Goal: Task Accomplishment & Management: Use online tool/utility

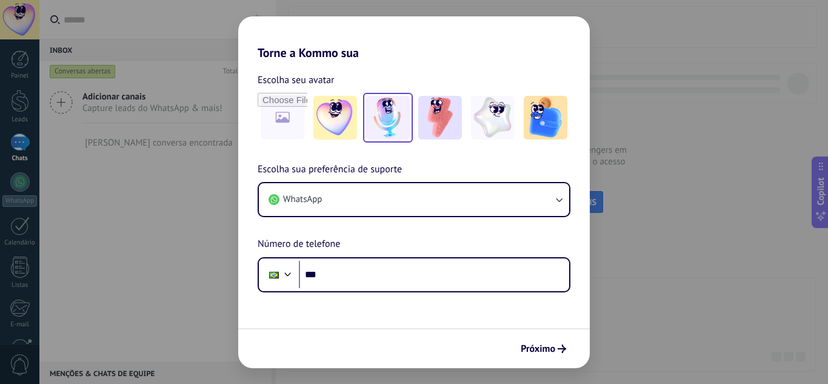
click at [380, 131] on img at bounding box center [388, 118] width 44 height 44
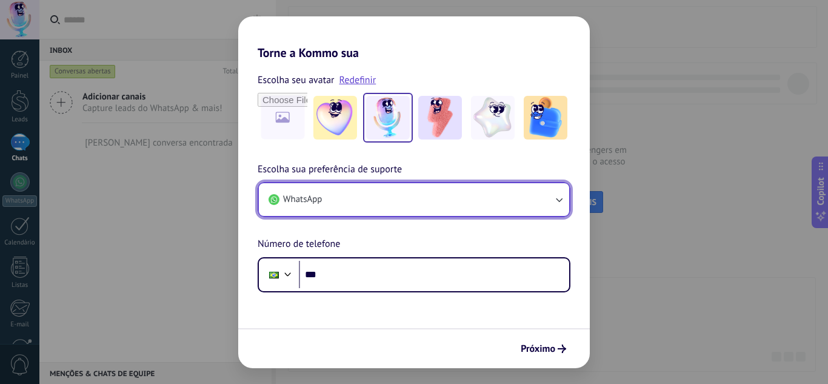
click at [406, 207] on button "WhatsApp" at bounding box center [414, 199] width 310 height 33
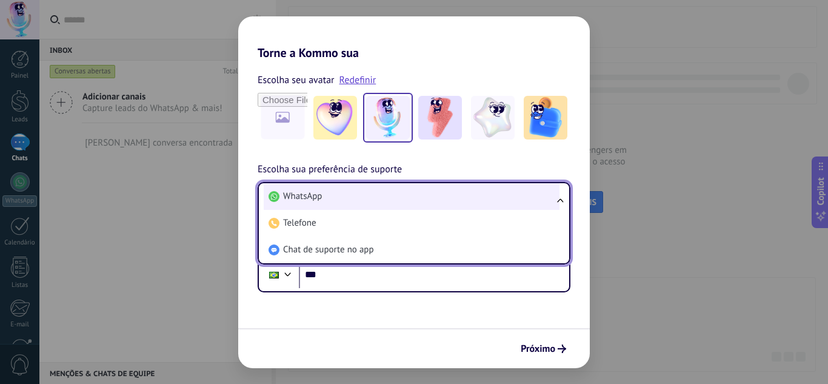
click at [405, 203] on li "WhatsApp" at bounding box center [412, 196] width 296 height 27
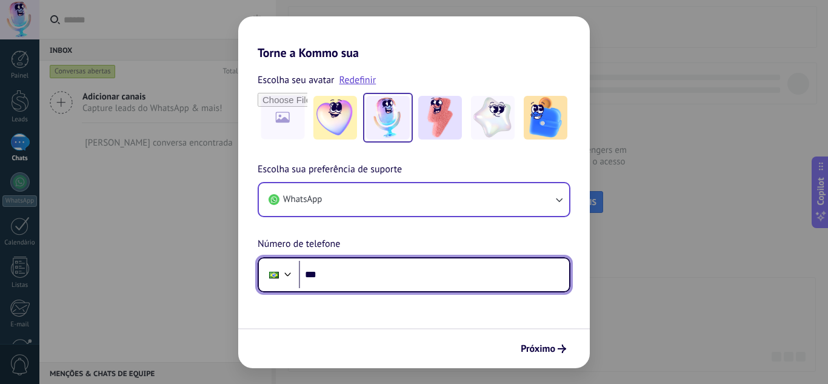
click at [379, 276] on input "***" at bounding box center [434, 275] width 270 height 28
type input "**********"
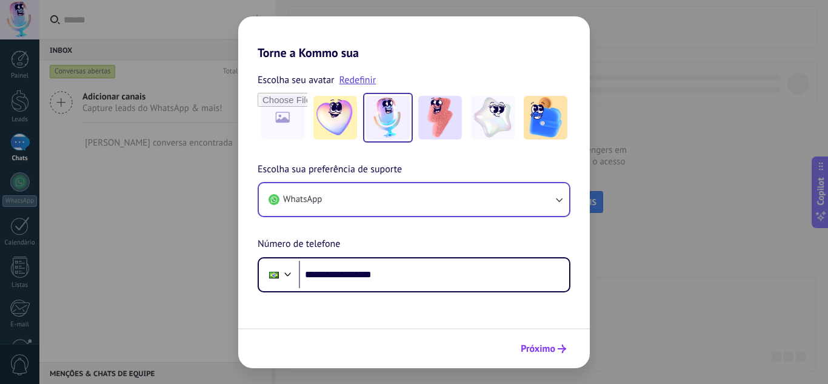
click at [556, 348] on span "Próximo" at bounding box center [542, 348] width 45 height 8
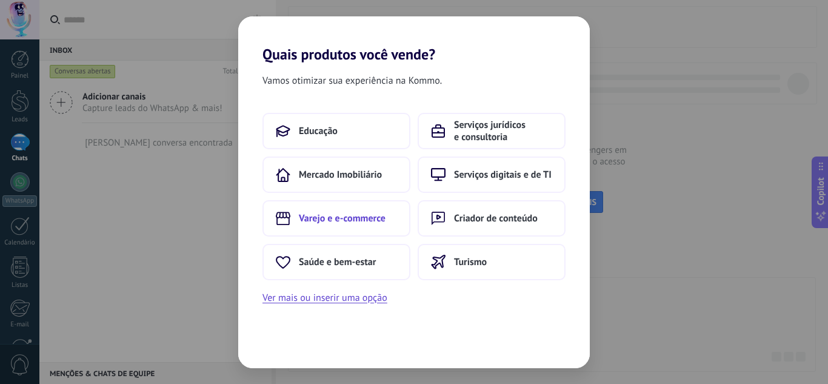
click at [377, 230] on button "Varejo e e-commerce" at bounding box center [336, 218] width 148 height 36
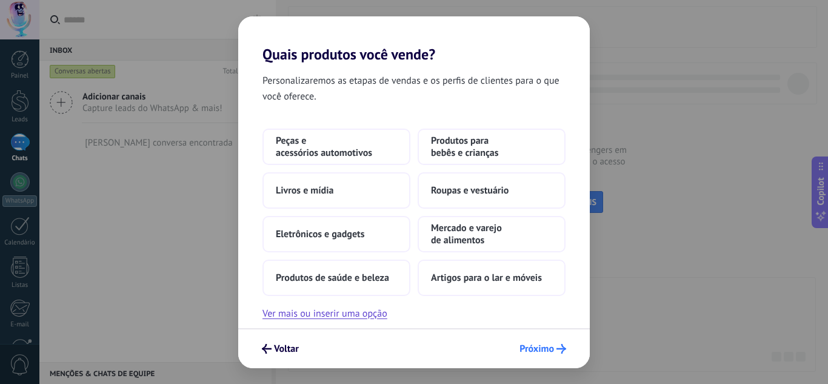
click at [543, 351] on span "Próximo" at bounding box center [536, 348] width 35 height 8
click at [542, 345] on span "Próximo" at bounding box center [536, 348] width 35 height 8
click at [553, 351] on span "Próximo" at bounding box center [536, 348] width 35 height 8
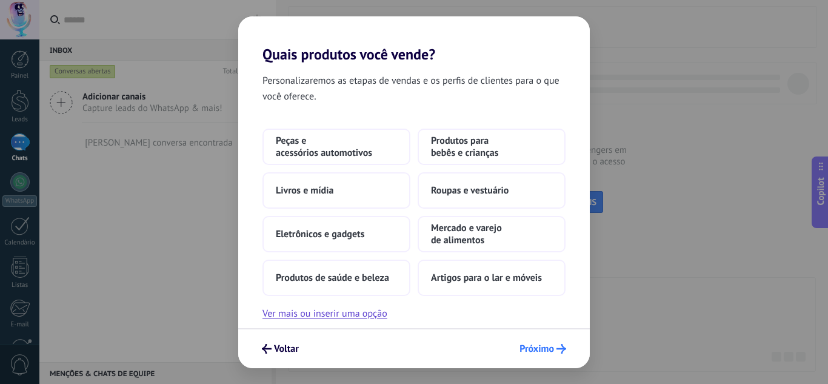
click at [553, 351] on span "Próximo" at bounding box center [536, 348] width 35 height 8
click at [362, 318] on button "Ver mais ou inserir uma opção" at bounding box center [324, 313] width 125 height 16
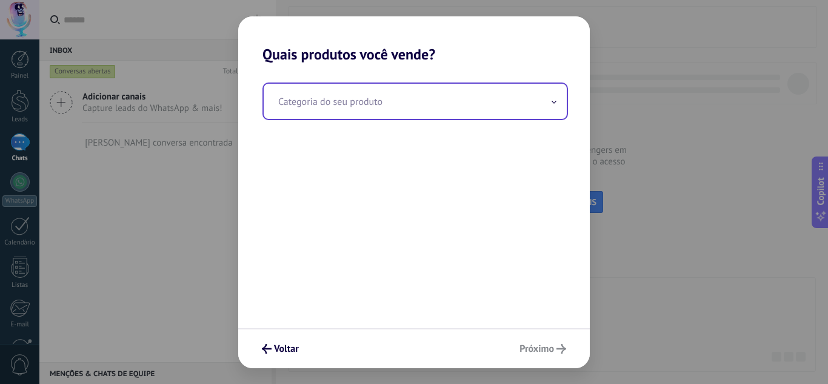
click at [356, 98] on input "text" at bounding box center [415, 101] width 303 height 35
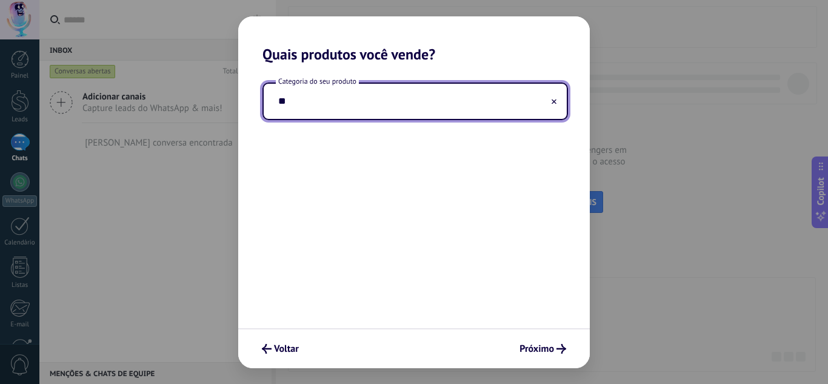
type input "*"
type input "****"
click at [554, 352] on span "Próximo" at bounding box center [542, 349] width 47 height 10
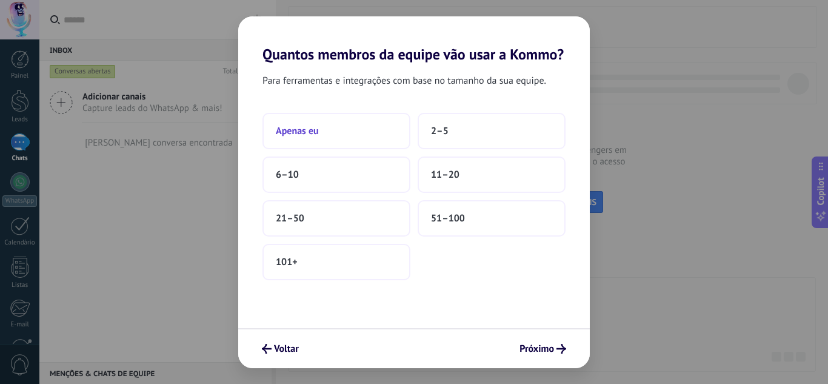
click at [337, 129] on button "Apenas eu" at bounding box center [336, 131] width 148 height 36
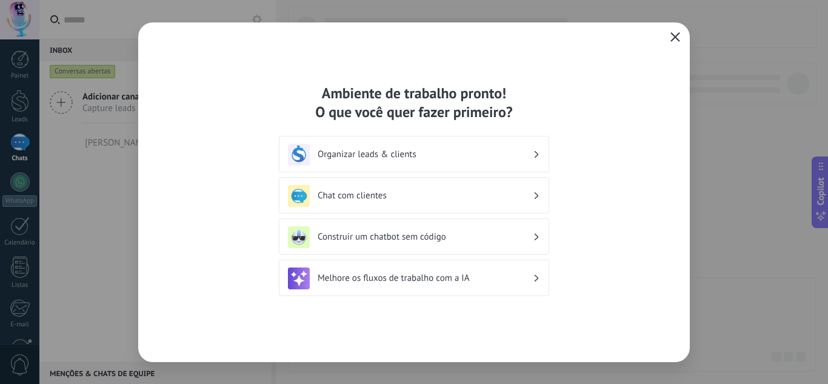
click at [670, 34] on icon "button" at bounding box center [675, 37] width 10 height 10
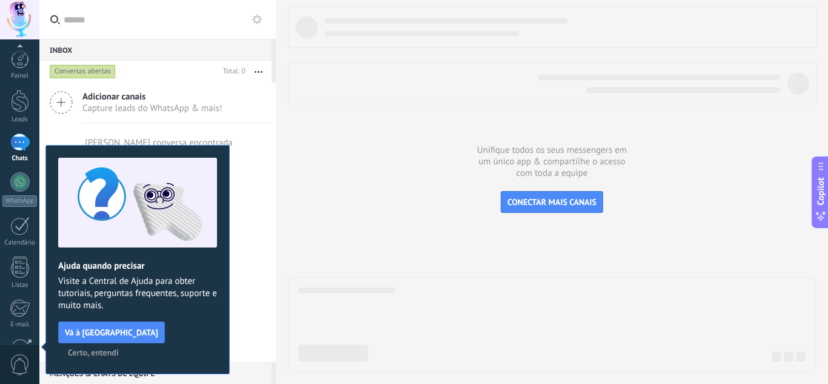
scroll to position [121, 0]
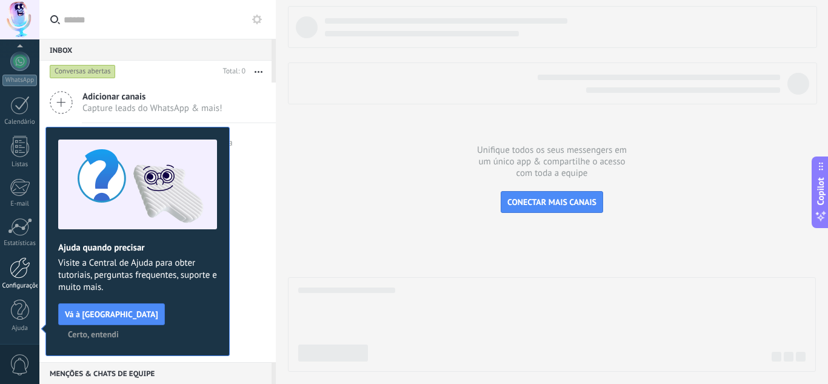
click at [19, 263] on div at bounding box center [20, 267] width 21 height 21
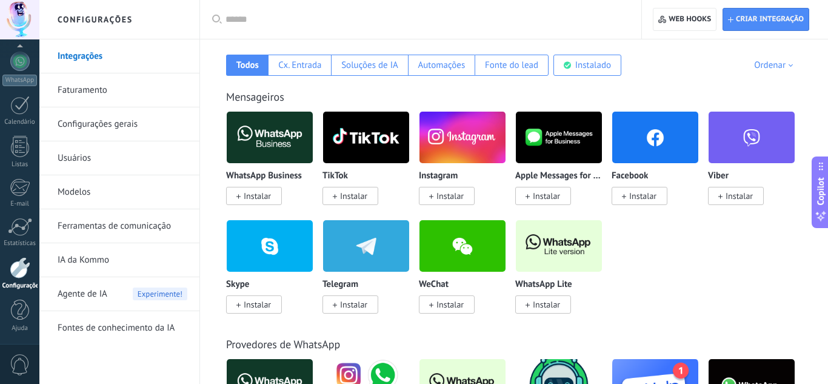
scroll to position [200, 0]
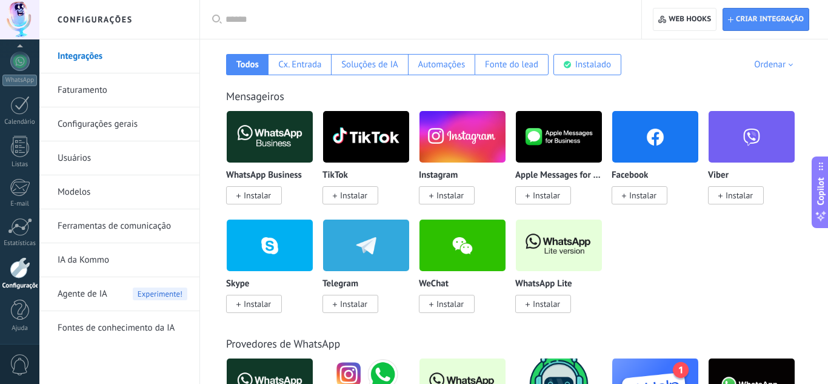
click at [554, 309] on span "Instalar" at bounding box center [543, 303] width 56 height 18
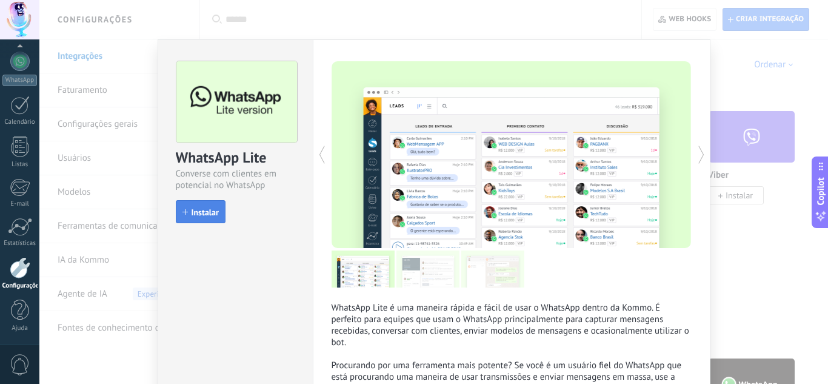
click at [184, 206] on button "Instalar" at bounding box center [201, 211] width 50 height 23
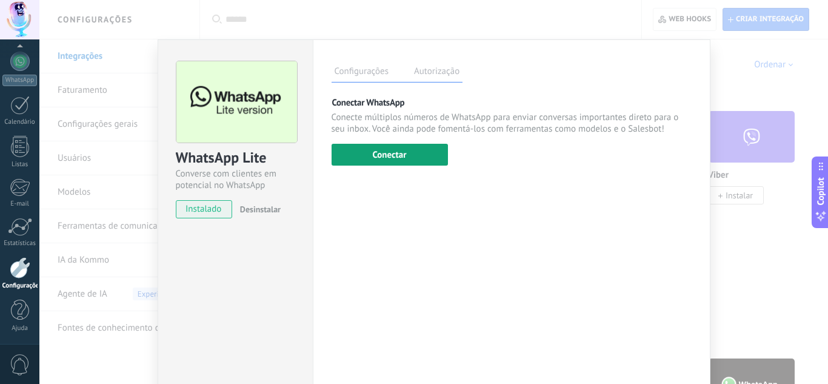
click at [394, 151] on button "Conectar" at bounding box center [389, 155] width 116 height 22
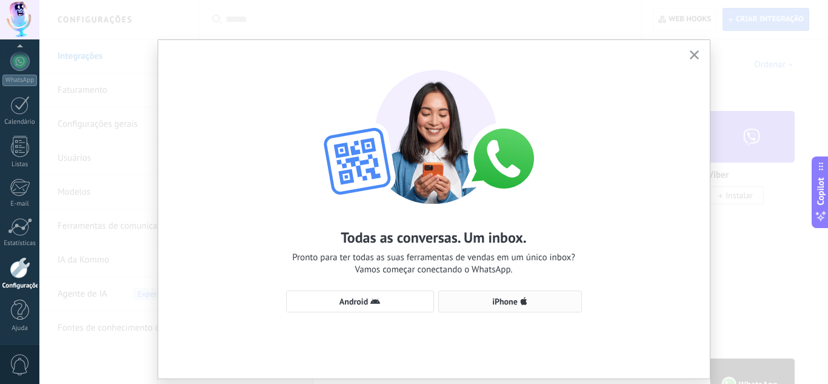
click at [507, 299] on span "iPhone" at bounding box center [504, 301] width 25 height 8
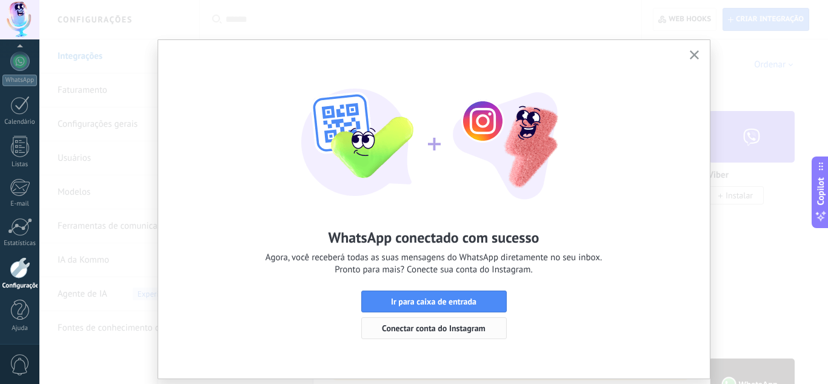
click at [475, 331] on span "Conectar conta do Instagram" at bounding box center [434, 328] width 104 height 8
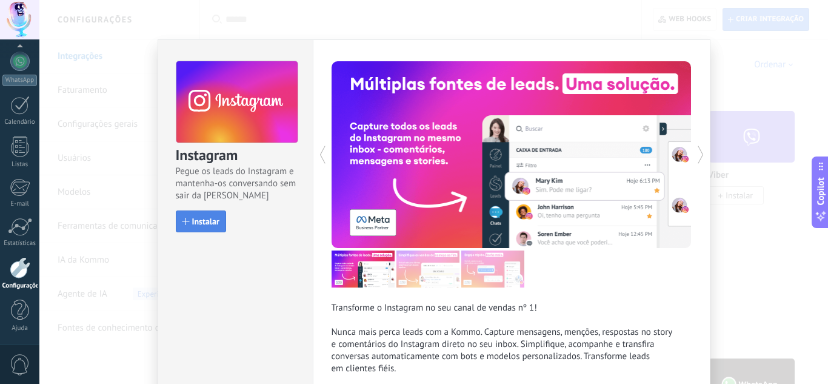
click at [199, 224] on span "Instalar" at bounding box center [205, 221] width 27 height 8
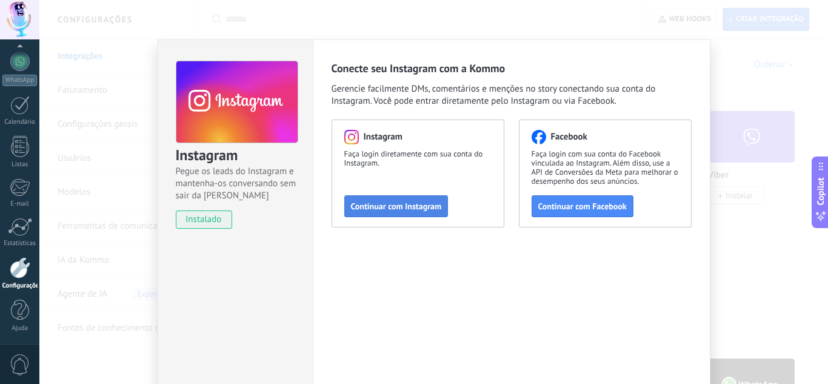
click at [434, 213] on button "Continuar com Instagram" at bounding box center [396, 206] width 104 height 22
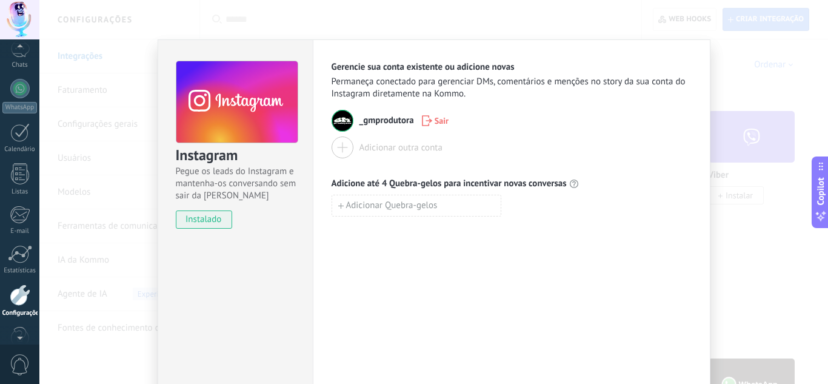
scroll to position [84, 0]
click at [19, 100] on div at bounding box center [19, 97] width 19 height 19
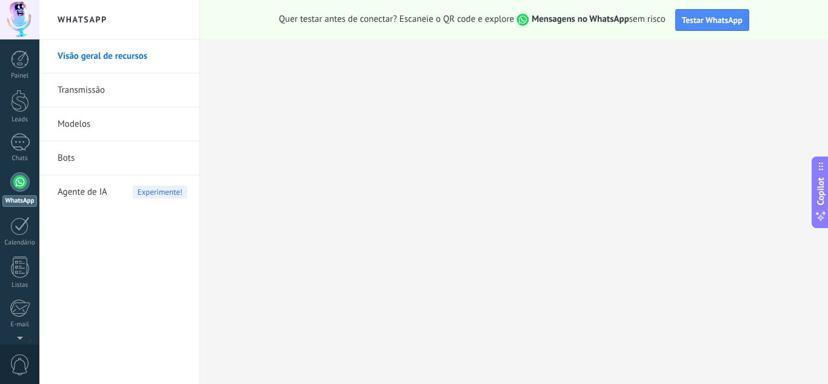
click at [146, 84] on link "Transmissão" at bounding box center [123, 90] width 130 height 34
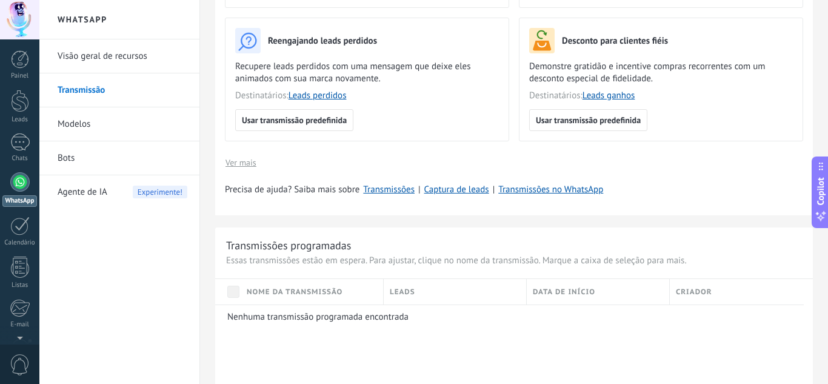
scroll to position [420, 0]
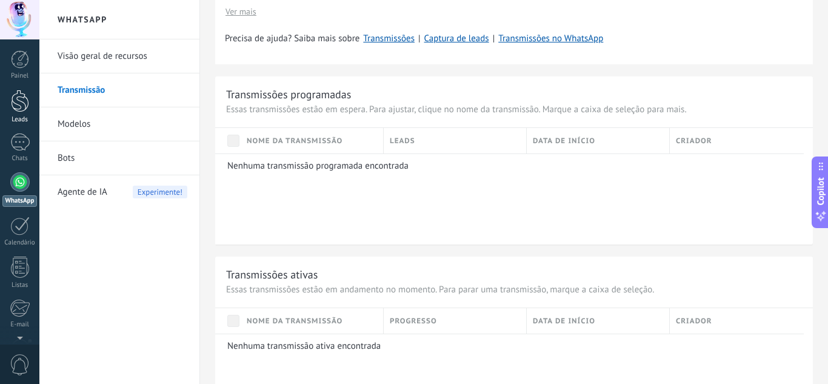
click at [32, 111] on link "Leads" at bounding box center [19, 107] width 39 height 34
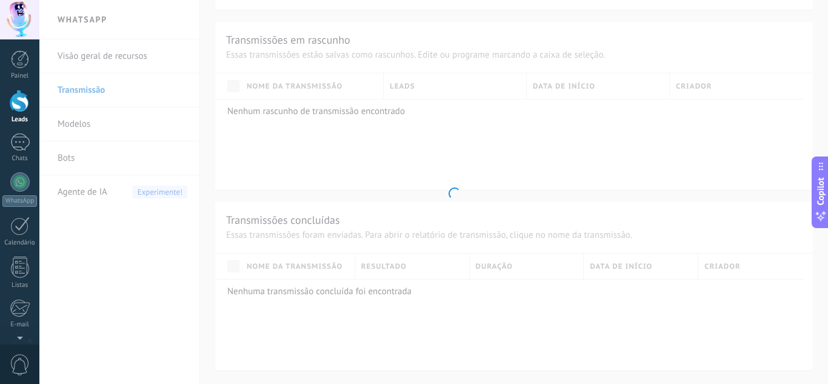
scroll to position [377, 0]
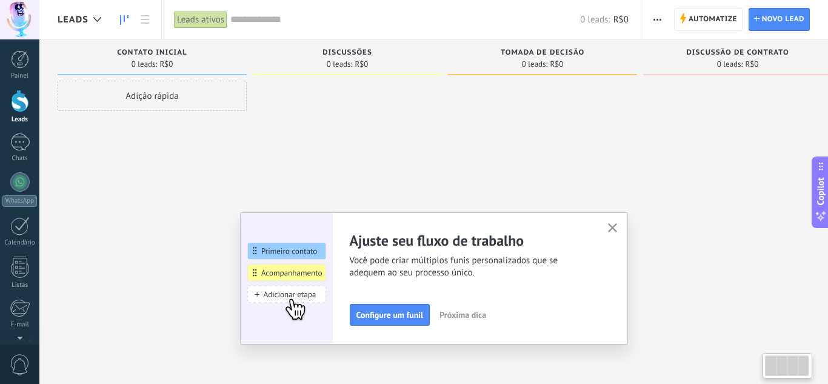
click at [321, 138] on div at bounding box center [347, 193] width 189 height 225
click at [613, 224] on icon "button" at bounding box center [612, 227] width 9 height 9
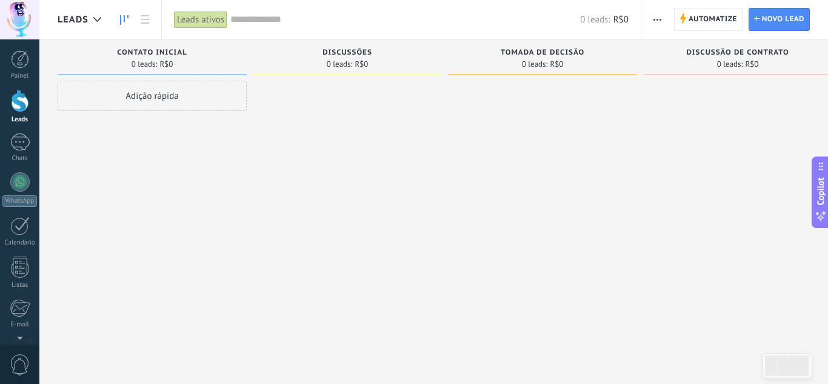
click at [659, 19] on icon "button" at bounding box center [657, 20] width 8 height 2
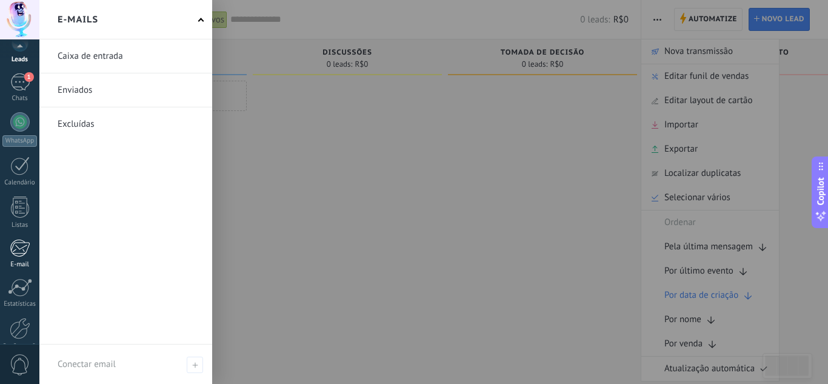
scroll to position [121, 0]
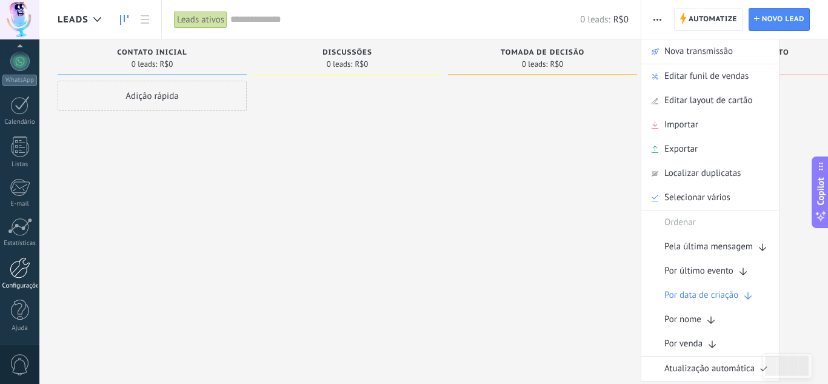
click at [18, 276] on div at bounding box center [20, 267] width 21 height 21
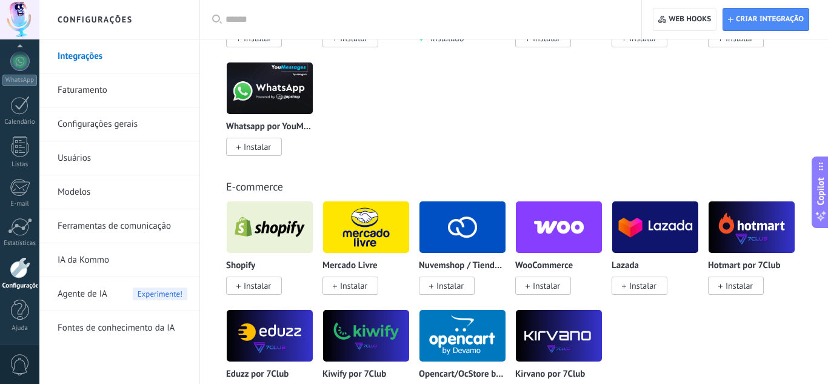
scroll to position [603, 0]
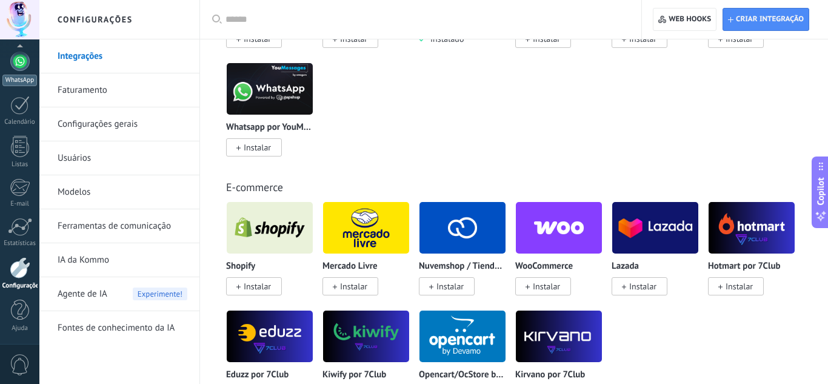
click at [27, 65] on div at bounding box center [19, 60] width 19 height 19
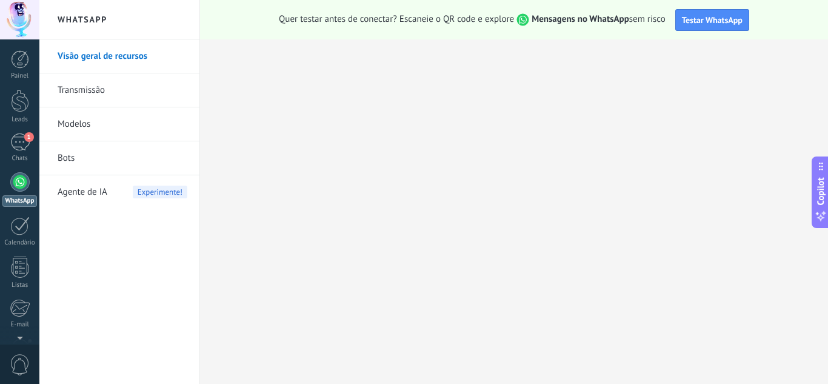
click at [136, 98] on link "Transmissão" at bounding box center [123, 90] width 130 height 34
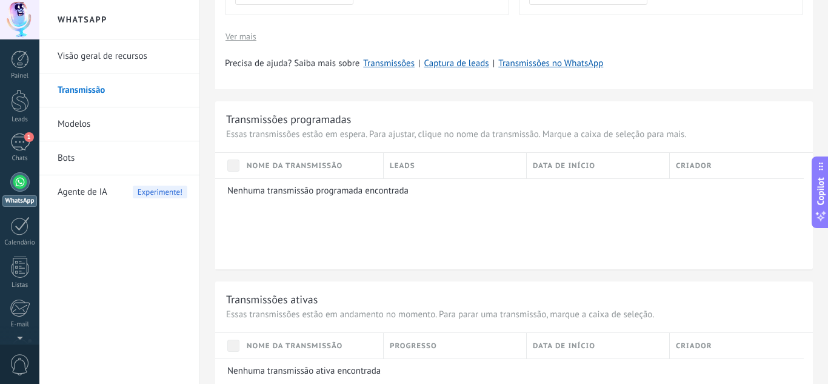
scroll to position [390, 0]
click at [549, 162] on span "Data de início" at bounding box center [564, 165] width 62 height 12
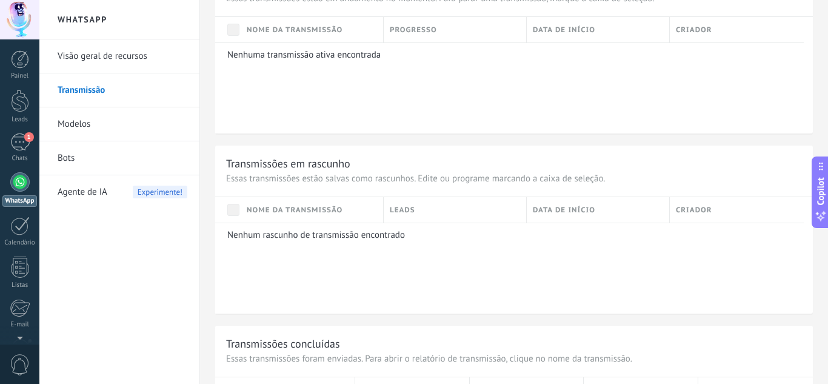
scroll to position [829, 0]
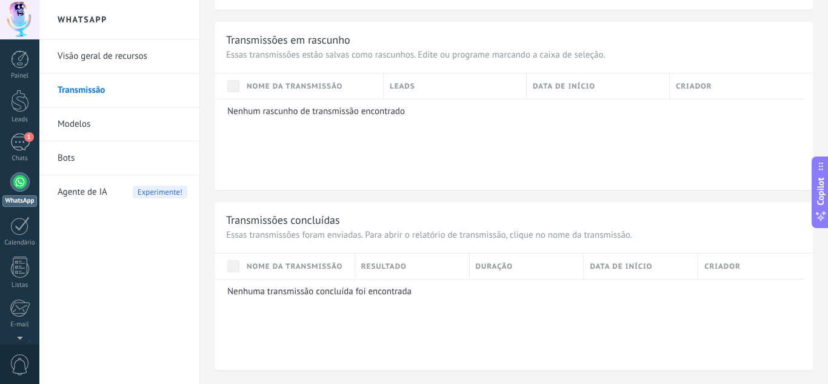
click at [164, 131] on link "Modelos" at bounding box center [123, 124] width 130 height 34
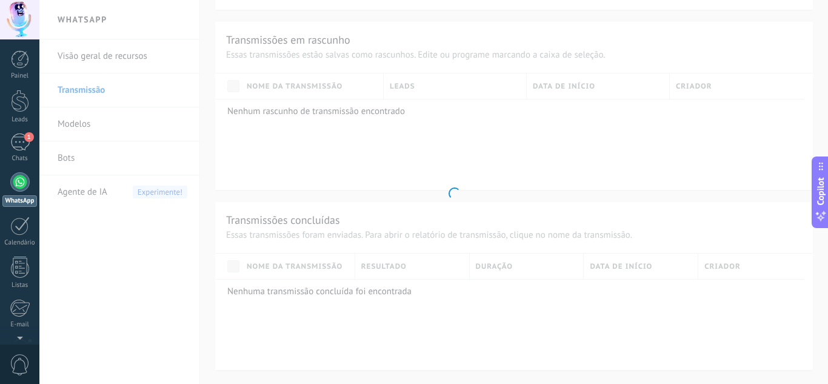
scroll to position [377, 0]
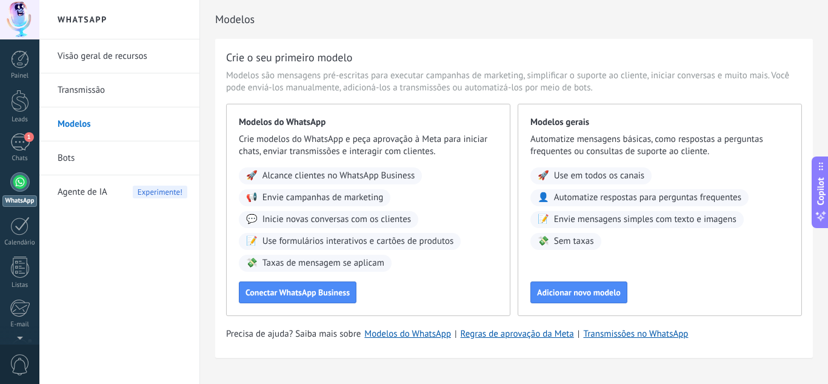
click at [151, 154] on link "Bots" at bounding box center [123, 158] width 130 height 34
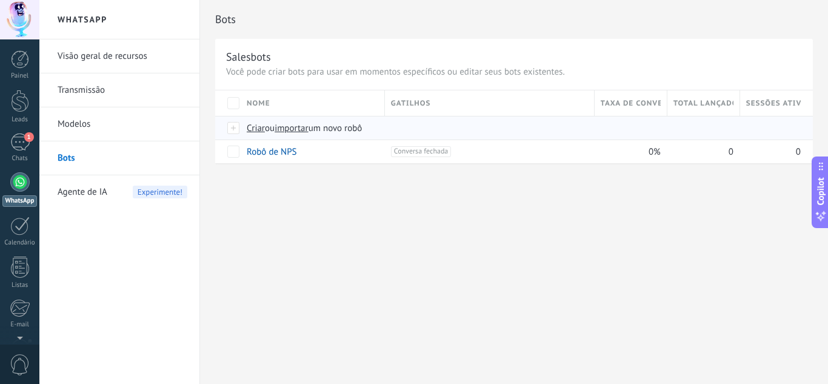
click at [293, 128] on span "importar" at bounding box center [291, 128] width 34 height 12
click at [0, 0] on input "importar um novo robô" at bounding box center [0, 0] width 0 height 0
click at [256, 130] on span "Criar" at bounding box center [256, 128] width 18 height 12
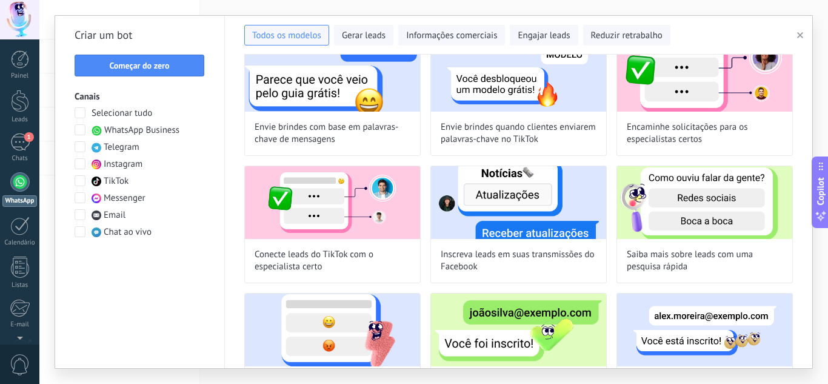
scroll to position [698, 0]
click at [78, 130] on span at bounding box center [80, 129] width 11 height 11
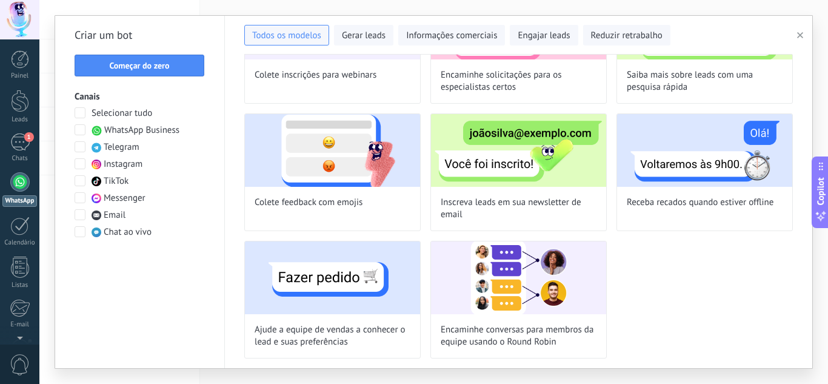
scroll to position [316, 0]
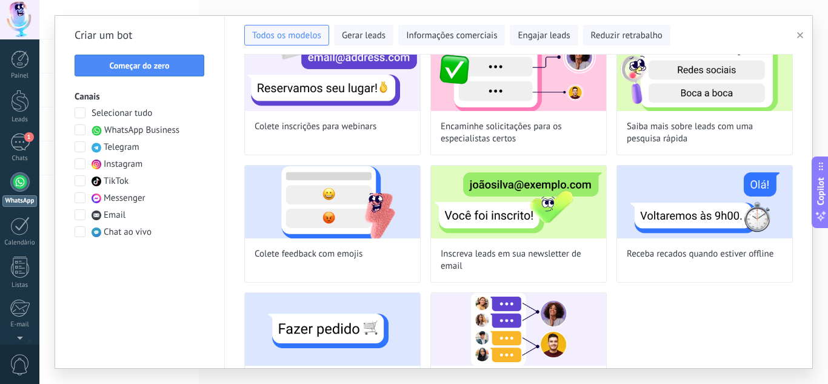
click at [79, 161] on span at bounding box center [80, 163] width 11 height 11
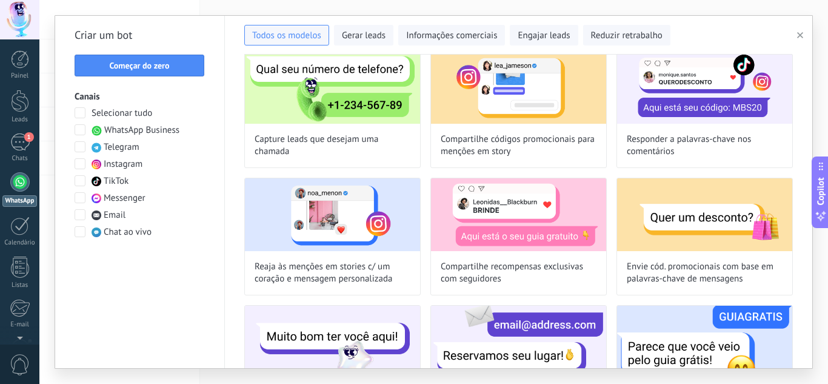
scroll to position [0, 0]
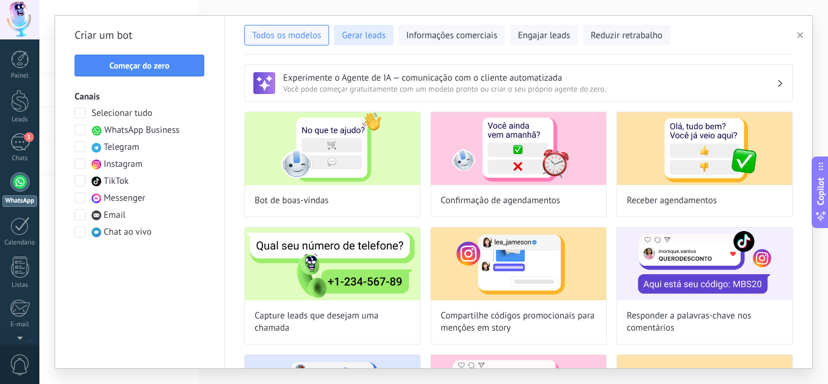
click at [373, 39] on span "Gerar leads" at bounding box center [364, 36] width 44 height 12
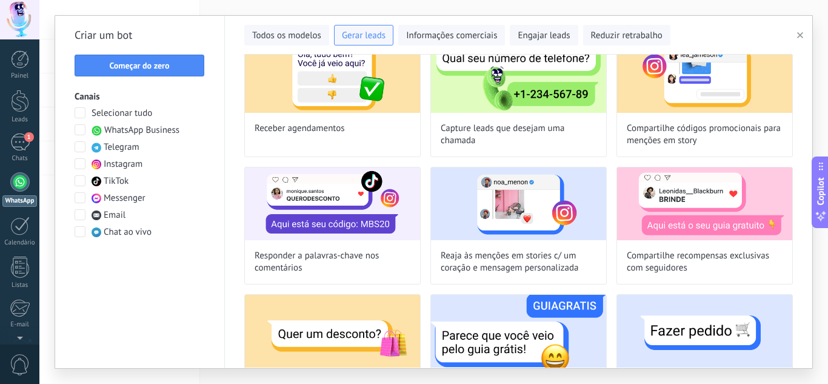
scroll to position [125, 0]
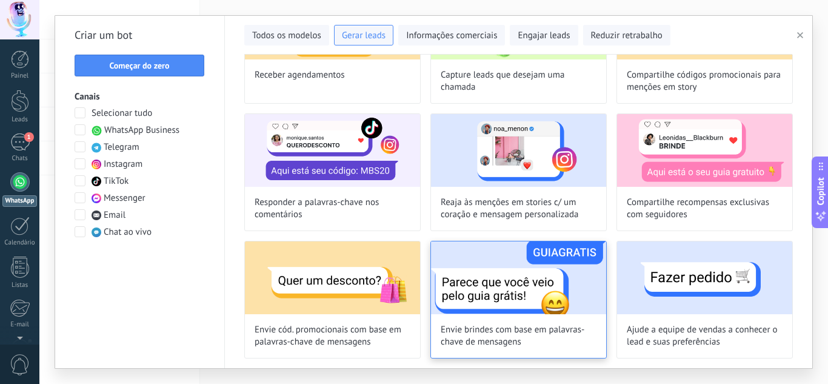
click at [463, 280] on img at bounding box center [518, 277] width 175 height 73
type input "**********"
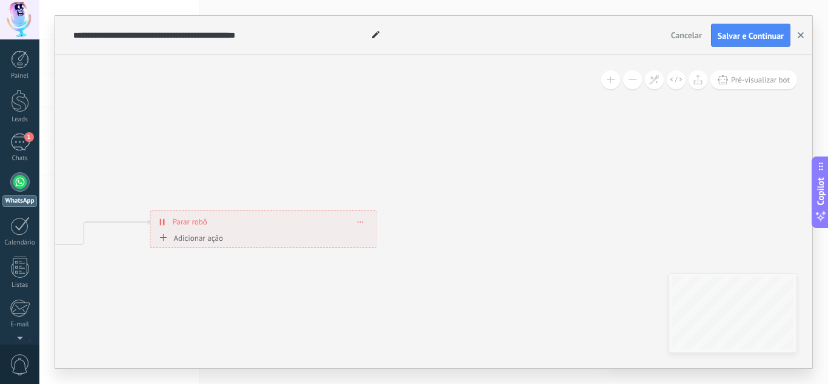
click at [800, 36] on icon "button" at bounding box center [800, 35] width 6 height 6
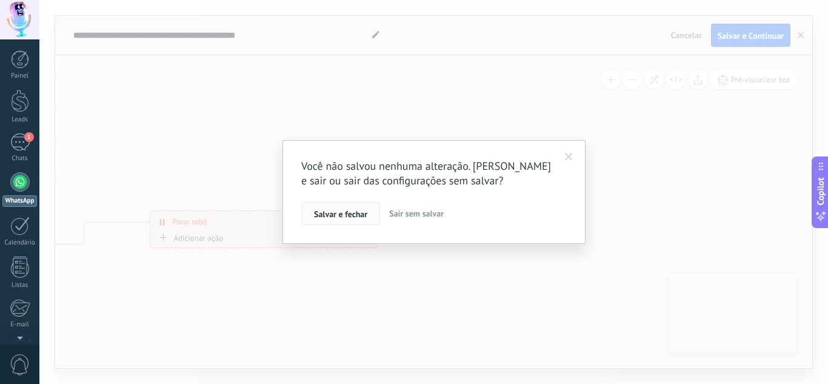
click at [374, 210] on button "Salvar e fechar" at bounding box center [340, 213] width 79 height 23
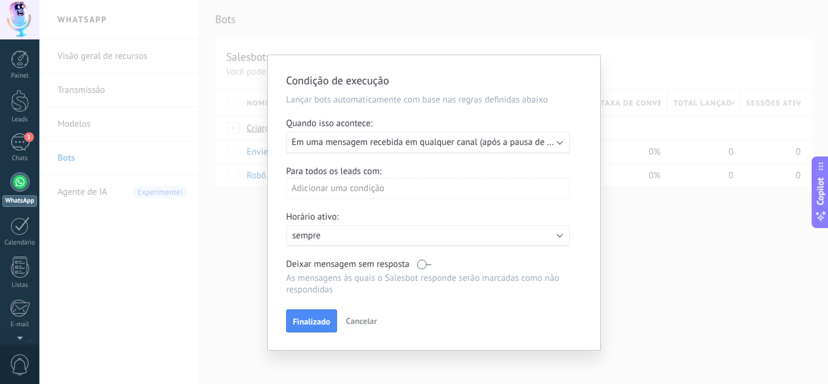
click at [368, 317] on span "Cancelar" at bounding box center [361, 320] width 31 height 11
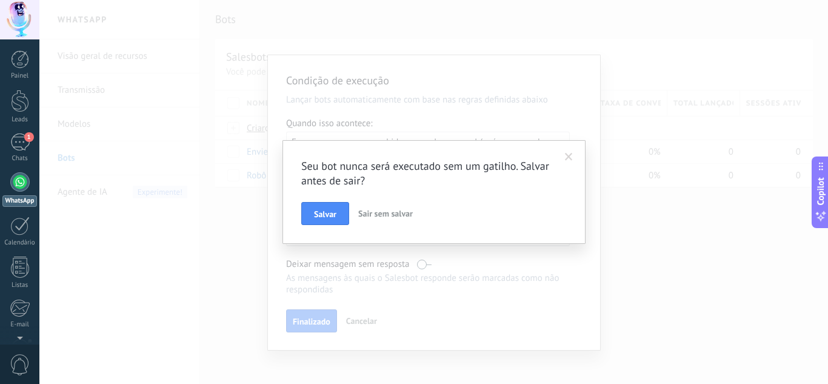
click at [376, 211] on span "Sair sem salvar" at bounding box center [385, 213] width 55 height 11
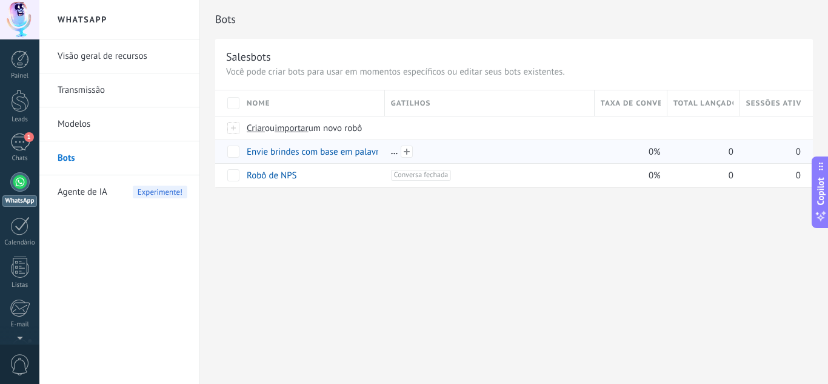
click at [389, 151] on div at bounding box center [487, 151] width 204 height 23
click at [393, 153] on div at bounding box center [489, 151] width 197 height 11
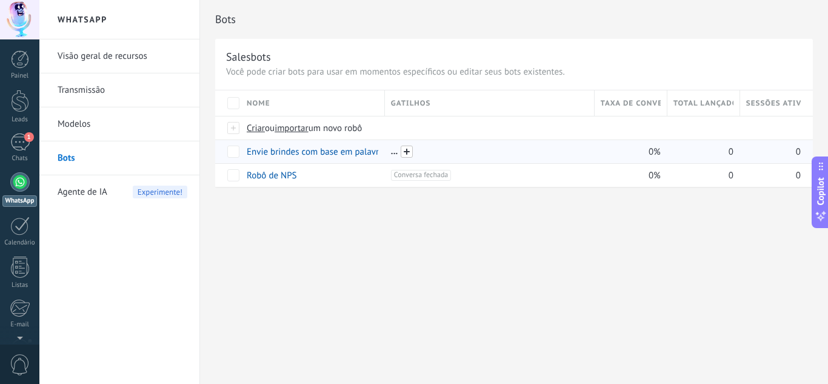
click at [408, 150] on span at bounding box center [406, 151] width 12 height 12
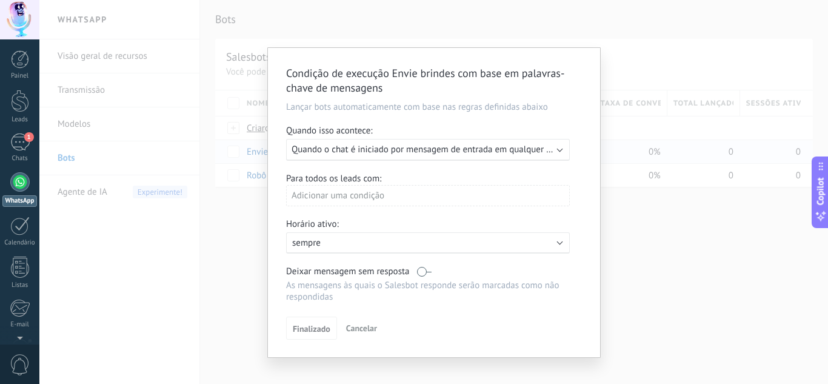
click at [361, 325] on span "Cancelar" at bounding box center [361, 327] width 31 height 11
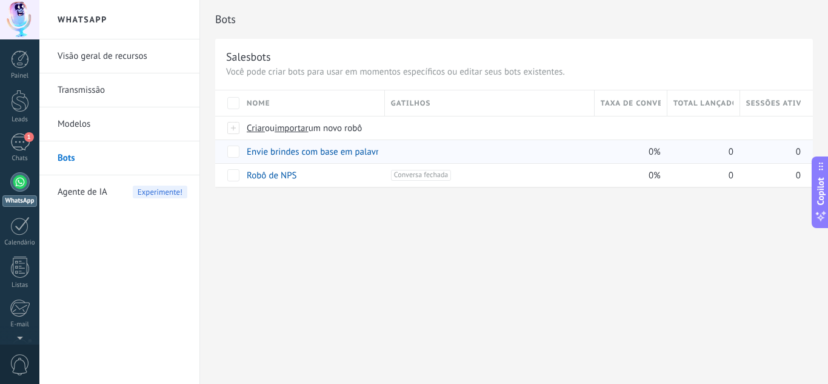
click at [127, 182] on div "Agente de IA Experimente!" at bounding box center [123, 192] width 130 height 34
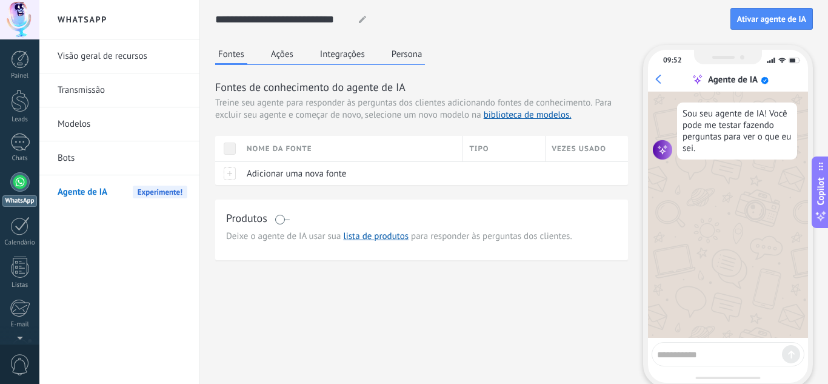
click at [146, 60] on link "Visão geral de recursos" at bounding box center [123, 56] width 130 height 34
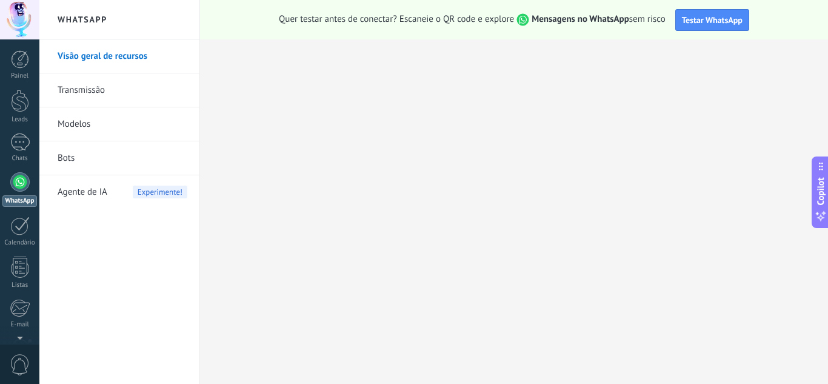
click at [112, 95] on link "Transmissão" at bounding box center [123, 90] width 130 height 34
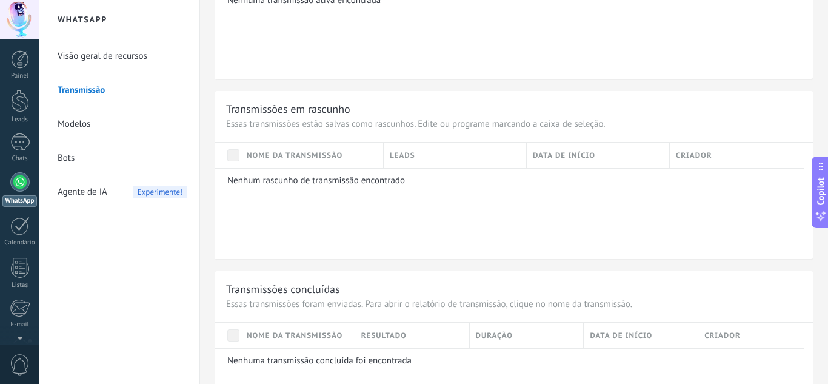
scroll to position [829, 0]
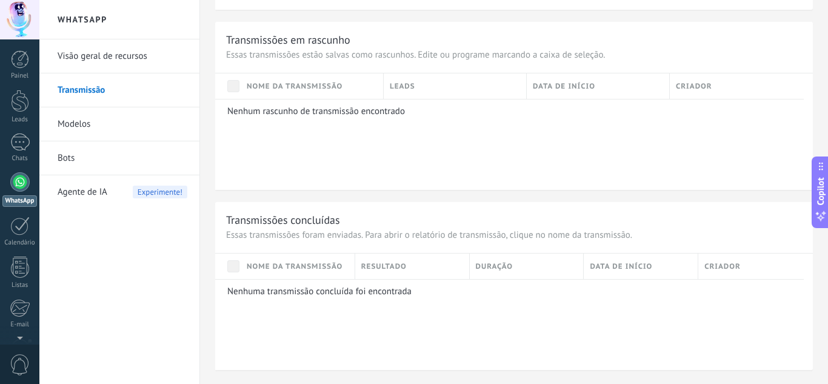
click at [158, 137] on link "Modelos" at bounding box center [123, 124] width 130 height 34
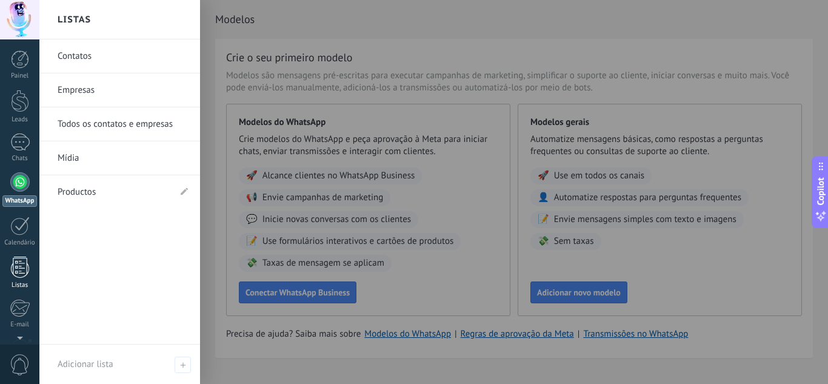
click at [28, 267] on div at bounding box center [20, 266] width 18 height 21
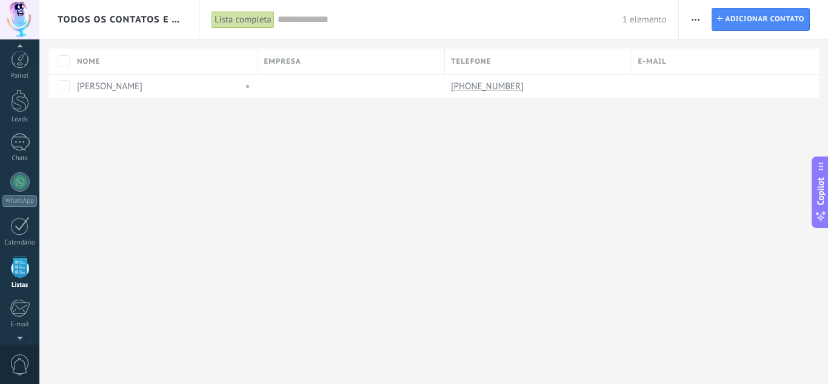
scroll to position [75, 0]
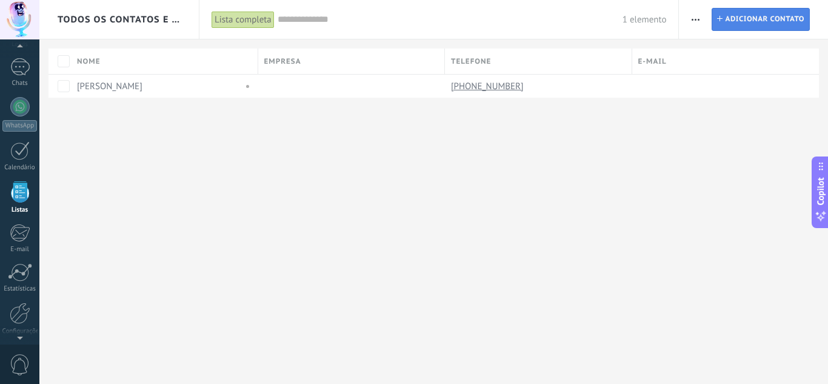
click at [731, 22] on span "Adicionar contato" at bounding box center [764, 19] width 79 height 22
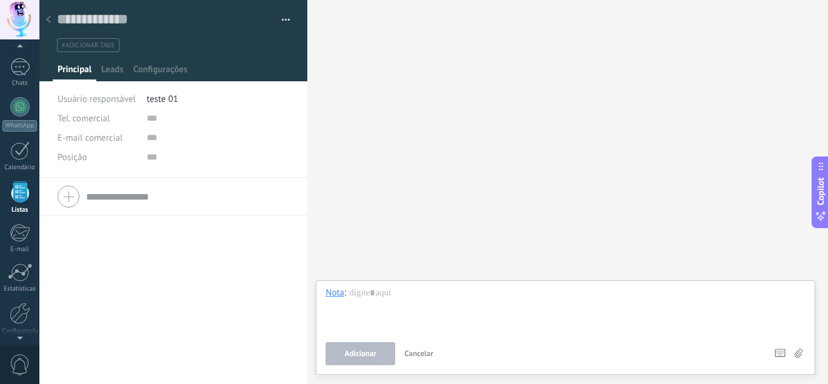
click at [50, 16] on icon at bounding box center [48, 19] width 5 height 7
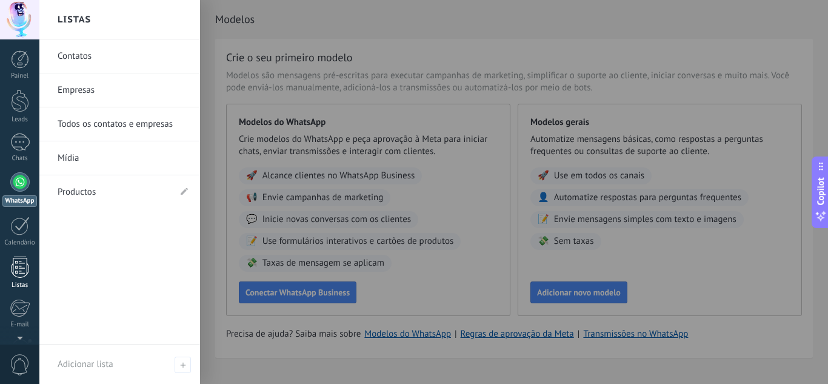
click at [19, 257] on div at bounding box center [20, 266] width 18 height 21
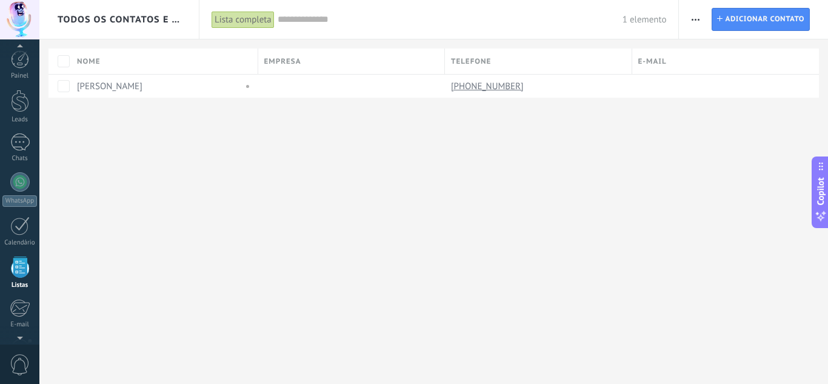
scroll to position [75, 0]
click at [698, 16] on span "button" at bounding box center [695, 19] width 8 height 23
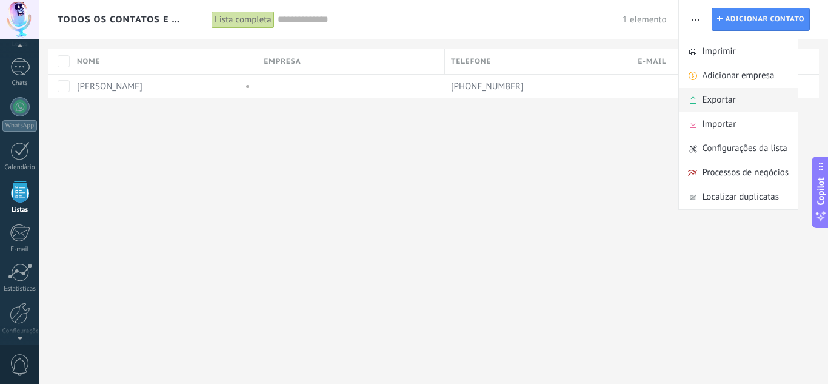
click at [751, 99] on div "Exportar" at bounding box center [738, 100] width 119 height 24
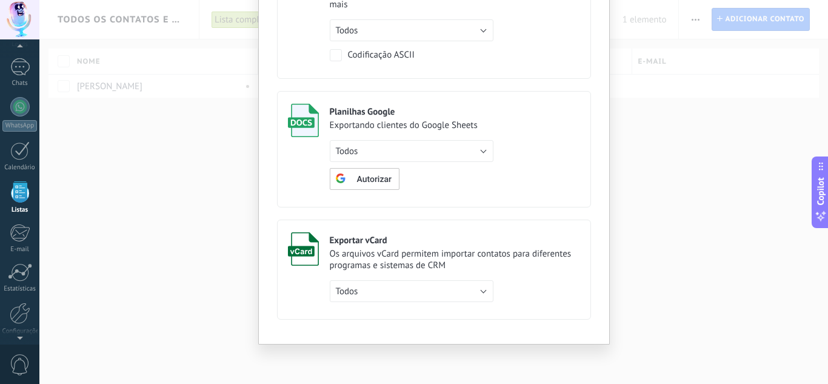
scroll to position [0, 0]
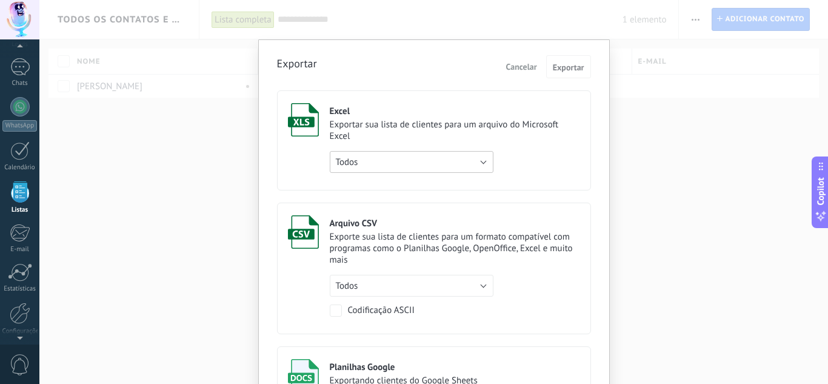
click at [480, 167] on button "Todos" at bounding box center [412, 162] width 164 height 22
click at [480, 167] on span "Todos" at bounding box center [405, 162] width 167 height 12
click at [509, 60] on button "Cancelar" at bounding box center [521, 67] width 41 height 18
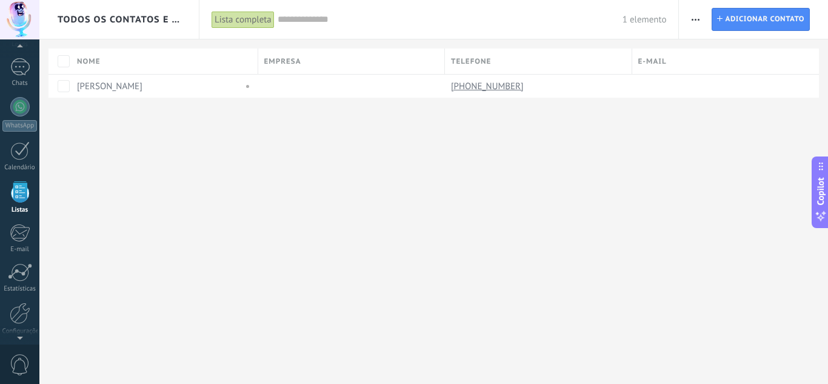
click at [694, 22] on span "button" at bounding box center [695, 19] width 8 height 23
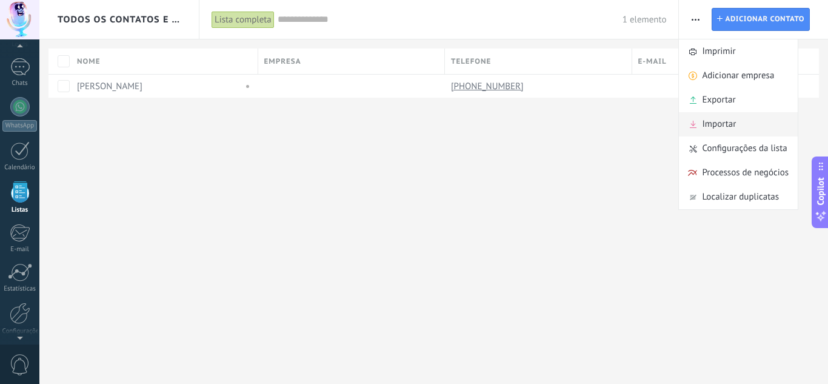
click at [771, 119] on div "Importar" at bounding box center [738, 124] width 119 height 24
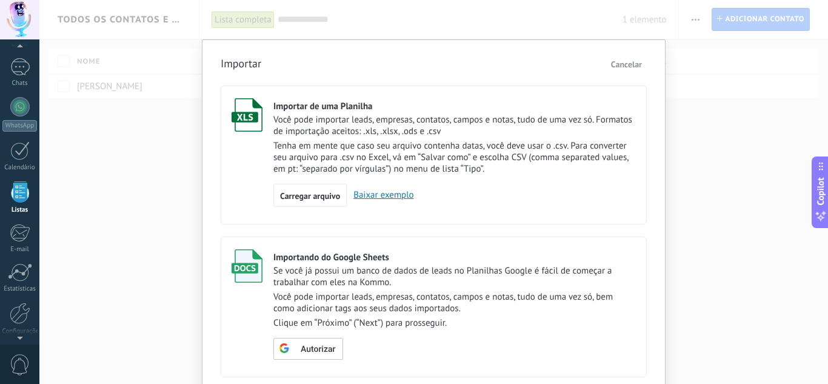
click at [625, 63] on span "Cancelar" at bounding box center [626, 64] width 31 height 11
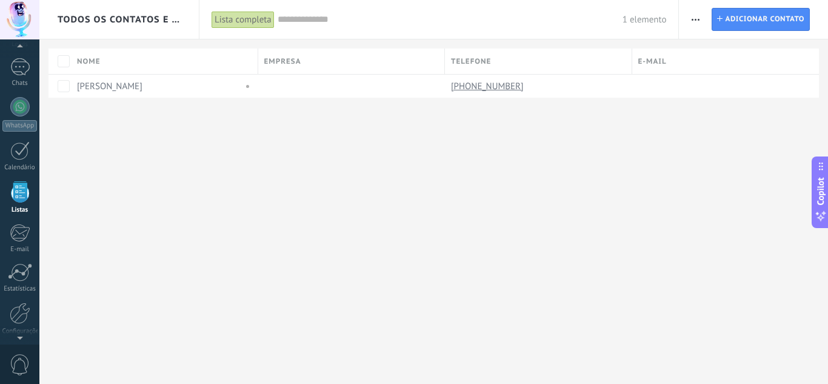
click at [693, 21] on span "button" at bounding box center [695, 19] width 8 height 23
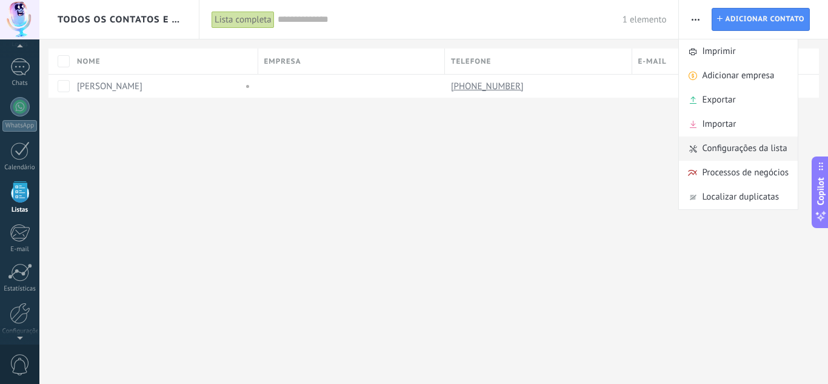
click at [777, 150] on span "Configurações da lista" at bounding box center [744, 148] width 85 height 24
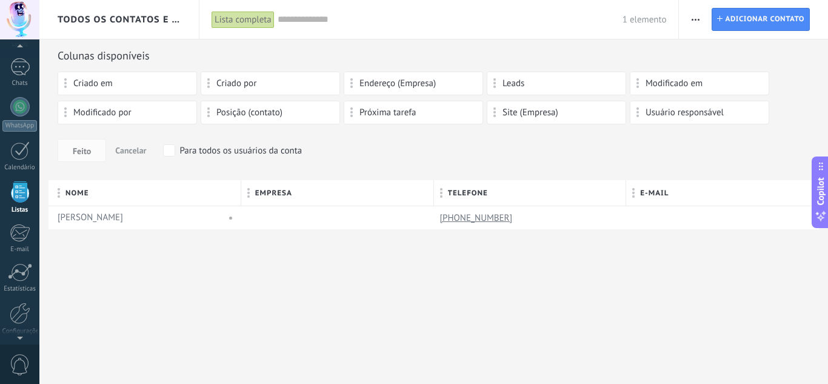
click at [688, 19] on button "button" at bounding box center [695, 19] width 18 height 23
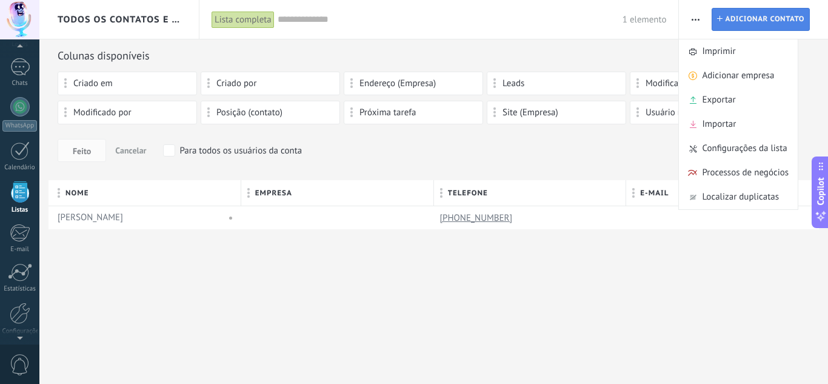
click at [765, 21] on span "Adicionar contato" at bounding box center [764, 19] width 79 height 22
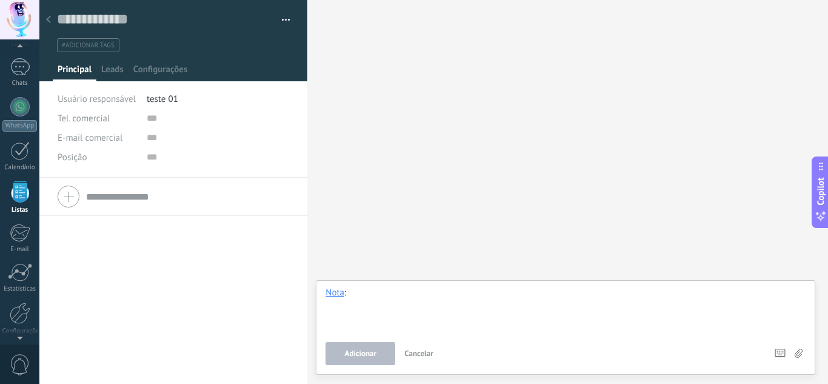
click at [403, 297] on div at bounding box center [565, 310] width 480 height 46
click at [96, 202] on input "text" at bounding box center [187, 196] width 203 height 19
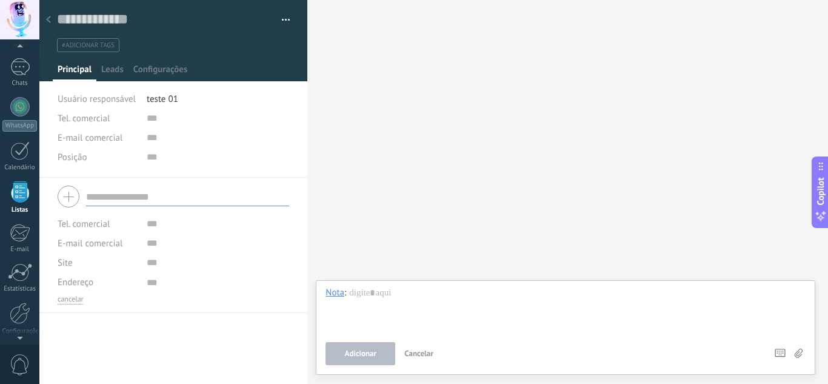
click at [50, 24] on div at bounding box center [48, 20] width 17 height 24
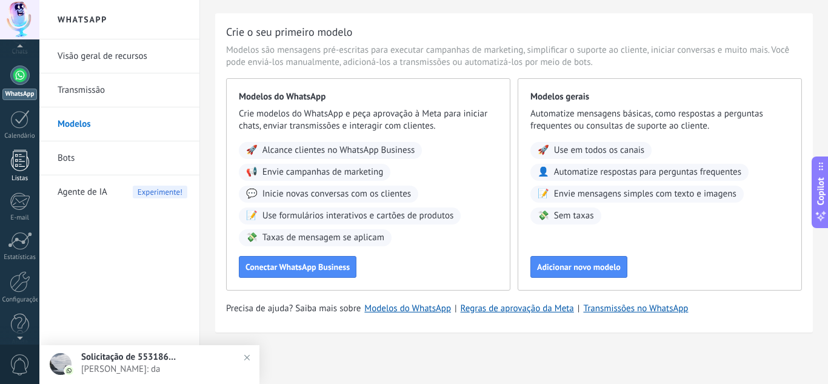
scroll to position [121, 0]
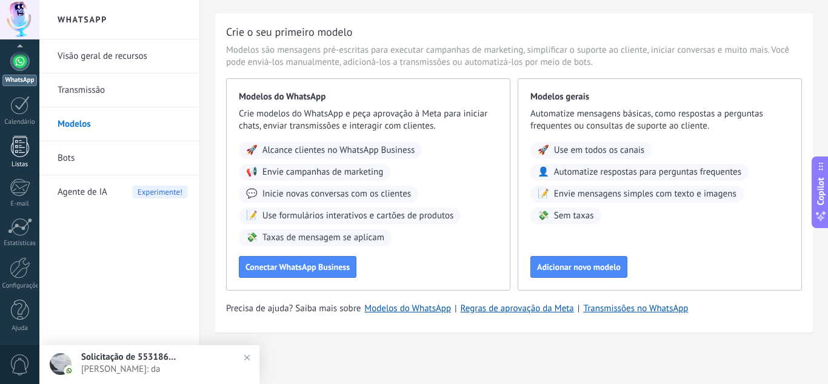
click at [22, 282] on div "Configurações" at bounding box center [19, 286] width 35 height 8
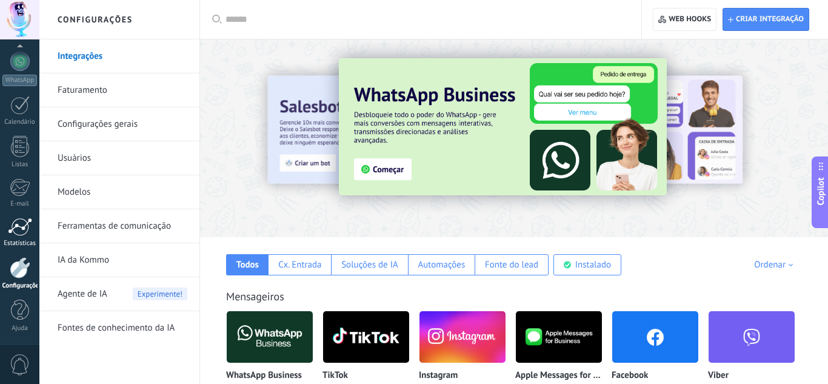
click at [27, 238] on link "Estatísticas" at bounding box center [19, 233] width 39 height 30
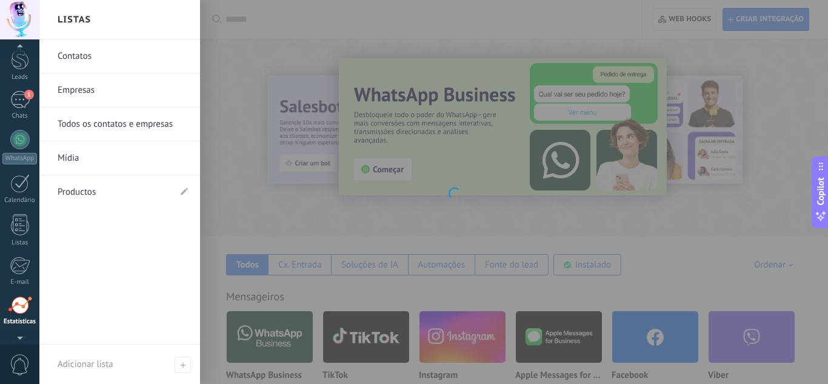
scroll to position [42, 0]
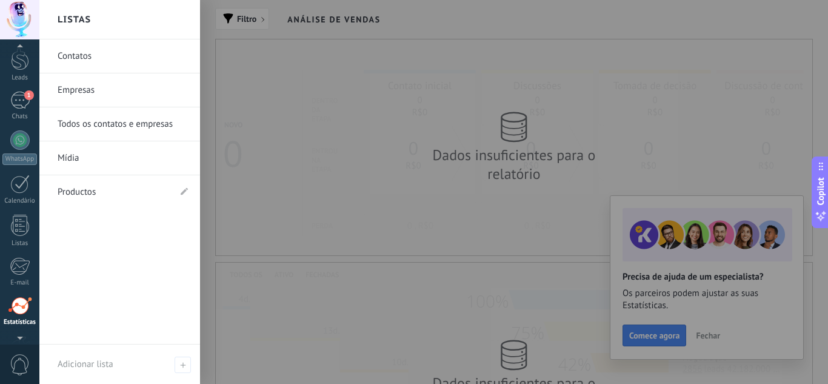
click at [27, 238] on link "Listas" at bounding box center [19, 230] width 39 height 33
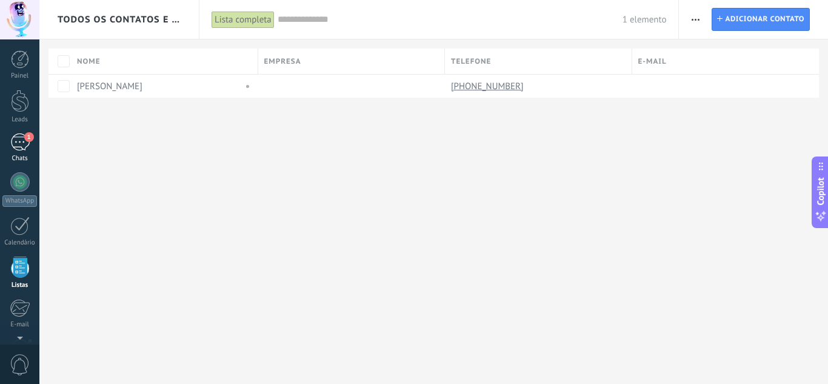
click at [14, 149] on div "1" at bounding box center [19, 142] width 19 height 18
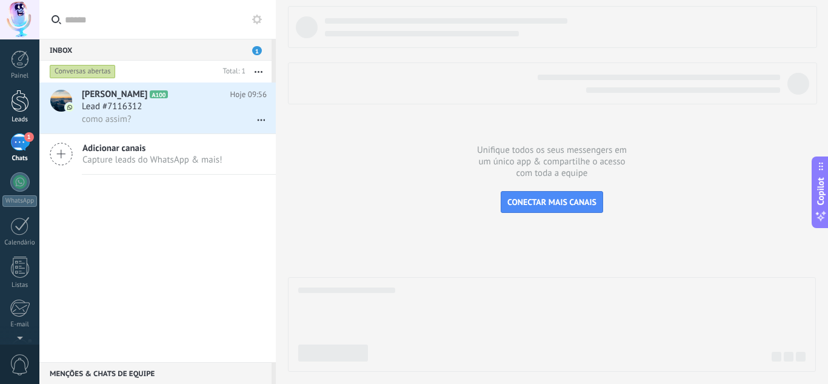
click at [25, 119] on div "Leads" at bounding box center [19, 120] width 35 height 8
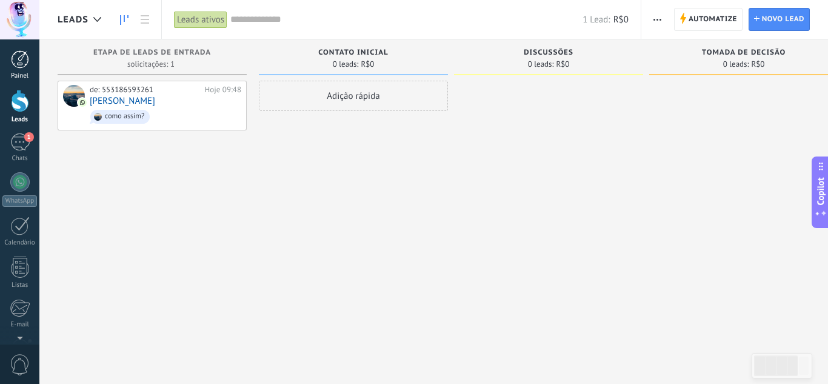
click at [24, 67] on div at bounding box center [20, 59] width 18 height 18
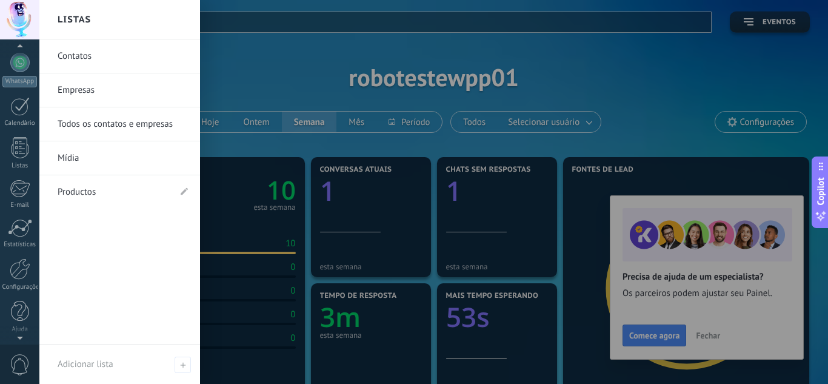
scroll to position [121, 0]
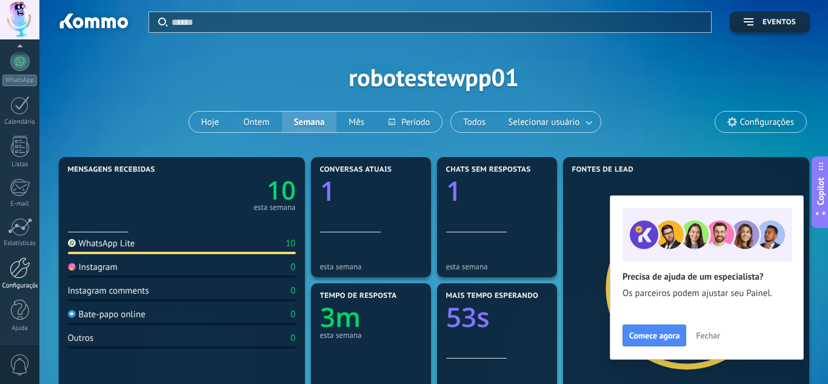
click at [27, 284] on div "Configurações" at bounding box center [19, 286] width 35 height 8
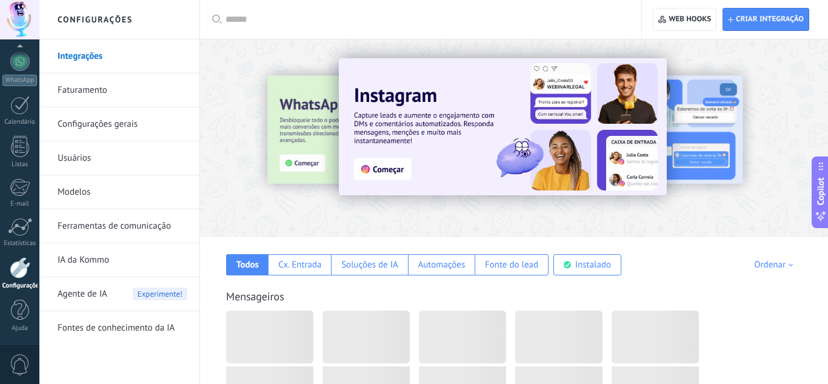
click at [18, 265] on div at bounding box center [20, 267] width 21 height 21
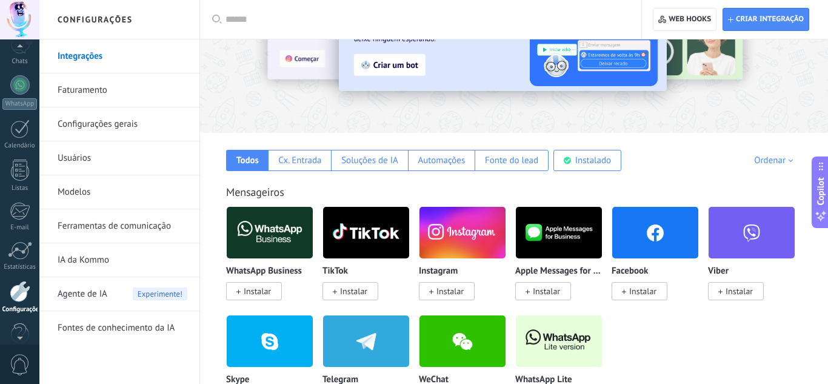
scroll to position [81, 0]
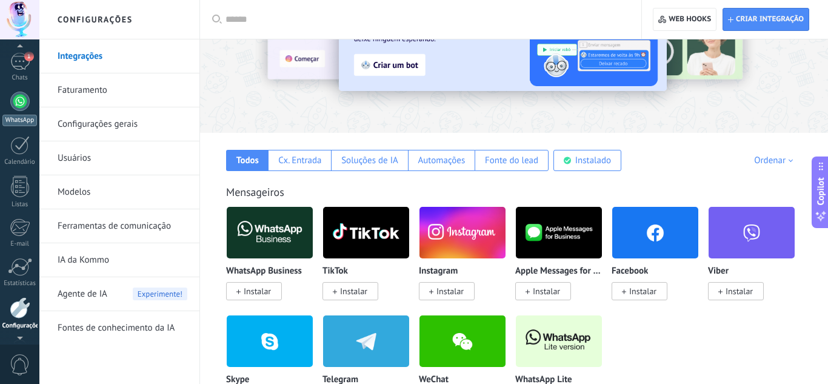
click at [27, 105] on div at bounding box center [19, 100] width 19 height 19
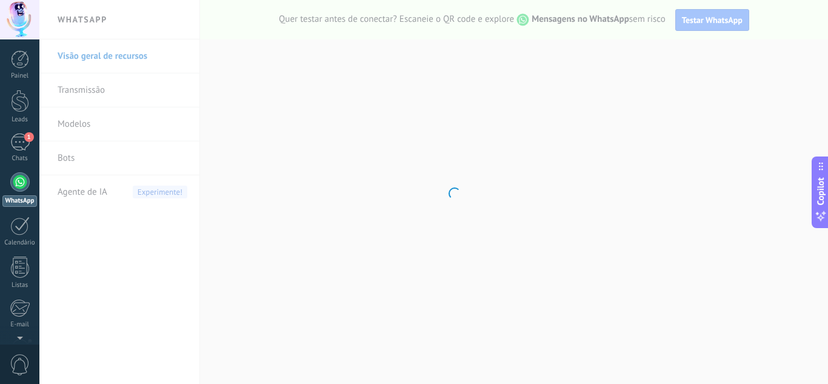
click at [93, 162] on link "Bots" at bounding box center [123, 158] width 130 height 34
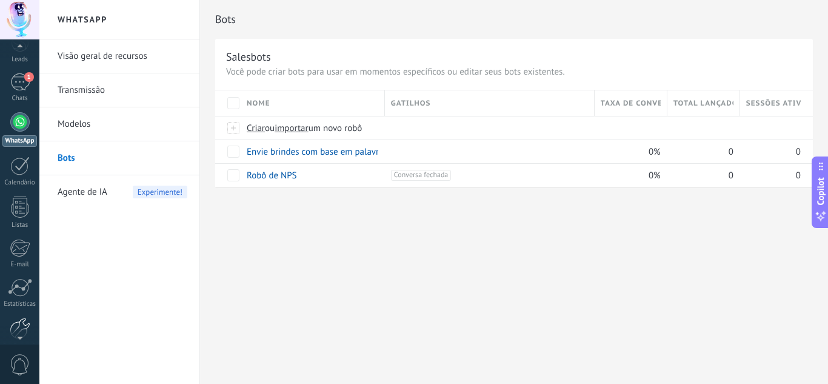
scroll to position [67, 0]
click at [19, 323] on div at bounding box center [20, 320] width 21 height 21
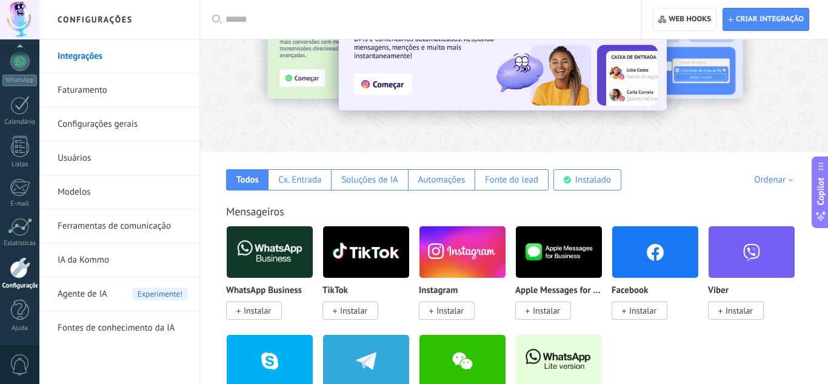
scroll to position [85, 0]
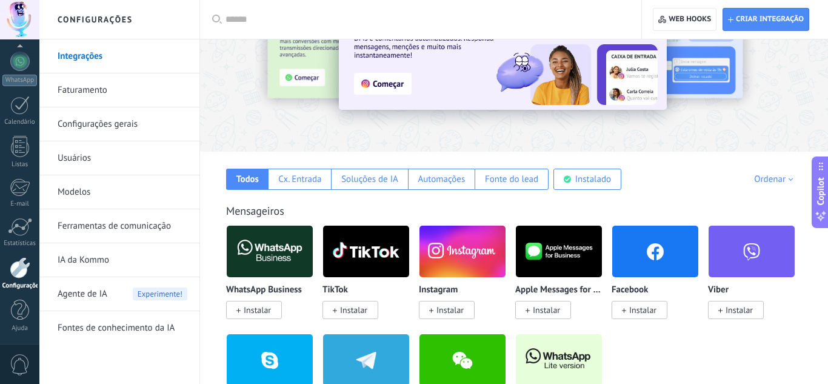
click at [165, 227] on link "Ferramentas de comunicação" at bounding box center [123, 226] width 130 height 34
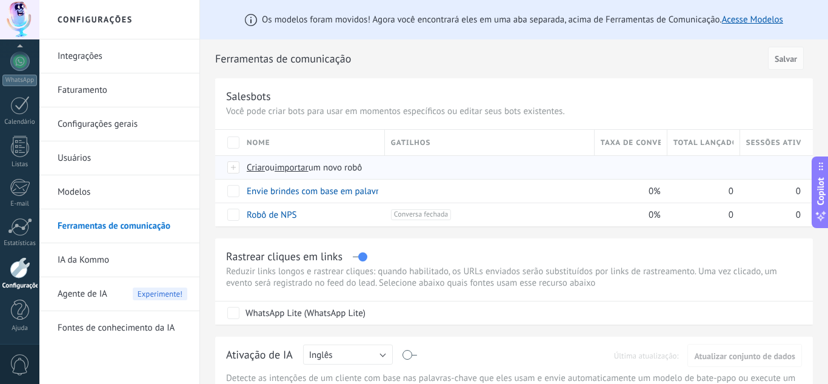
click at [256, 170] on span "Criar" at bounding box center [256, 168] width 18 height 12
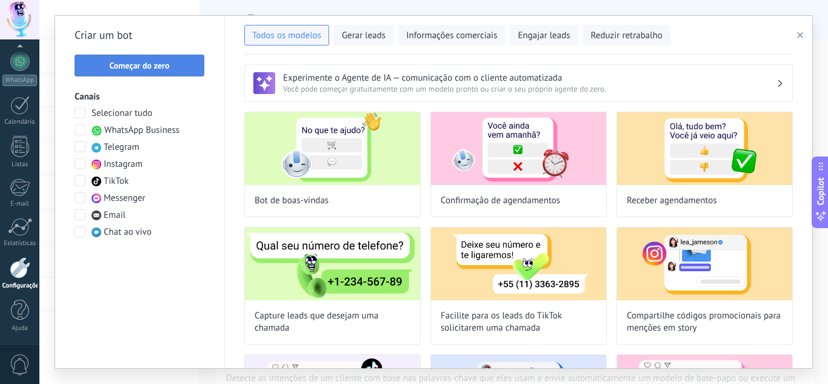
click at [185, 70] on button "Começar do zero" at bounding box center [140, 66] width 130 height 22
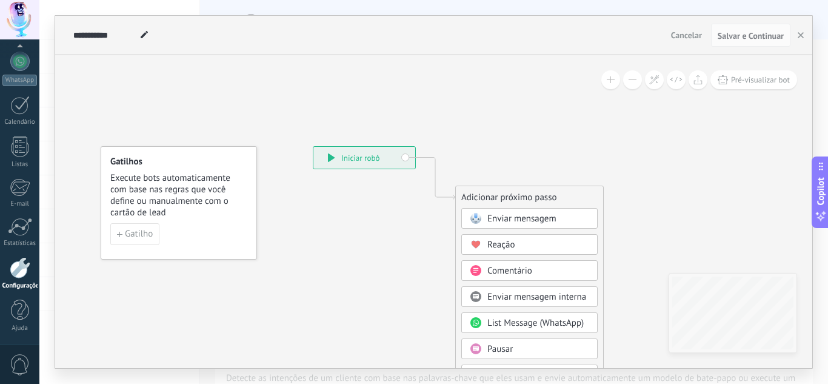
click at [489, 217] on span "Enviar mensagem" at bounding box center [521, 219] width 69 height 12
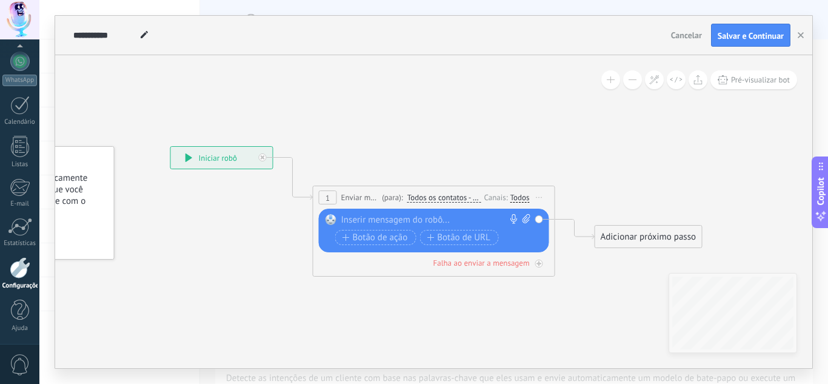
click at [426, 221] on div at bounding box center [431, 220] width 180 height 12
click at [526, 214] on icon at bounding box center [526, 218] width 8 height 9
click input "Upload" at bounding box center [0, 0] width 0 height 0
click at [527, 201] on div "Todos" at bounding box center [519, 198] width 19 height 10
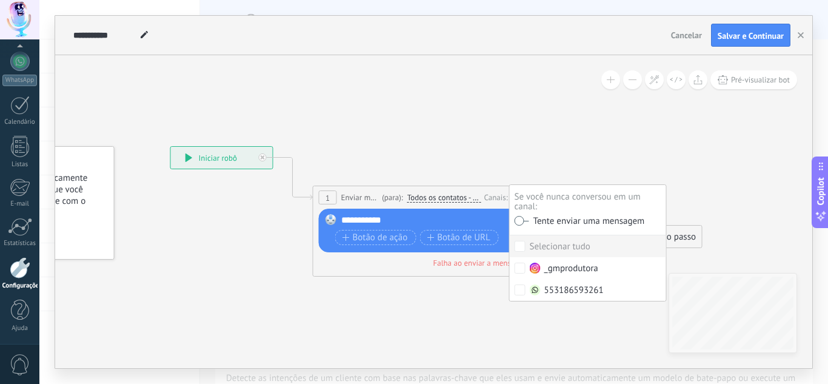
click at [548, 167] on icon at bounding box center [415, 203] width 1096 height 720
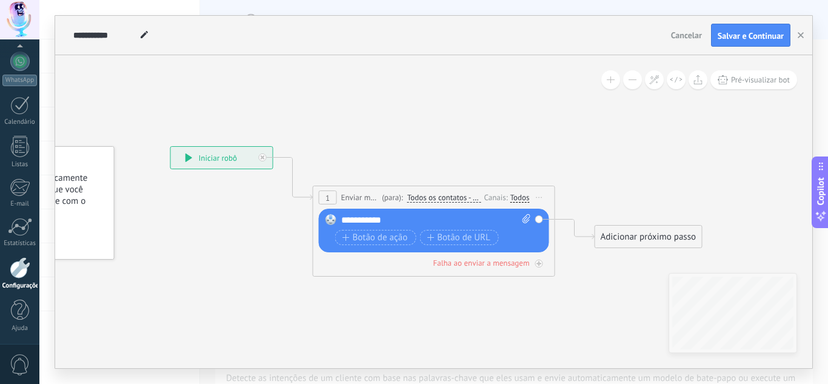
click at [539, 199] on span "Iniciar pré-visualização aqui [GEOGRAPHIC_DATA] Duplicar Excluir" at bounding box center [539, 197] width 19 height 18
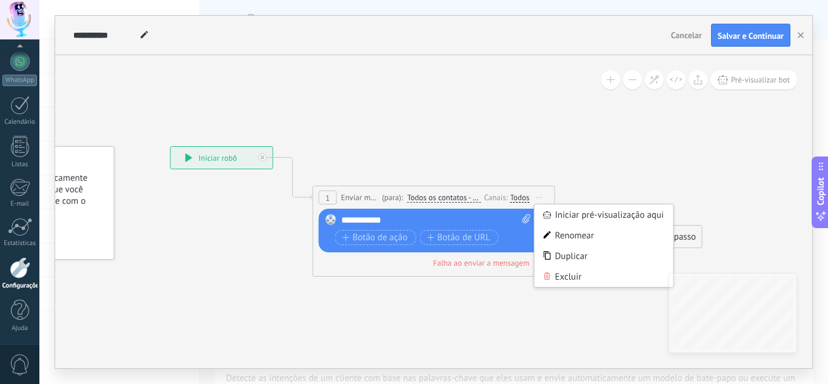
click at [539, 199] on span "Iniciar pré-visualização aqui [GEOGRAPHIC_DATA] Duplicar Excluir" at bounding box center [539, 197] width 19 height 18
click at [516, 198] on div "Todos" at bounding box center [519, 198] width 19 height 10
click at [518, 222] on label at bounding box center [521, 220] width 15 height 8
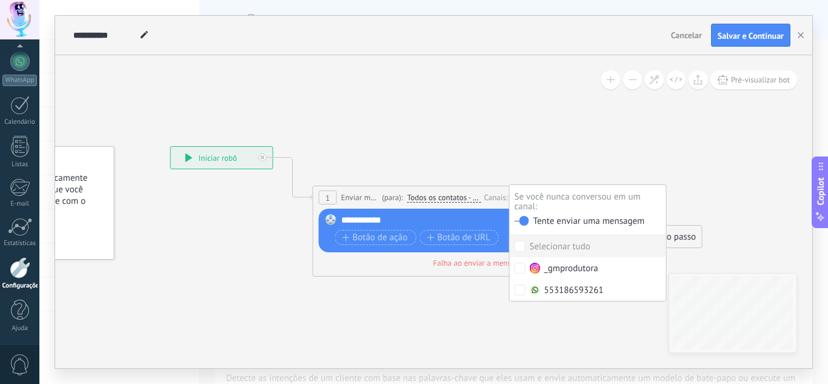
click at [520, 133] on icon at bounding box center [415, 203] width 1096 height 720
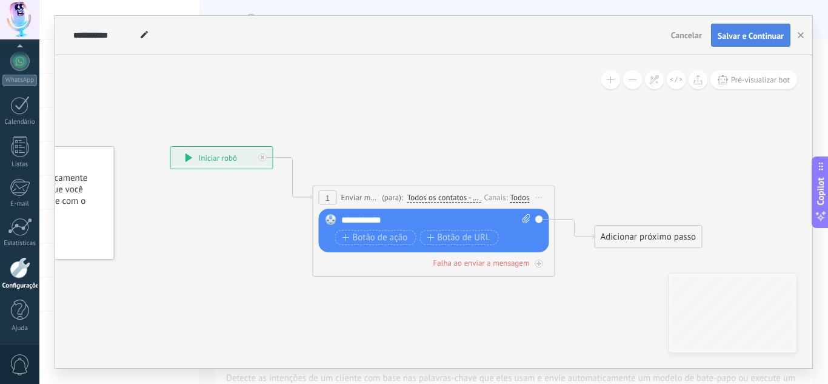
click at [733, 36] on span "Salvar e Continuar" at bounding box center [750, 36] width 66 height 8
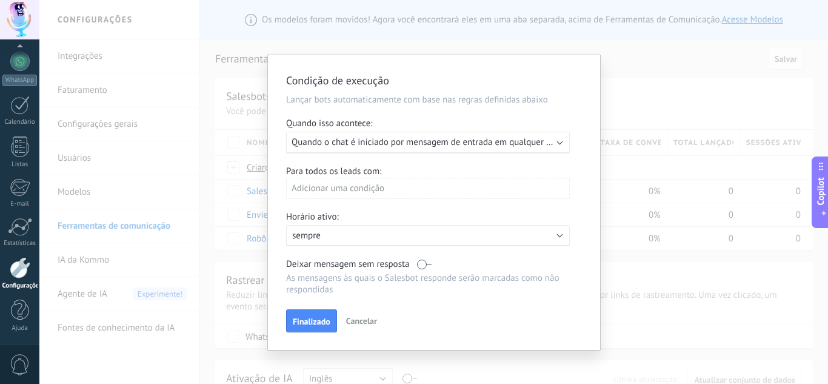
click at [450, 149] on div "Executar: Quando o chat é iniciado por mensagem de entrada em qualquer canal" at bounding box center [428, 142] width 284 height 22
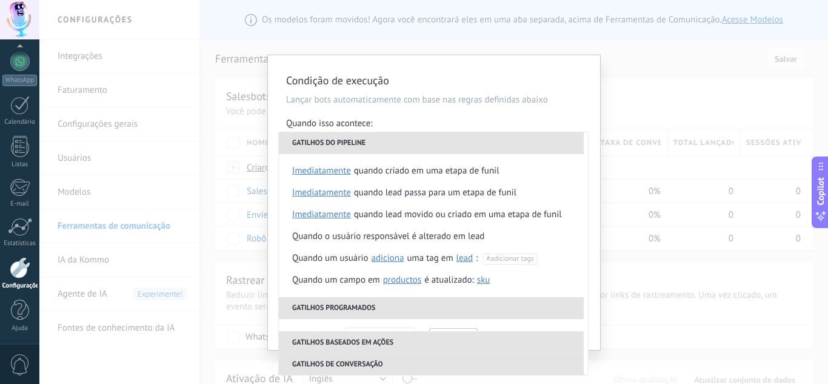
click at [533, 44] on div "Condição de execução Lançar bots automaticamente com base nas regras definidas …" at bounding box center [433, 192] width 788 height 384
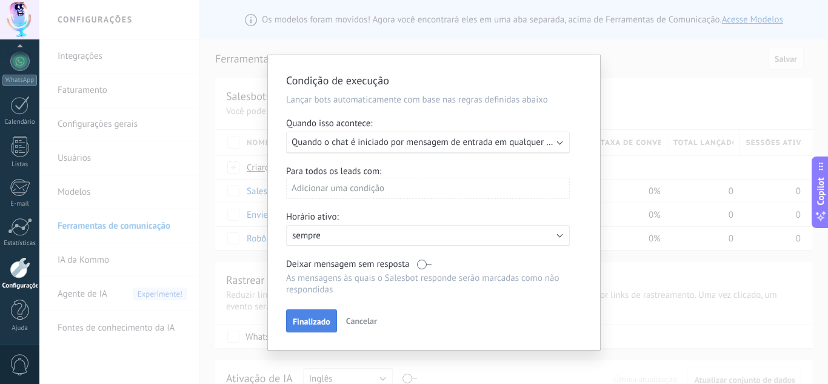
click at [329, 323] on span "Finalizado" at bounding box center [312, 321] width 38 height 8
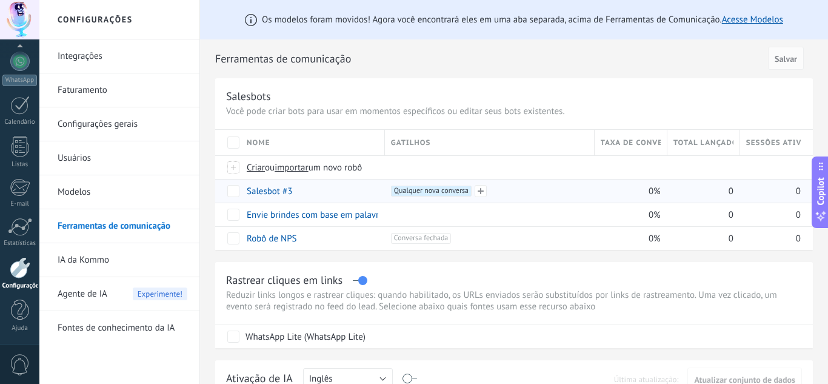
click at [530, 190] on div "+1 Qualquer nova conversa +0" at bounding box center [489, 190] width 197 height 11
click at [479, 191] on span at bounding box center [480, 191] width 12 height 12
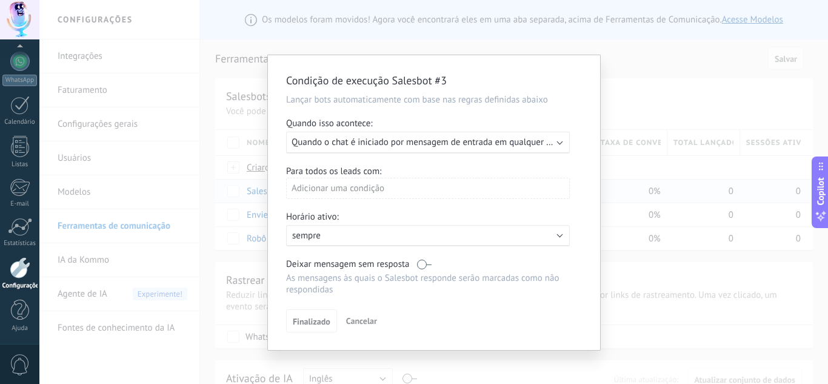
click at [491, 142] on span "Quando o chat é iniciado por mensagem de entrada em qualquer canal" at bounding box center [428, 142] width 275 height 12
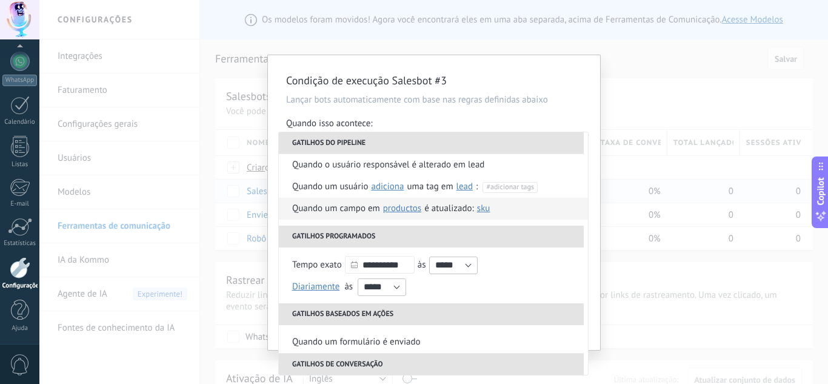
scroll to position [75, 0]
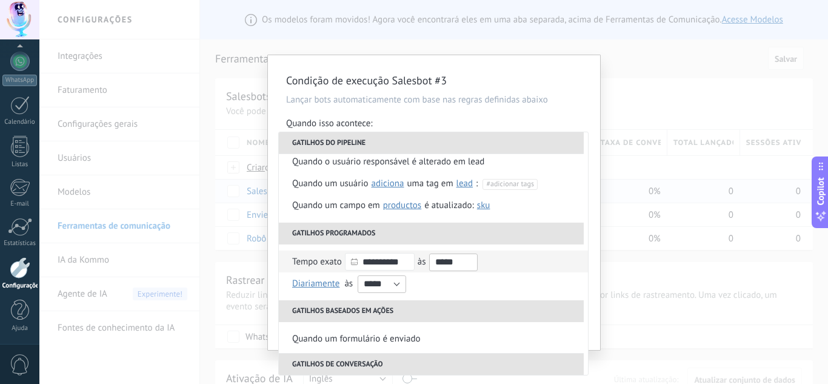
click at [471, 265] on input "*****" at bounding box center [453, 262] width 48 height 18
click at [448, 266] on input "*****" at bounding box center [453, 262] width 48 height 18
click at [465, 261] on input "*****" at bounding box center [453, 262] width 48 height 18
type input "*****"
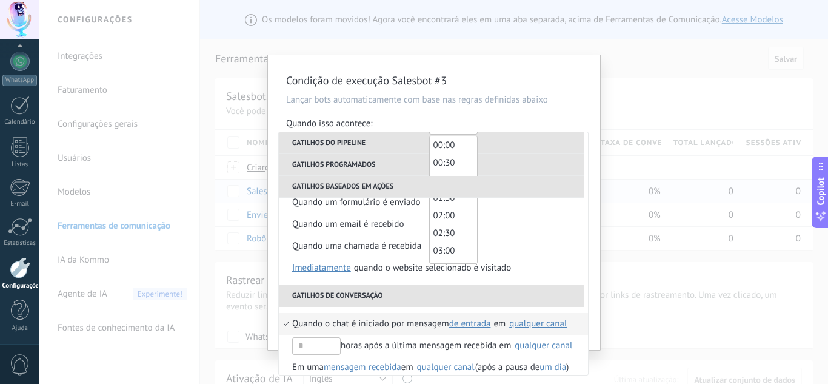
scroll to position [201, 0]
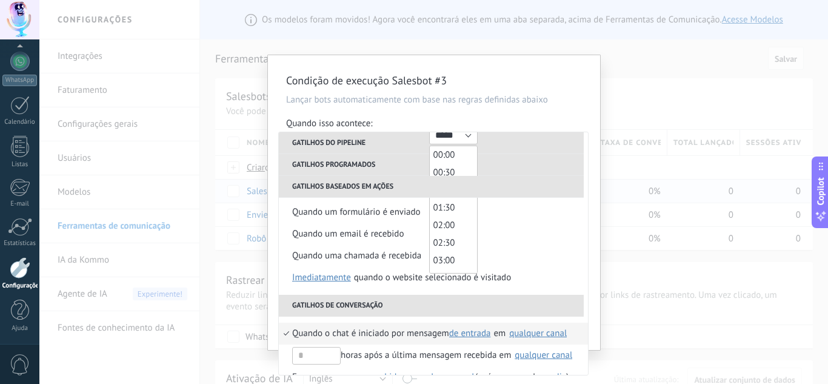
click at [548, 302] on li "Gatilhos de conversação" at bounding box center [431, 305] width 305 height 22
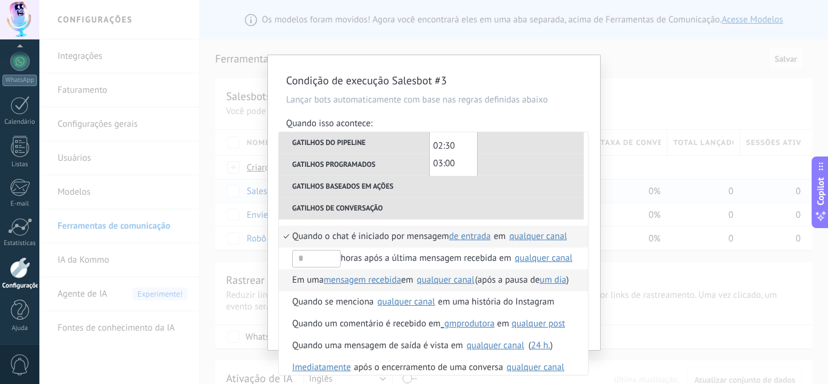
scroll to position [308, 0]
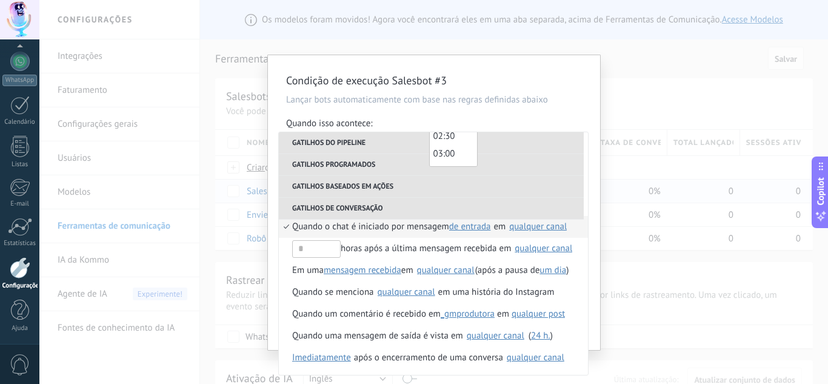
click at [543, 99] on p "Lançar bots automaticamente com base nas regras definidas abaixo" at bounding box center [434, 100] width 296 height 12
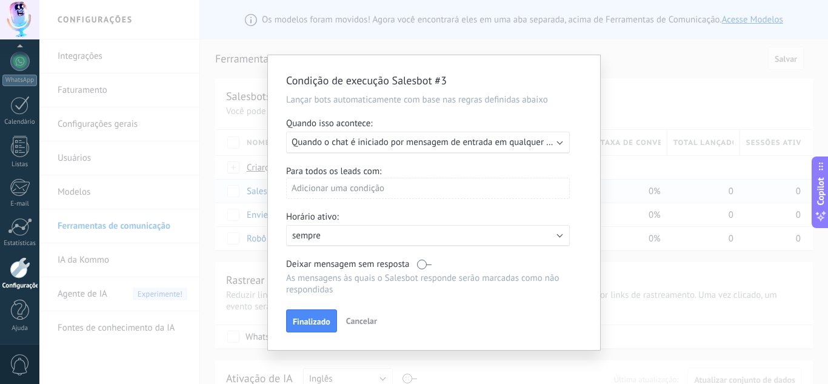
click at [469, 187] on div "Adicionar uma condição" at bounding box center [428, 188] width 284 height 21
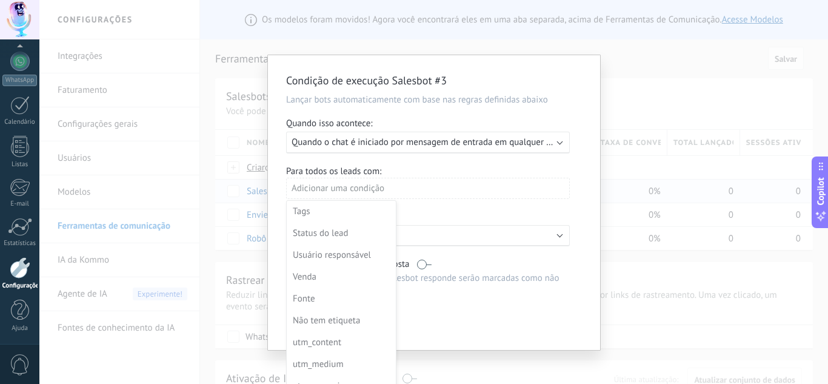
click at [469, 187] on div at bounding box center [434, 202] width 332 height 294
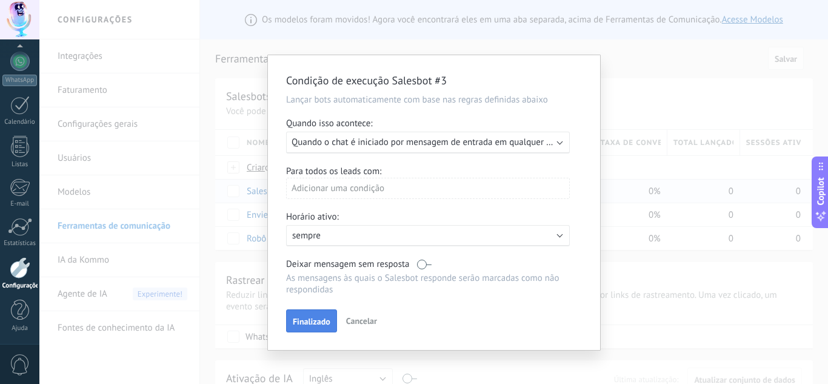
click at [321, 325] on span "Finalizado" at bounding box center [312, 321] width 38 height 8
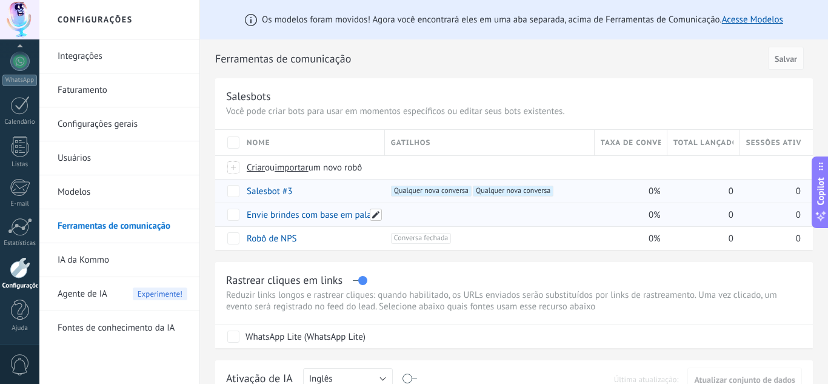
click at [379, 215] on span at bounding box center [376, 214] width 12 height 12
drag, startPoint x: 248, startPoint y: 214, endPoint x: 471, endPoint y: 188, distance: 225.1
click at [471, 188] on div "**********" at bounding box center [513, 189] width 597 height 121
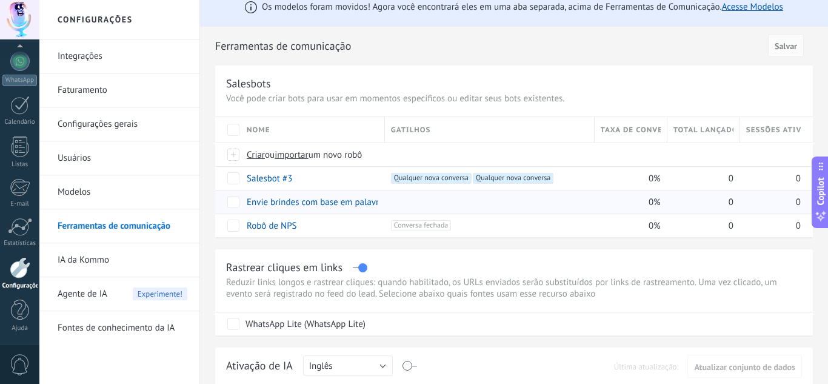
scroll to position [0, 0]
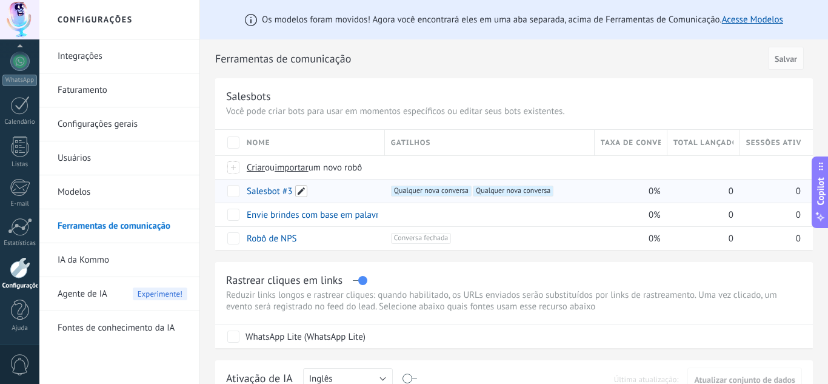
click at [303, 193] on span at bounding box center [301, 191] width 12 height 12
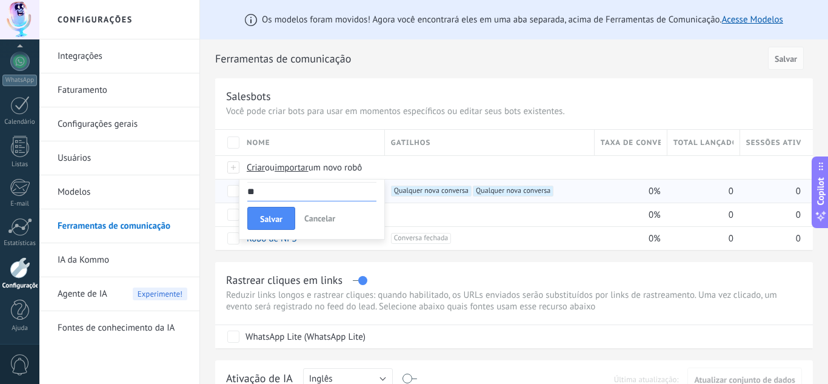
type input "*"
type input "*******"
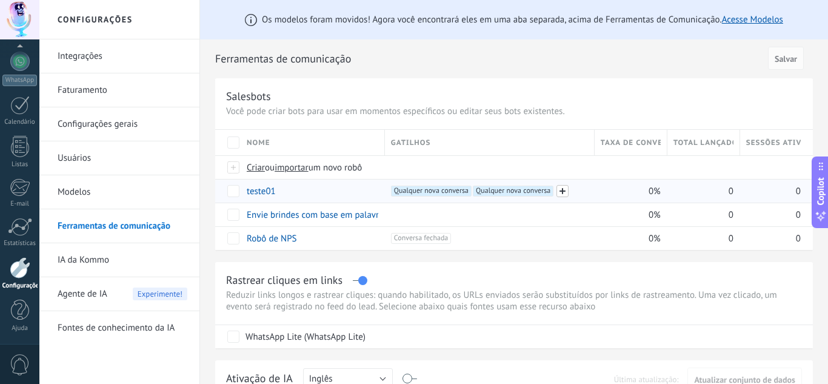
click at [562, 191] on span at bounding box center [562, 191] width 12 height 12
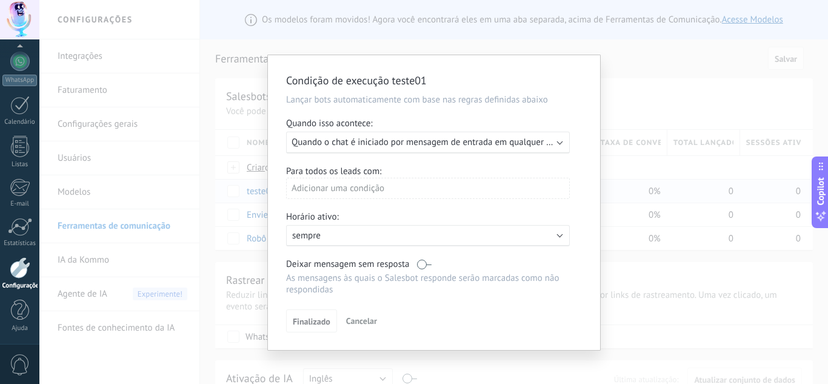
click at [593, 44] on div "Condição de execução teste01 Lançar bots automaticamente com base nas regras de…" at bounding box center [433, 192] width 788 height 384
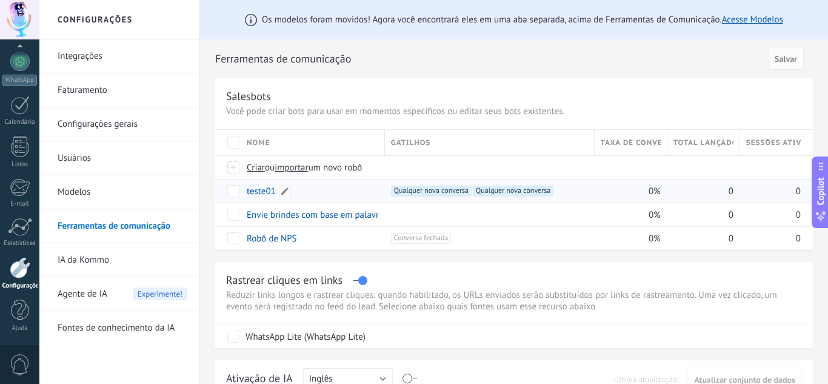
click at [247, 193] on link "teste01" at bounding box center [261, 191] width 29 height 12
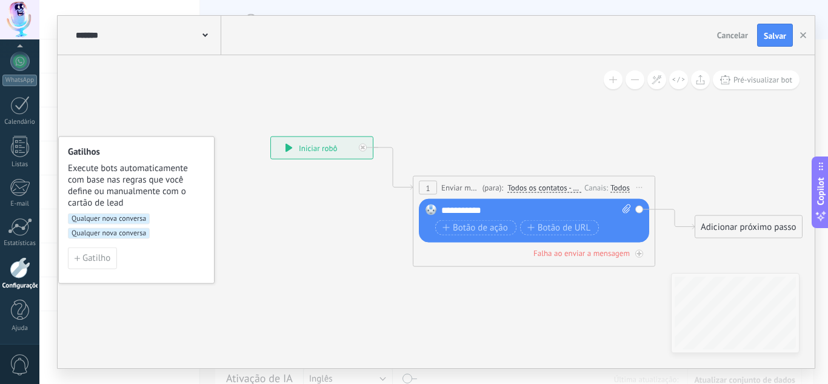
click at [621, 187] on div "Todos" at bounding box center [619, 187] width 19 height 10
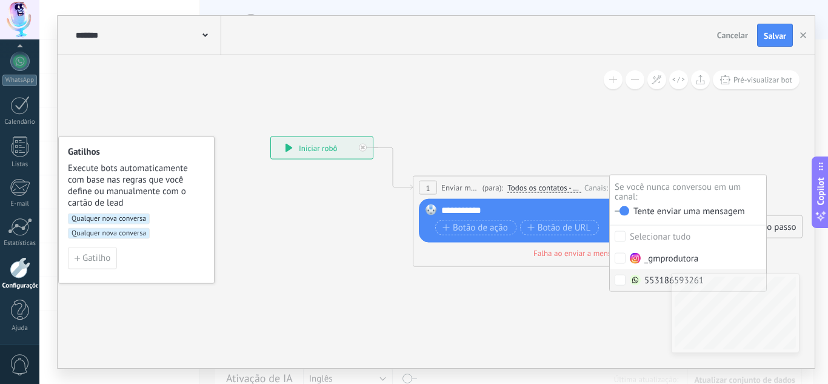
click at [568, 313] on icon at bounding box center [515, 201] width 1096 height 736
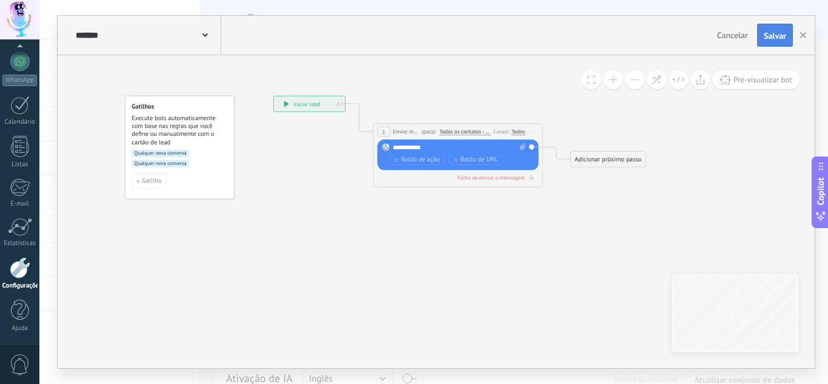
click at [782, 36] on span "Salvar" at bounding box center [774, 36] width 22 height 8
click at [802, 35] on icon "button" at bounding box center [803, 35] width 6 height 6
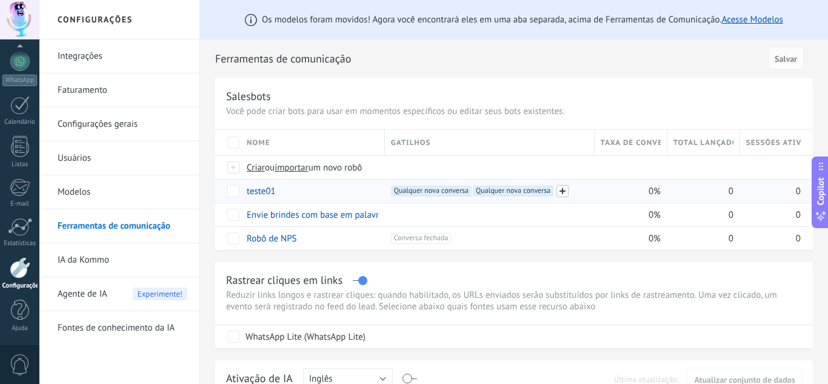
click at [565, 190] on span at bounding box center [562, 191] width 12 height 12
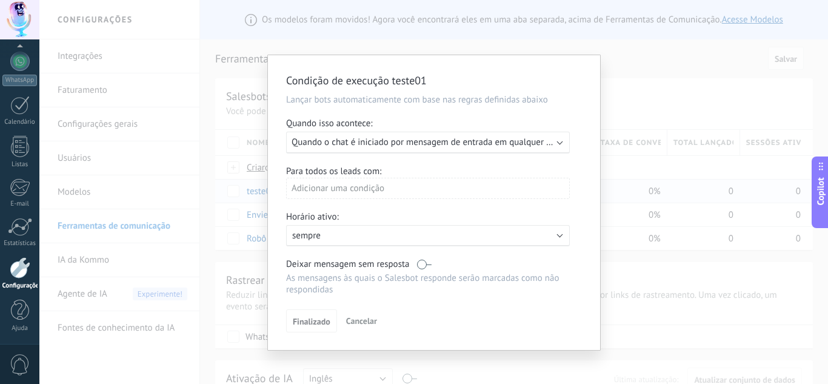
click at [562, 150] on div "Executar: Quando o chat é iniciado por mensagem de entrada em qualquer canal" at bounding box center [428, 142] width 284 height 22
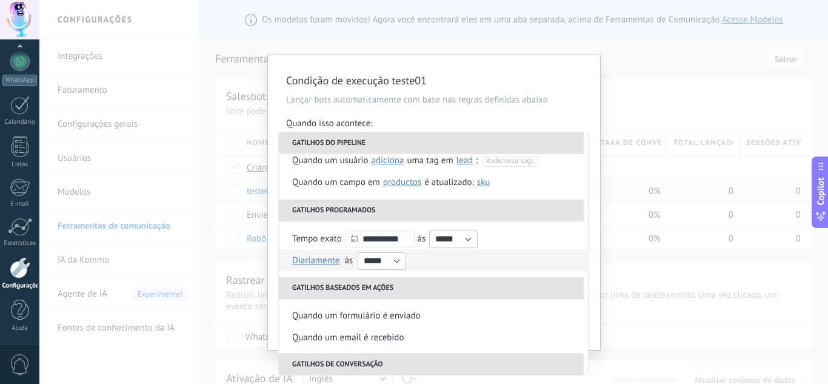
scroll to position [101, 0]
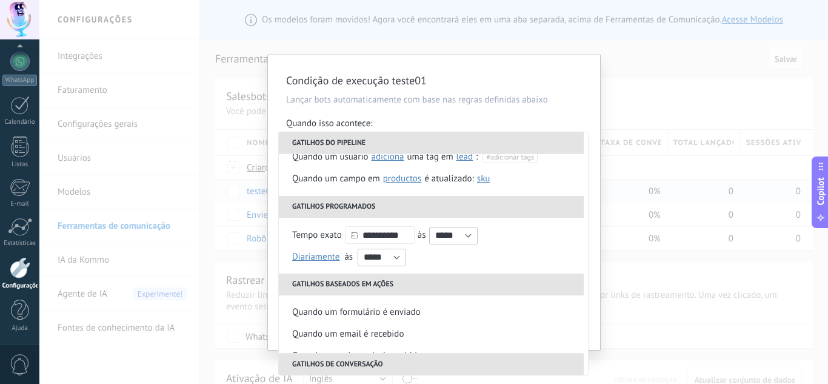
click at [560, 96] on p "Lançar bots automaticamente com base nas regras definidas abaixo" at bounding box center [434, 100] width 296 height 12
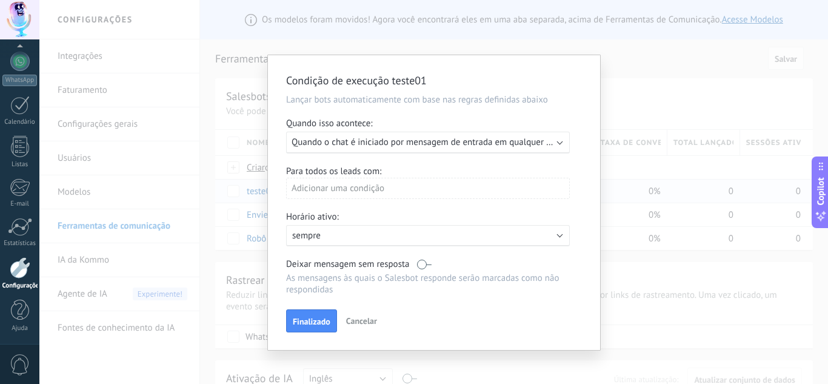
click at [366, 322] on span "Cancelar" at bounding box center [361, 320] width 31 height 11
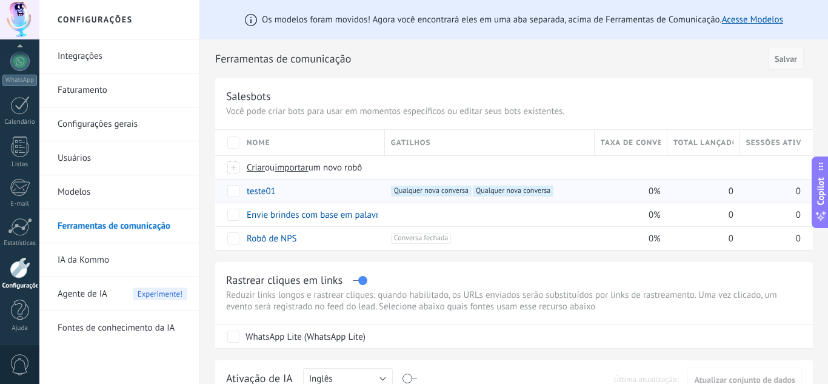
click at [789, 55] on span "Salvar" at bounding box center [785, 59] width 22 height 8
click at [788, 55] on span "Salvar" at bounding box center [785, 59] width 22 height 8
click at [379, 214] on span at bounding box center [376, 214] width 12 height 12
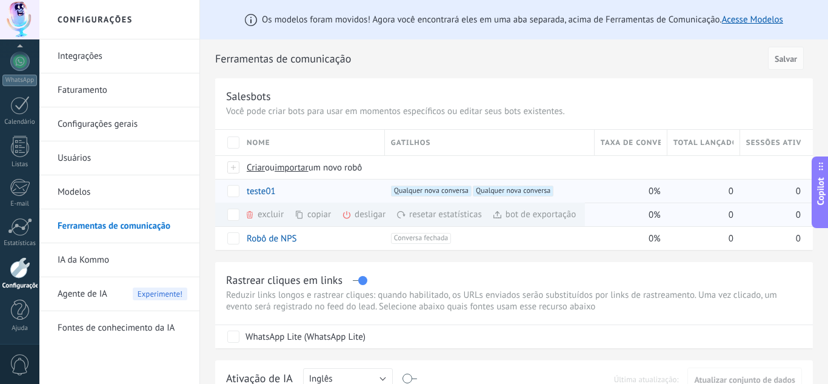
click at [267, 213] on div "excluir mais" at bounding box center [286, 214] width 82 height 24
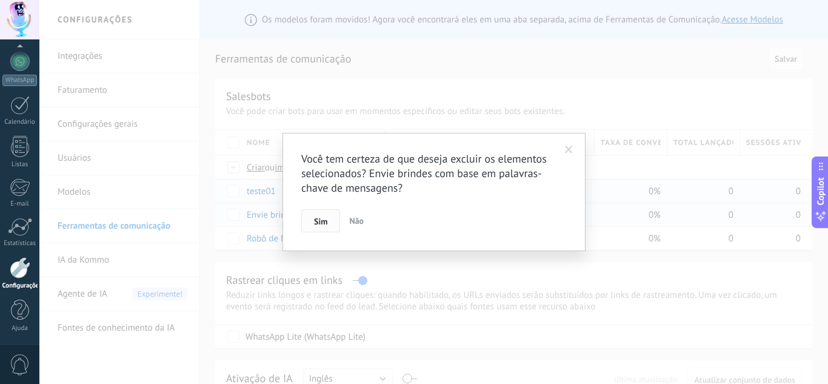
click at [320, 222] on span "Sim" at bounding box center [320, 221] width 13 height 8
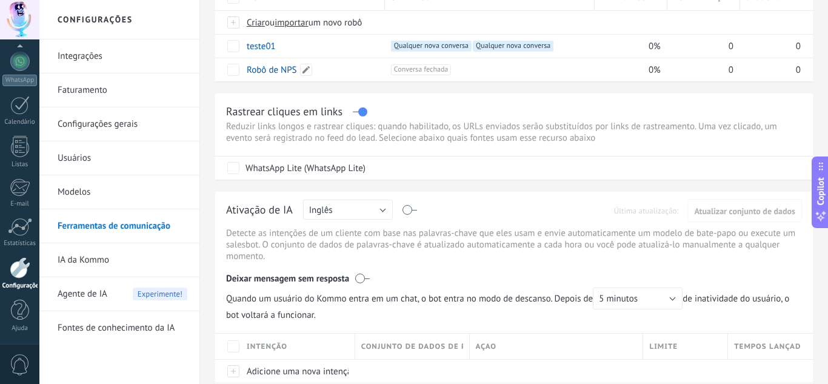
scroll to position [153, 0]
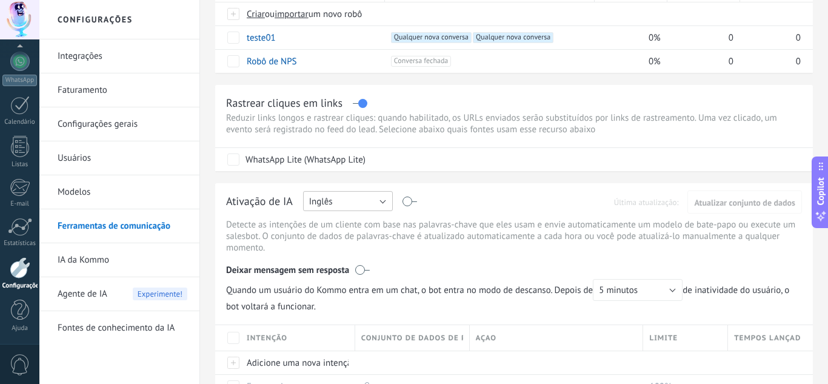
click at [371, 197] on button "Inglês" at bounding box center [348, 201] width 90 height 20
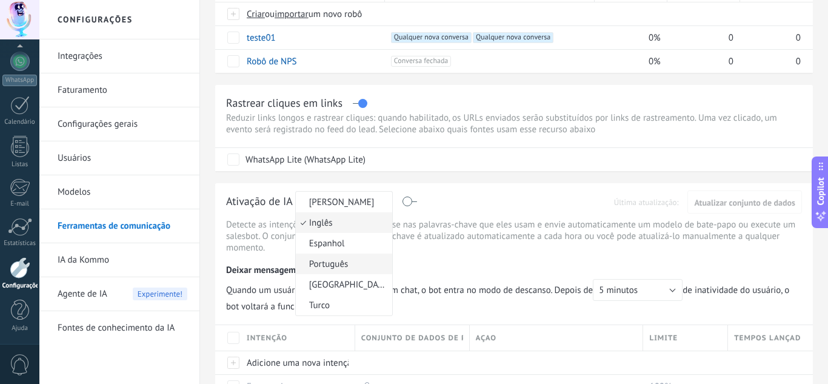
click at [370, 261] on span "Português" at bounding box center [342, 264] width 93 height 12
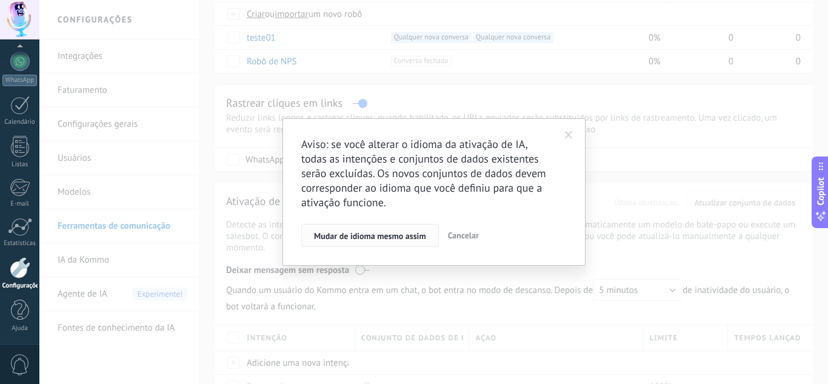
click at [414, 242] on button "Mudar de idioma mesmo assim" at bounding box center [370, 235] width 138 height 23
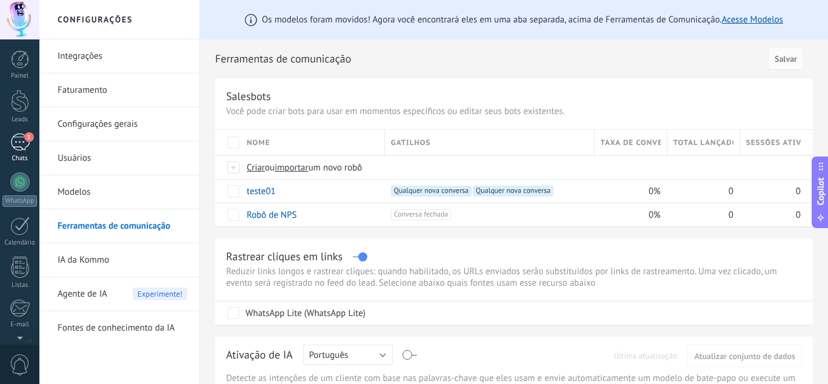
click at [22, 143] on div "1" at bounding box center [19, 142] width 19 height 18
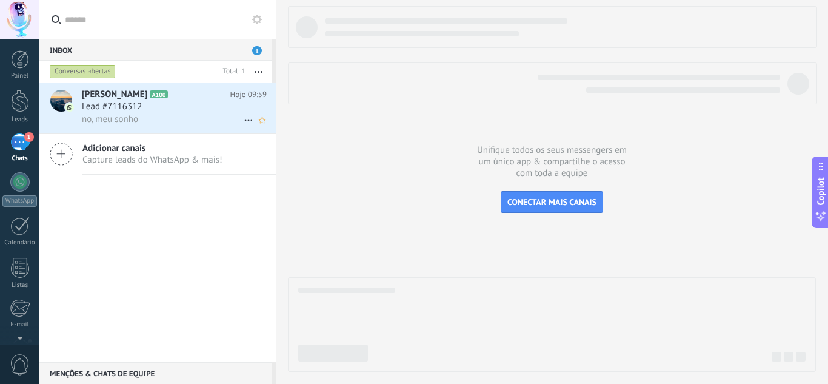
click at [171, 91] on icon at bounding box center [177, 94] width 12 height 12
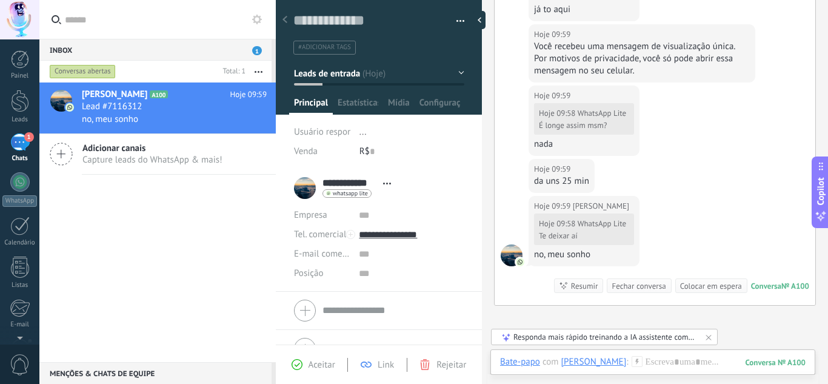
scroll to position [722, 0]
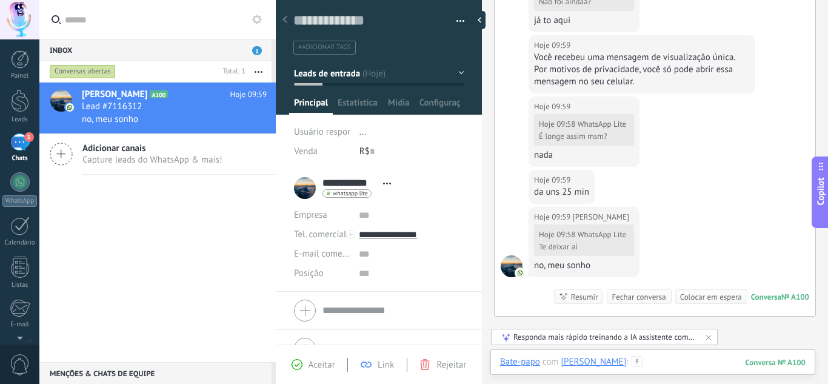
click at [676, 365] on div at bounding box center [652, 374] width 305 height 36
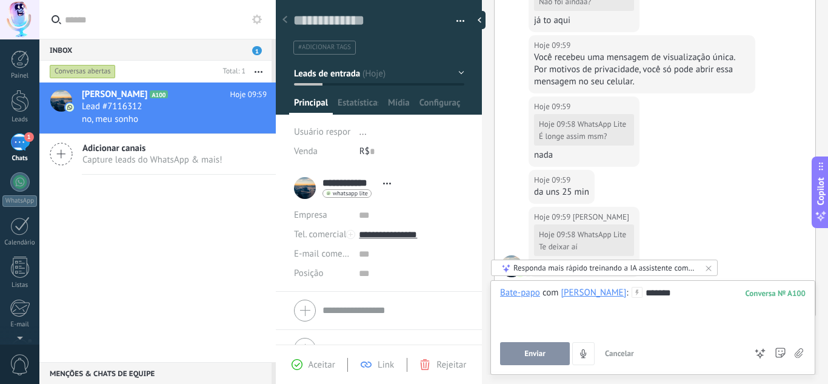
click at [544, 350] on span "Enviar" at bounding box center [534, 353] width 21 height 8
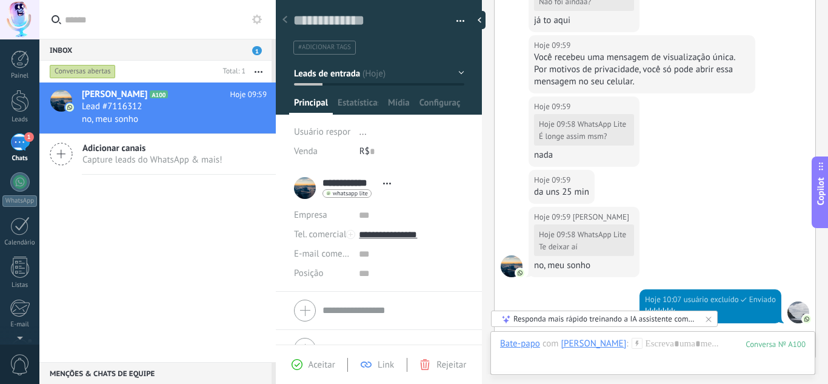
scroll to position [908, 0]
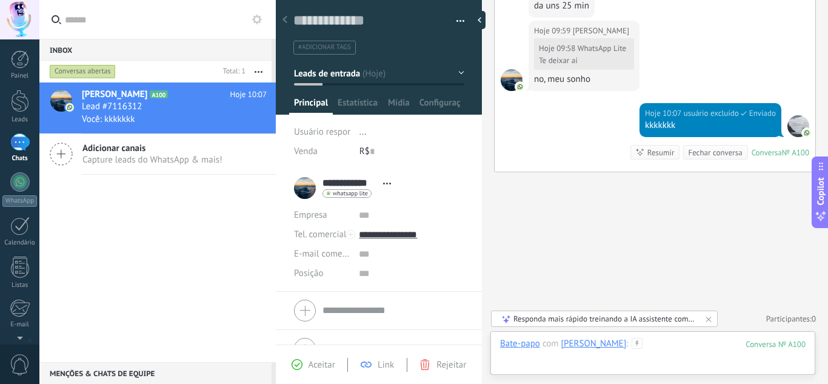
click at [662, 344] on div at bounding box center [652, 355] width 305 height 36
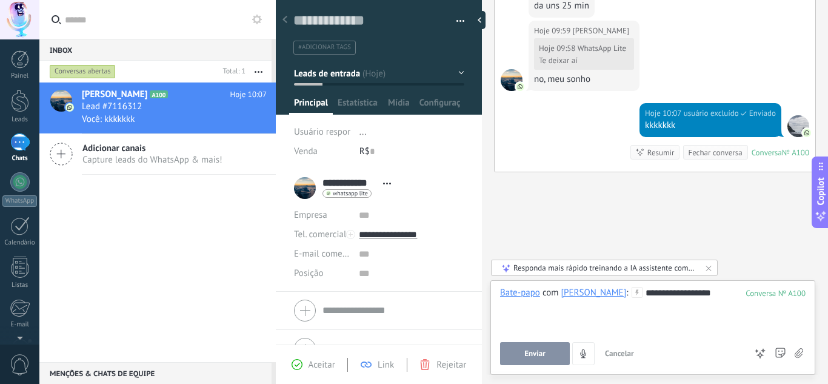
click at [548, 347] on button "Enviar" at bounding box center [535, 353] width 70 height 23
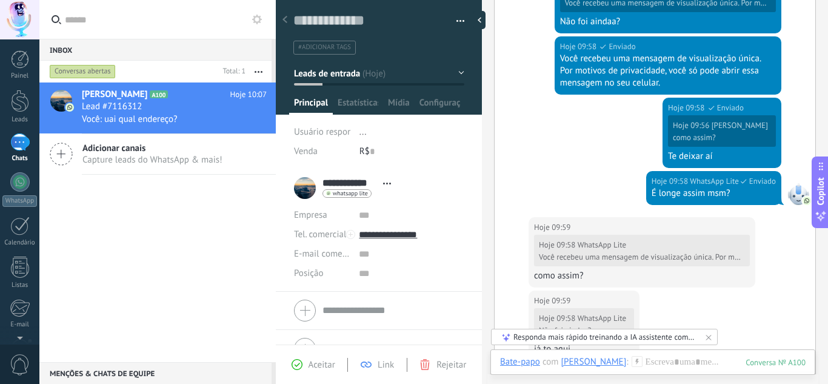
scroll to position [394, 0]
click at [302, 182] on div "**********" at bounding box center [345, 188] width 103 height 30
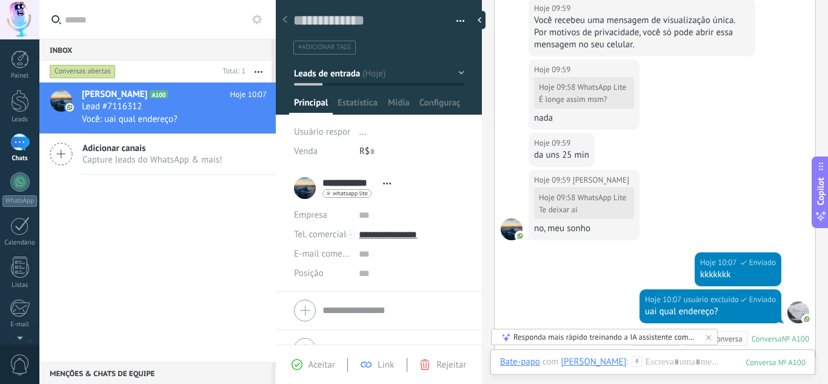
scroll to position [945, 0]
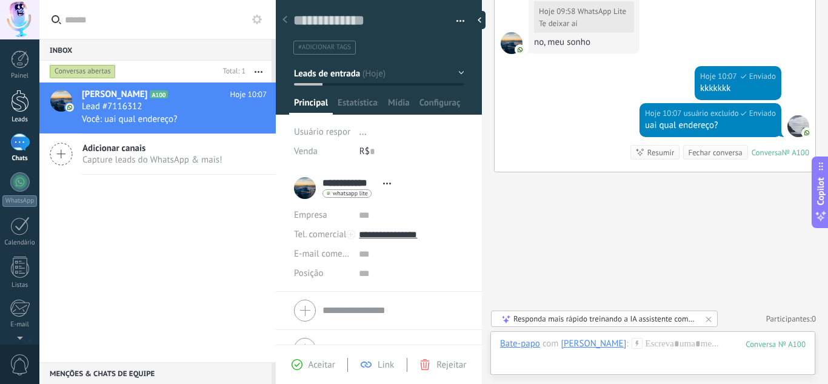
click at [19, 99] on div at bounding box center [20, 101] width 18 height 22
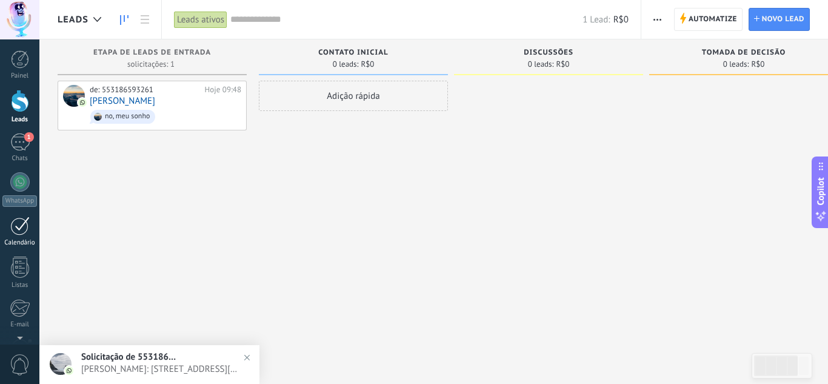
click at [21, 229] on div at bounding box center [19, 225] width 19 height 19
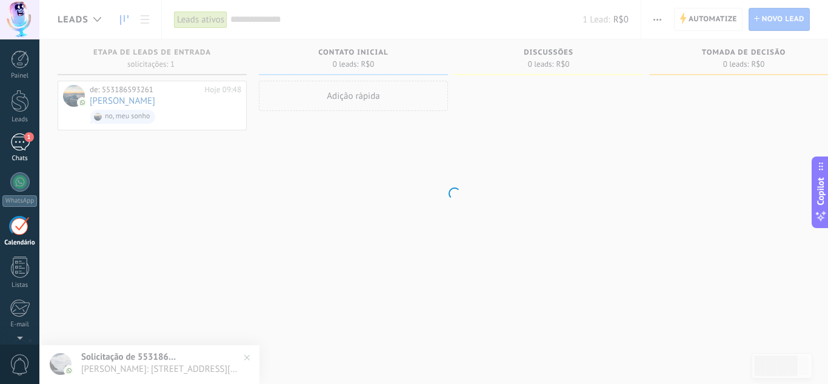
click at [20, 144] on div "1" at bounding box center [19, 142] width 19 height 18
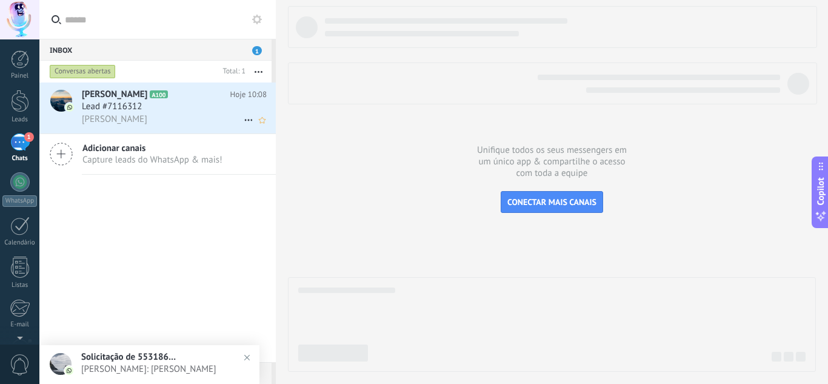
click at [219, 121] on div "[PERSON_NAME]" at bounding box center [174, 119] width 185 height 13
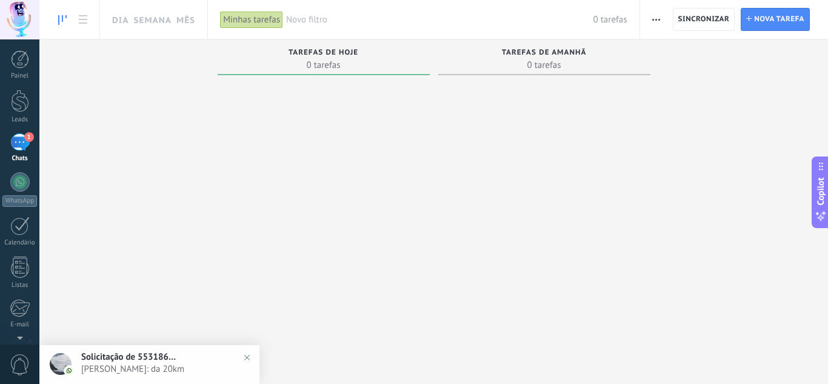
click at [21, 143] on div "1" at bounding box center [19, 142] width 19 height 18
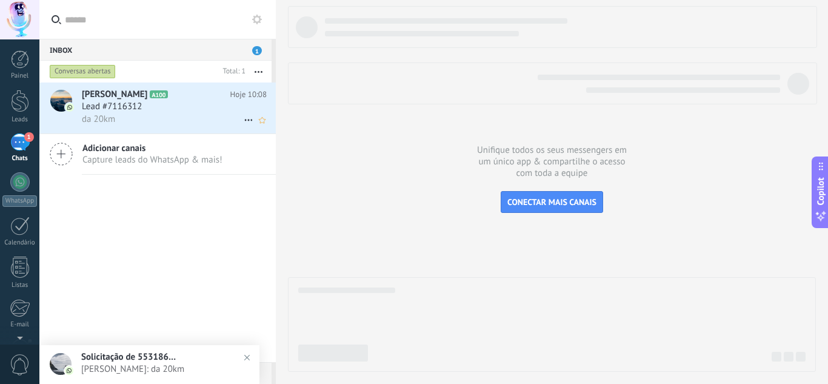
click at [182, 118] on div "da 20km" at bounding box center [174, 119] width 185 height 13
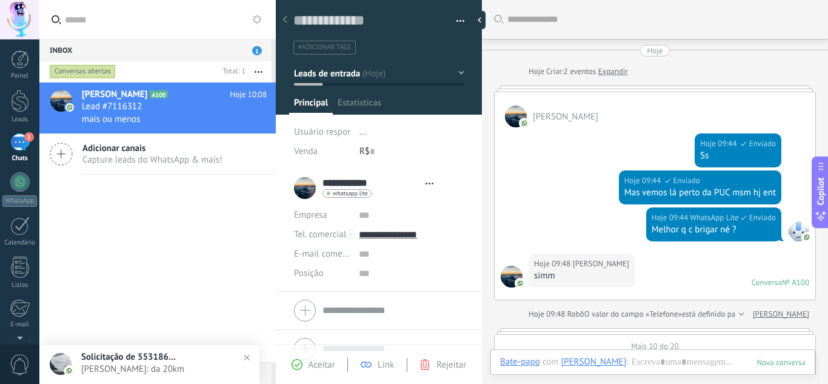
scroll to position [649, 0]
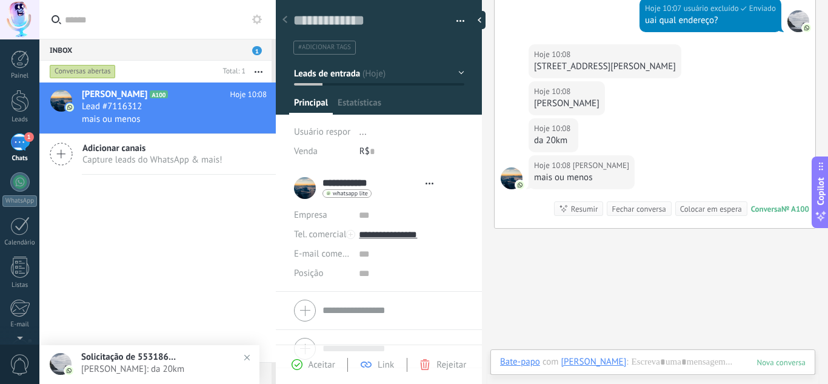
type textarea "**********"
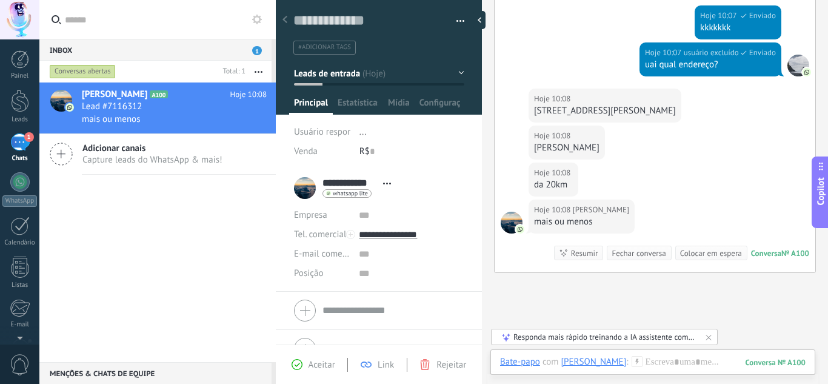
scroll to position [603, 0]
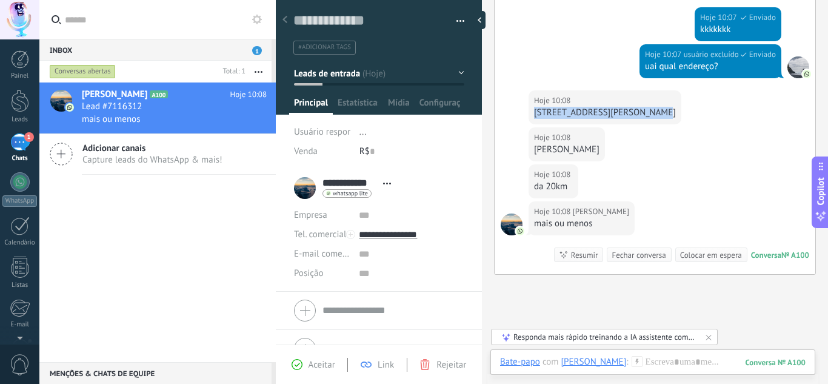
drag, startPoint x: 534, startPoint y: 113, endPoint x: 656, endPoint y: 119, distance: 122.0
click at [656, 119] on div "Hoje 10:08 [PERSON_NAME] [STREET_ADDRESS][PERSON_NAME]" at bounding box center [654, 108] width 321 height 37
copy div "[STREET_ADDRESS][PERSON_NAME]"
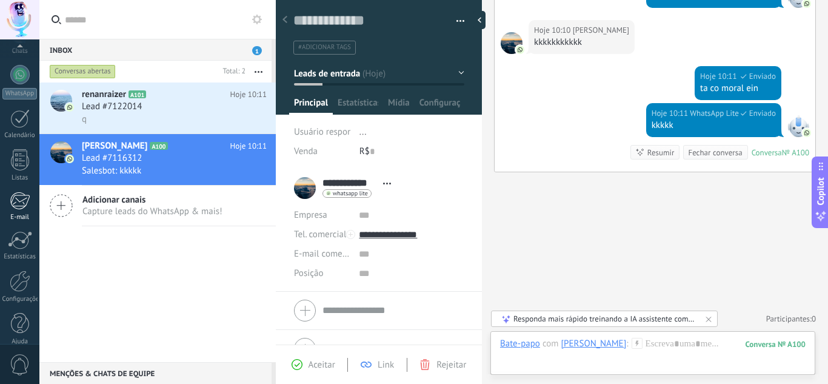
scroll to position [121, 0]
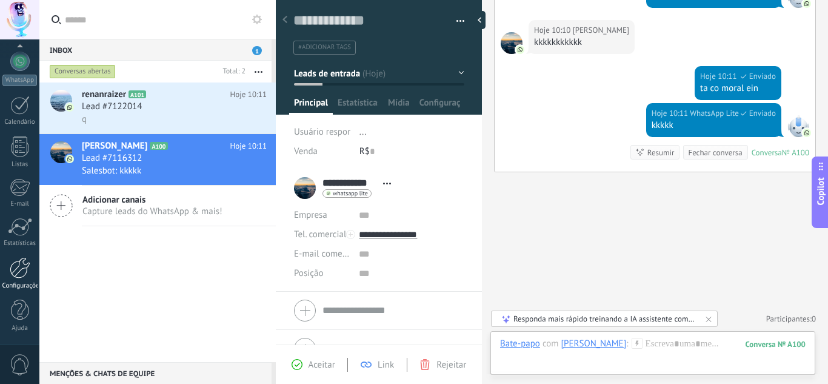
click at [22, 283] on div "Configurações" at bounding box center [19, 286] width 35 height 8
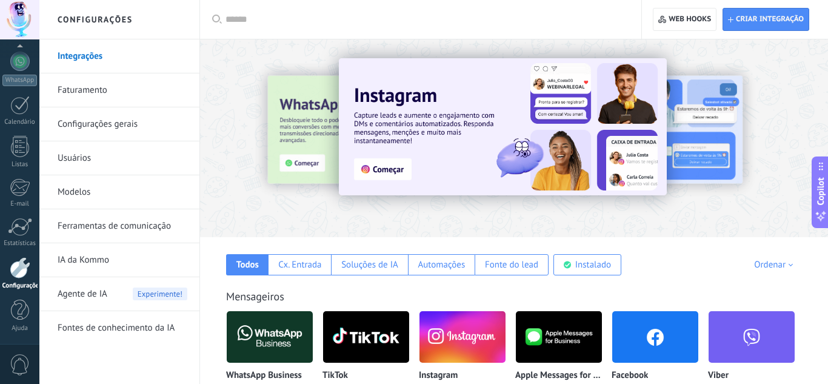
click at [87, 218] on link "Ferramentas de comunicação" at bounding box center [123, 226] width 130 height 34
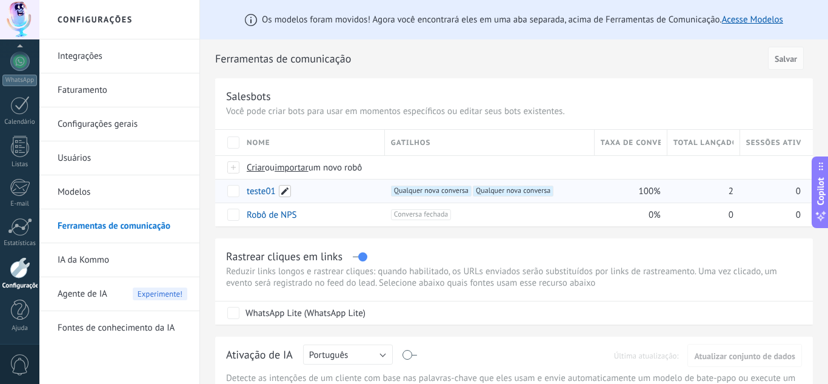
click at [287, 192] on span at bounding box center [285, 191] width 12 height 12
click at [325, 187] on div "teste01" at bounding box center [310, 190] width 138 height 23
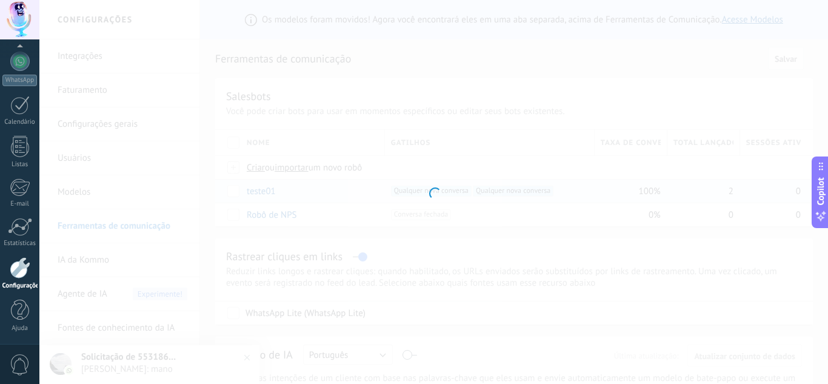
type input "*******"
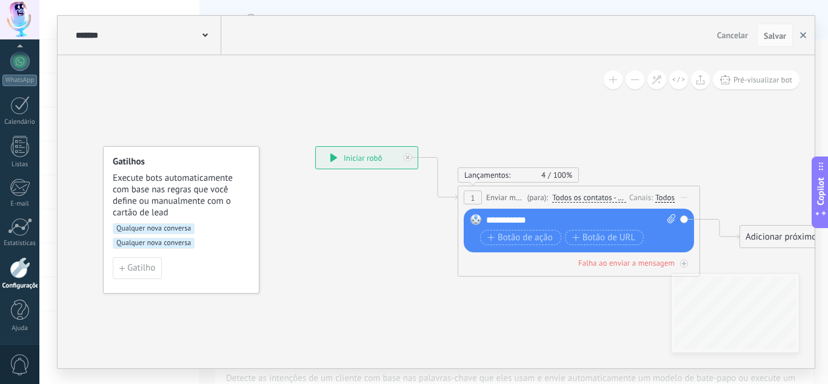
click at [798, 39] on button "button" at bounding box center [803, 35] width 18 height 23
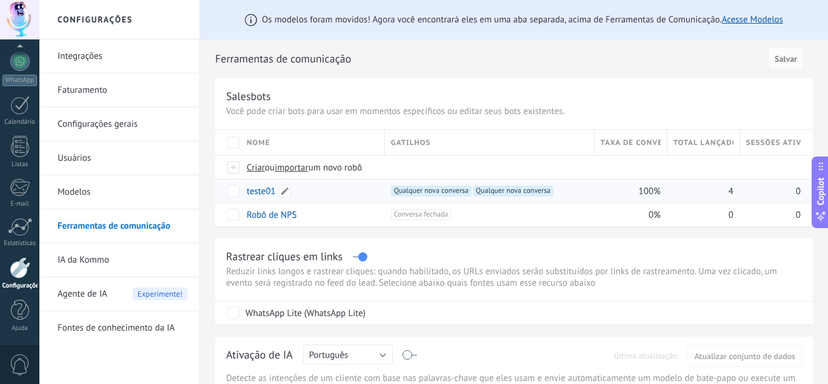
click at [343, 194] on div "teste01" at bounding box center [310, 190] width 138 height 23
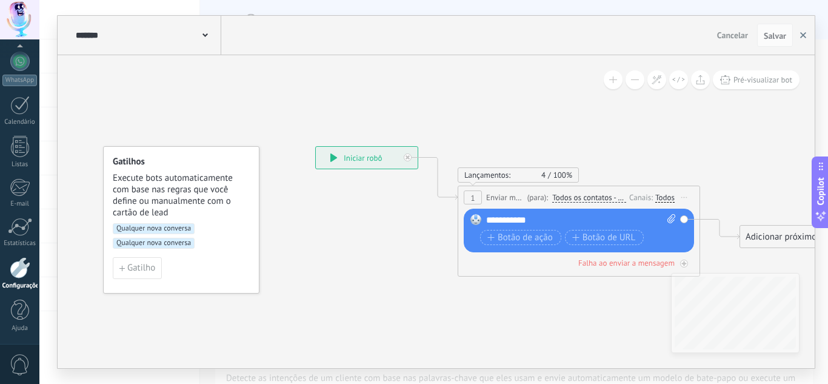
click at [805, 34] on icon "button" at bounding box center [803, 35] width 6 height 6
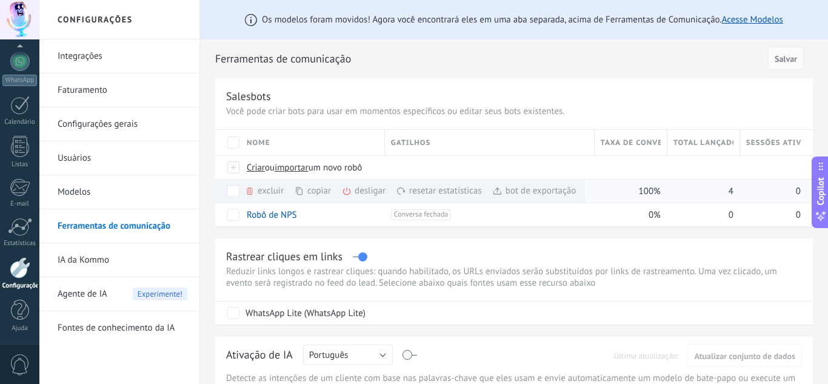
click at [364, 190] on div "desligar mais" at bounding box center [385, 191] width 87 height 24
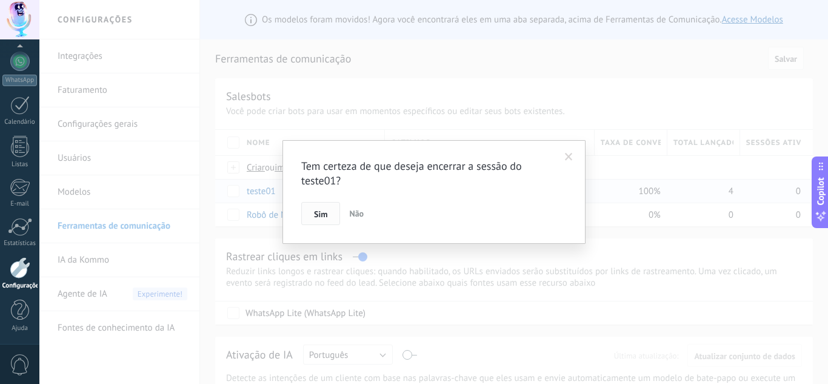
click at [319, 214] on span "Sim" at bounding box center [320, 214] width 13 height 8
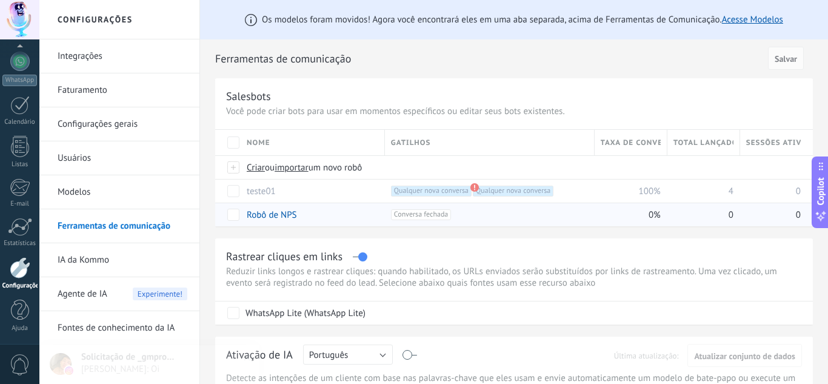
click at [414, 210] on span "Conversa fechada +0" at bounding box center [421, 214] width 60 height 11
click at [24, 139] on div "2" at bounding box center [19, 142] width 19 height 18
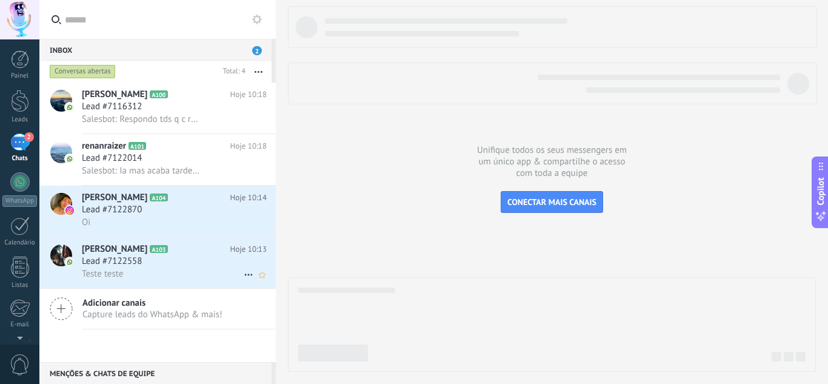
click at [165, 274] on div "Teste teste" at bounding box center [174, 273] width 185 height 13
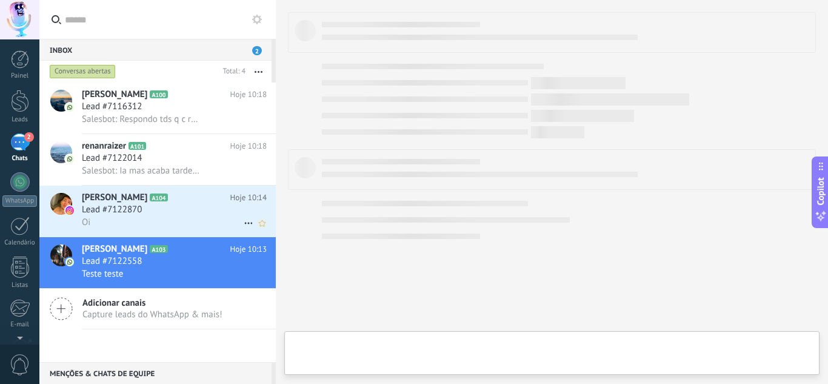
click at [185, 227] on div "Oi" at bounding box center [174, 222] width 185 height 13
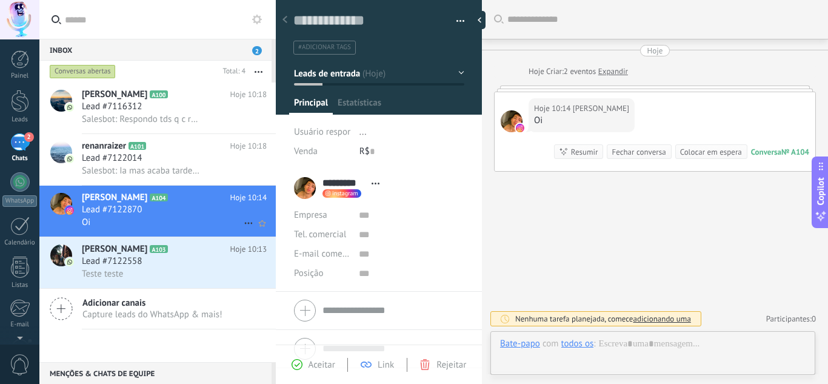
scroll to position [18, 0]
click at [669, 87] on div at bounding box center [655, 88] width 322 height 6
click at [619, 74] on link "Expandir" at bounding box center [613, 71] width 30 height 12
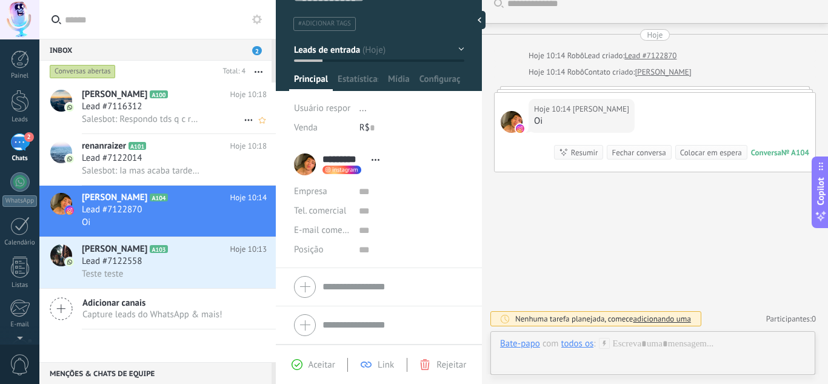
click at [195, 122] on span "Salesbot: Respondo tds q c responder kkkkk" at bounding box center [141, 119] width 118 height 12
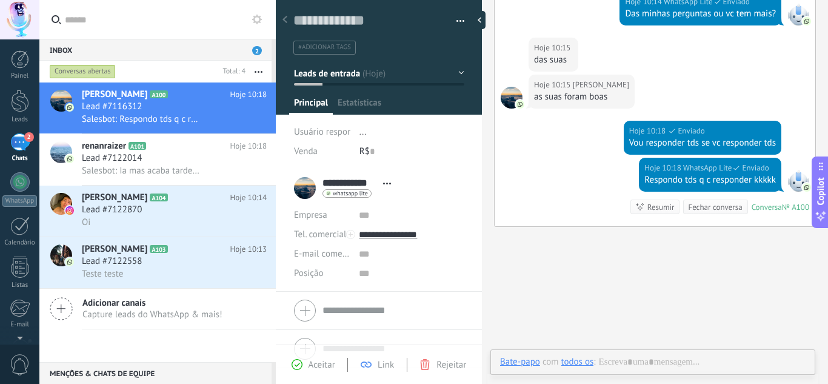
scroll to position [18, 0]
click at [190, 161] on div "Lead #7122014" at bounding box center [174, 158] width 185 height 12
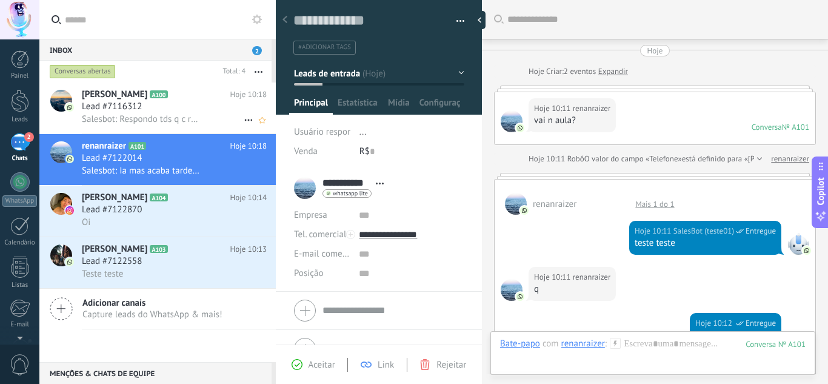
scroll to position [523, 0]
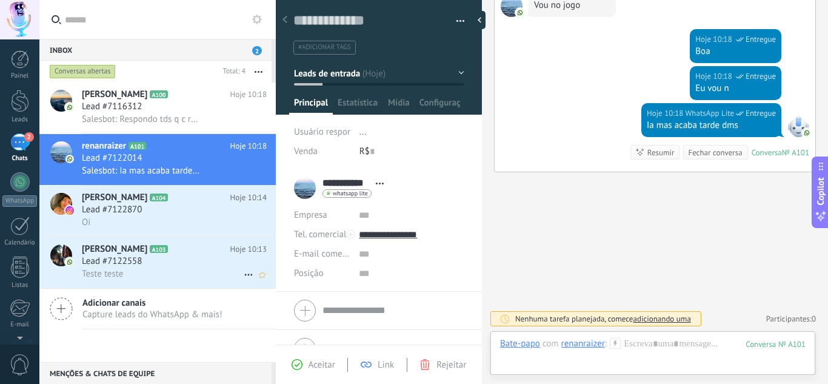
click at [170, 285] on div "[PERSON_NAME] A103 Hoje 10:13 Lead #7122558 Teste teste" at bounding box center [179, 262] width 194 height 51
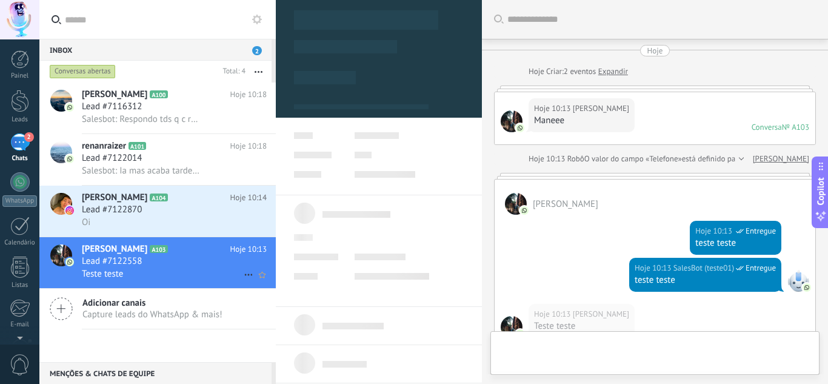
scroll to position [205, 0]
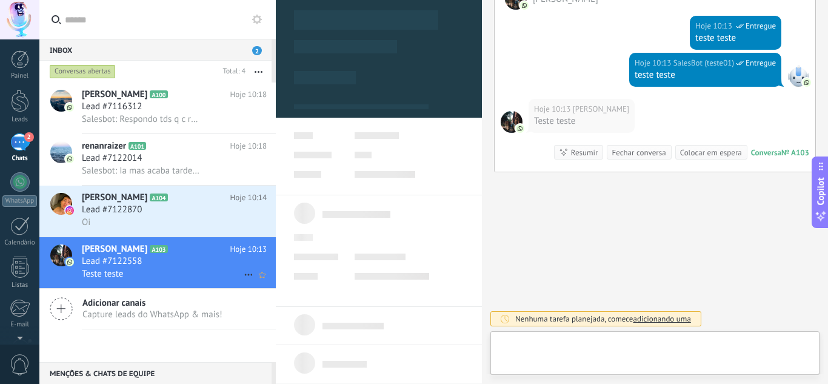
type textarea "**********"
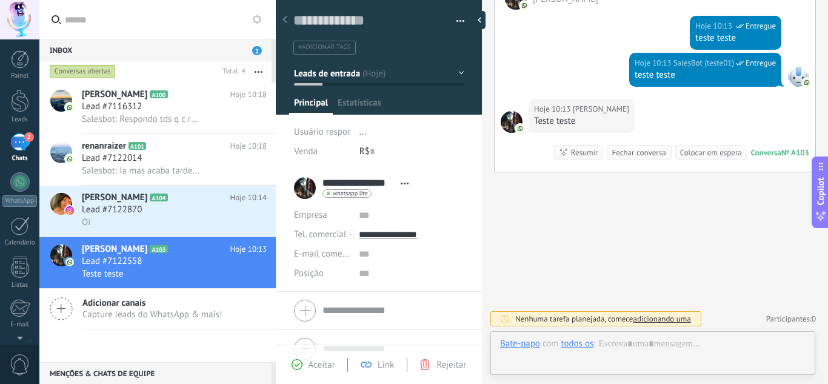
scroll to position [18, 0]
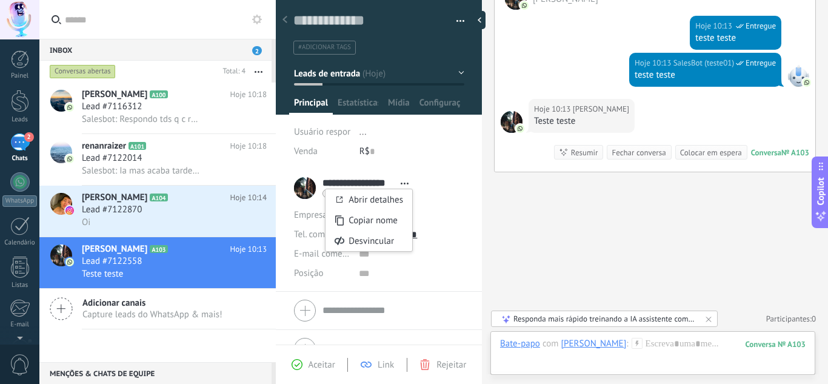
scroll to position [18, 0]
click at [393, 194] on link "Abrir detalhes" at bounding box center [375, 200] width 55 height 12
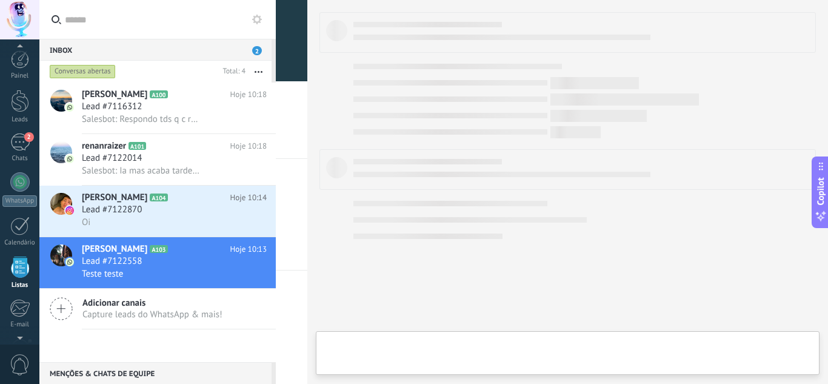
scroll to position [75, 0]
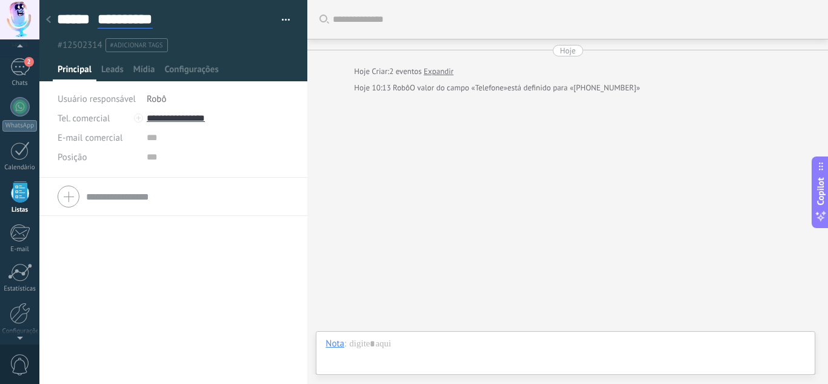
click at [128, 21] on input "**********" at bounding box center [125, 19] width 55 height 18
click at [168, 23] on input "**********" at bounding box center [137, 19] width 78 height 18
click at [118, 73] on span "Leads" at bounding box center [112, 73] width 22 height 18
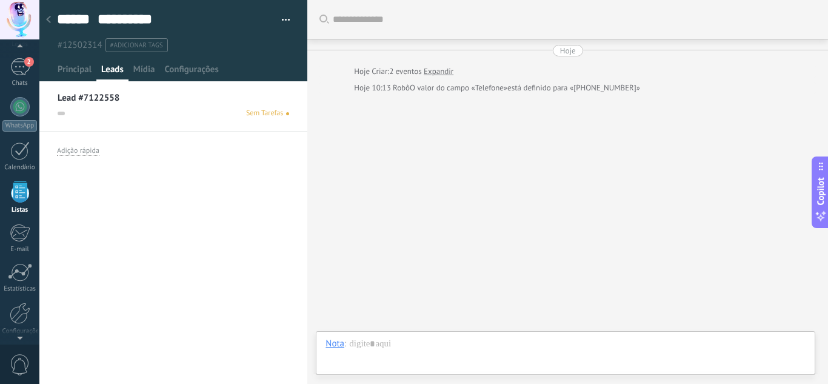
click at [163, 62] on div at bounding box center [173, 40] width 268 height 81
click at [192, 73] on span "Configurações" at bounding box center [191, 73] width 54 height 18
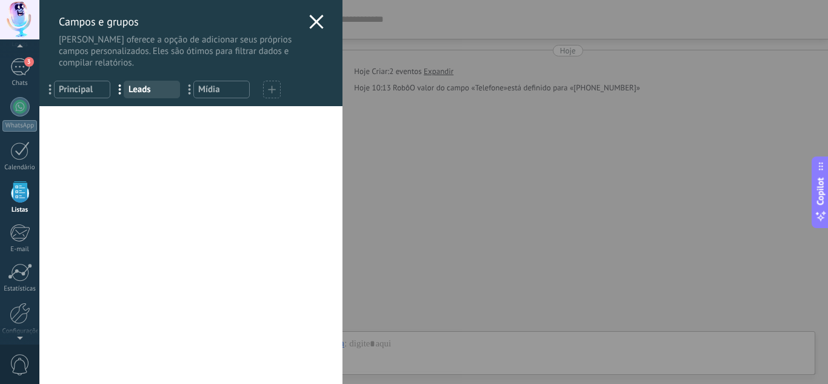
click at [39, 67] on div "Campos e grupos Kommo oferece a opção de adicionar seus próprios campos persona…" at bounding box center [433, 192] width 788 height 384
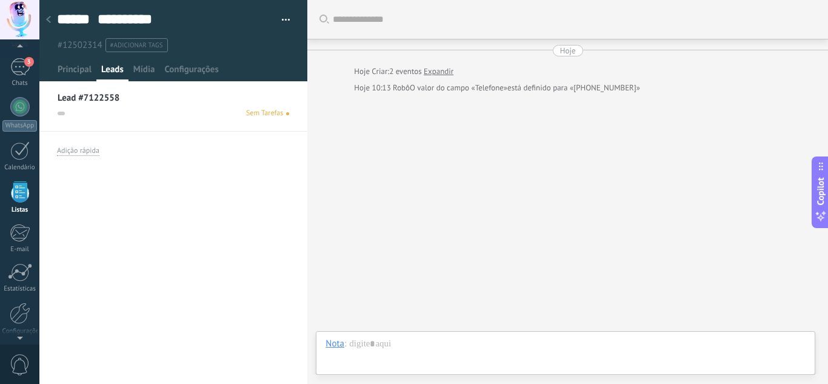
click at [23, 67] on div "3" at bounding box center [19, 67] width 19 height 18
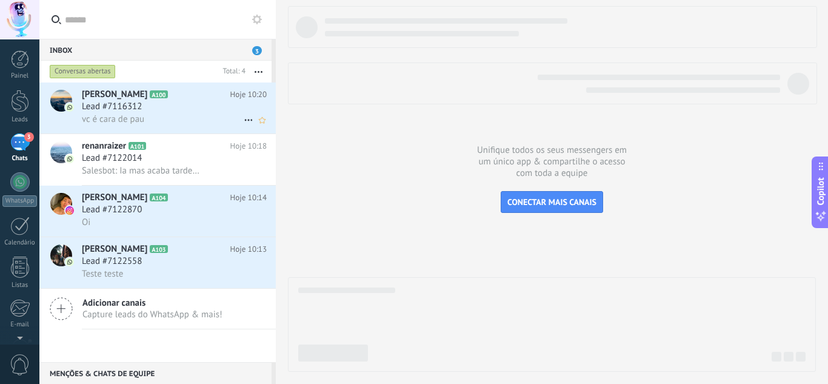
click at [122, 102] on span "Lead #7116312" at bounding box center [112, 107] width 60 height 12
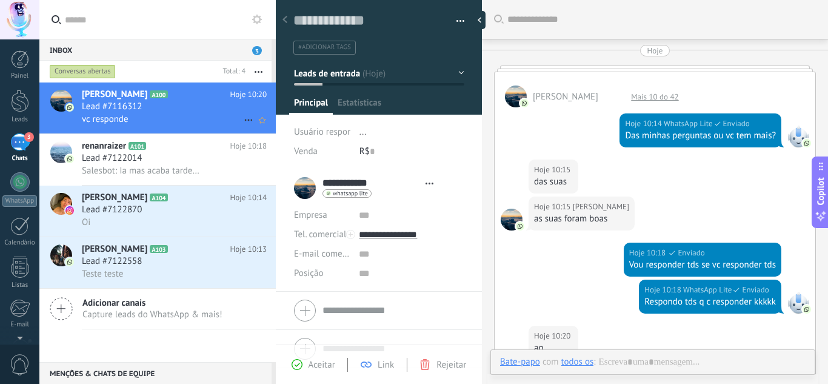
type textarea "**********"
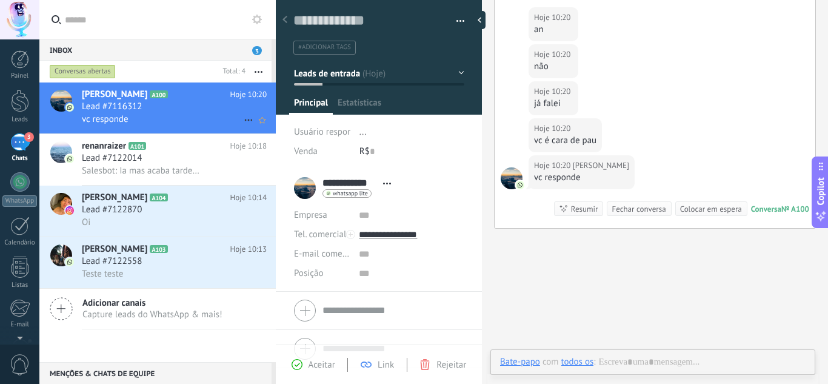
scroll to position [18, 0]
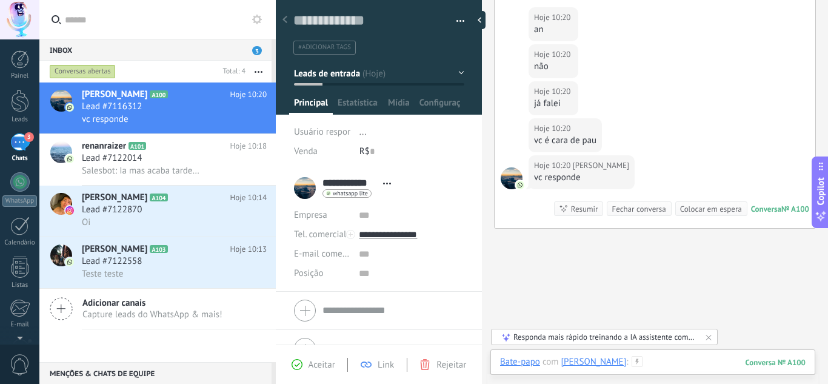
click at [693, 370] on div at bounding box center [652, 374] width 305 height 36
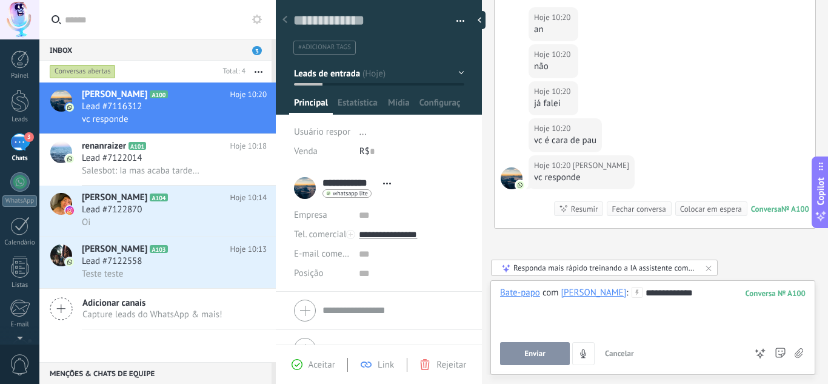
click at [531, 364] on button "Enviar" at bounding box center [535, 353] width 70 height 23
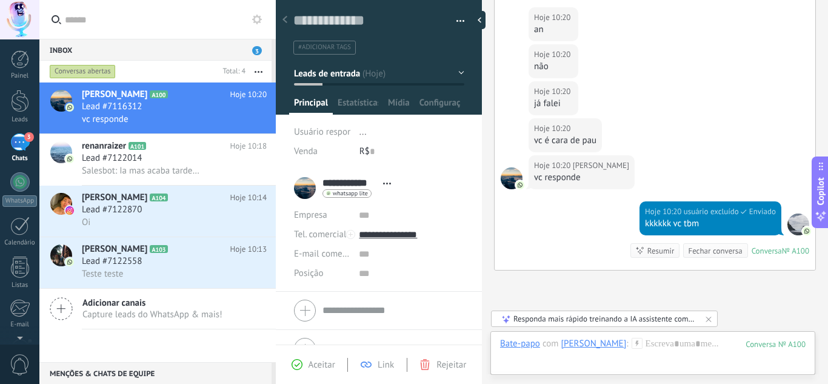
scroll to position [416, 0]
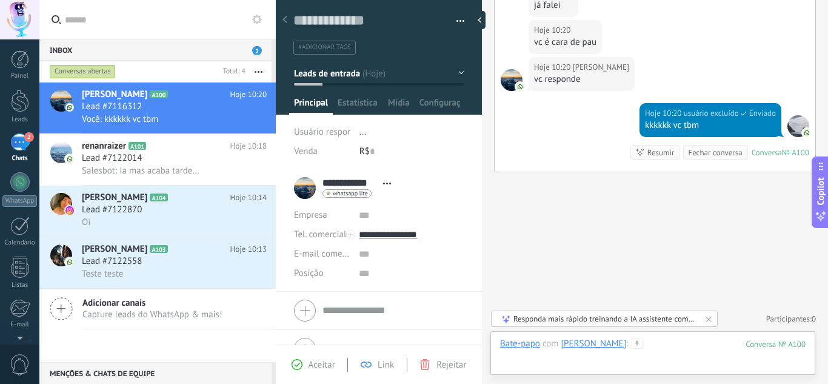
click at [646, 352] on div at bounding box center [652, 355] width 305 height 36
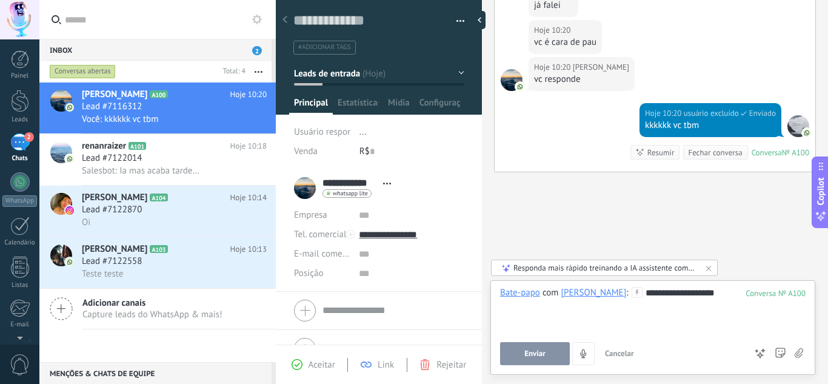
click at [553, 344] on button "Enviar" at bounding box center [535, 353] width 70 height 23
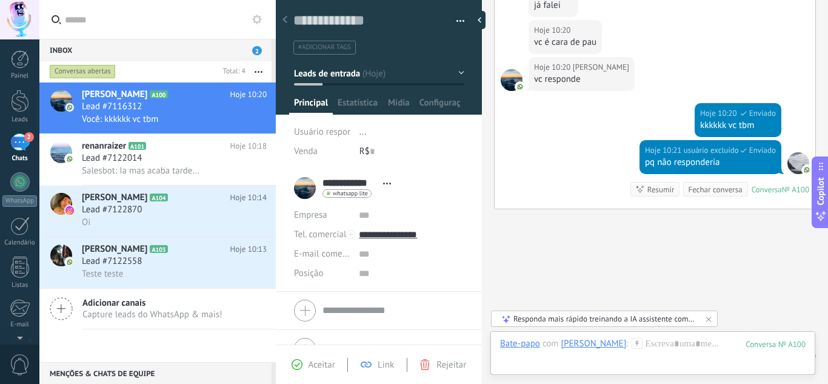
scroll to position [453, 0]
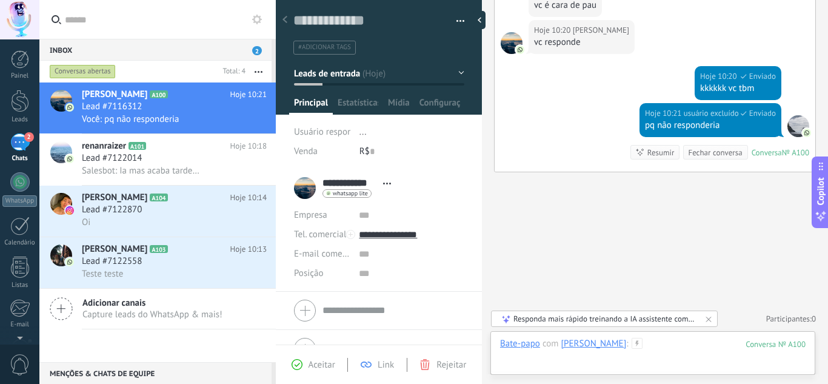
click at [661, 338] on div at bounding box center [652, 355] width 305 height 36
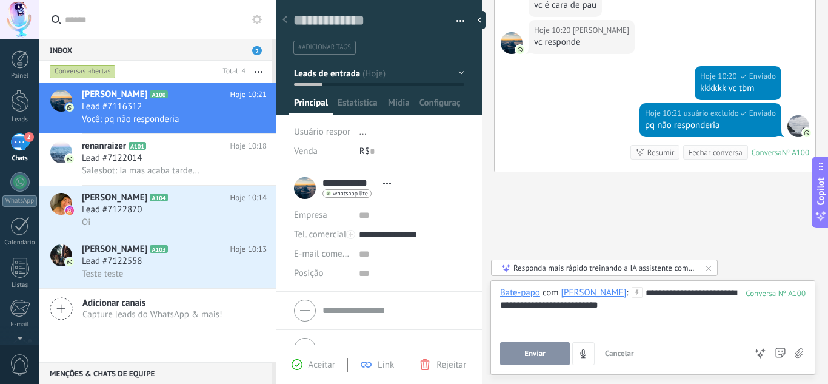
click at [548, 353] on button "Enviar" at bounding box center [535, 353] width 70 height 23
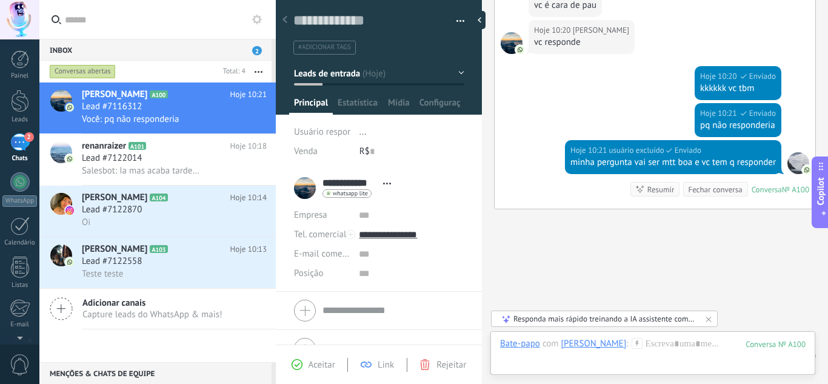
scroll to position [490, 0]
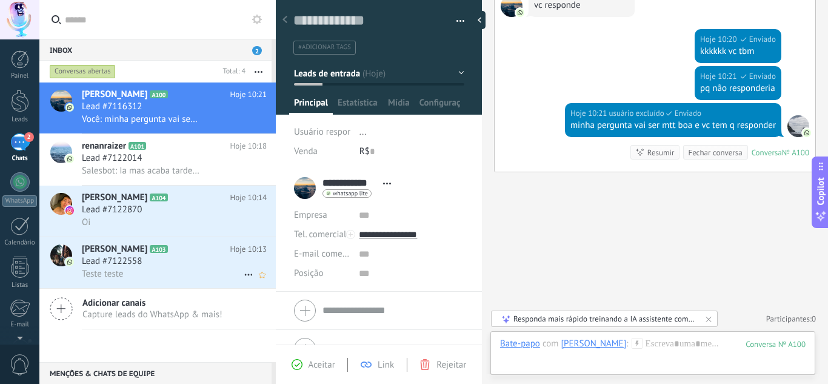
click at [175, 273] on div "Teste teste" at bounding box center [174, 273] width 185 height 13
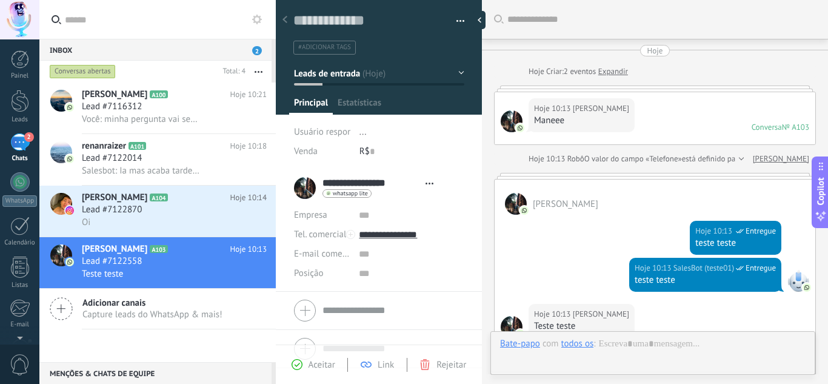
type textarea "**********"
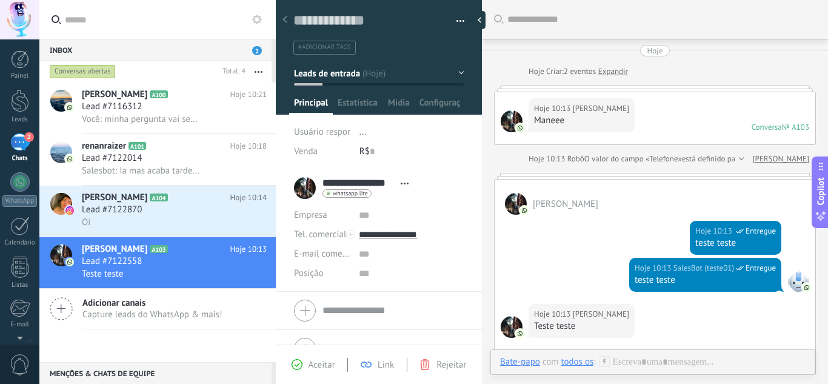
scroll to position [148, 0]
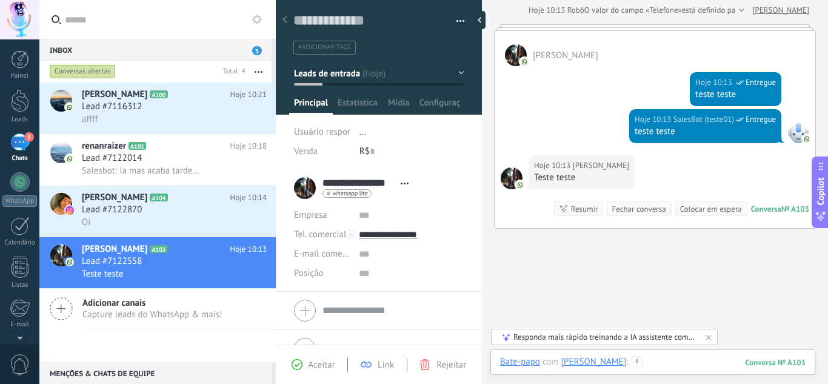
click at [693, 356] on div at bounding box center [652, 374] width 305 height 36
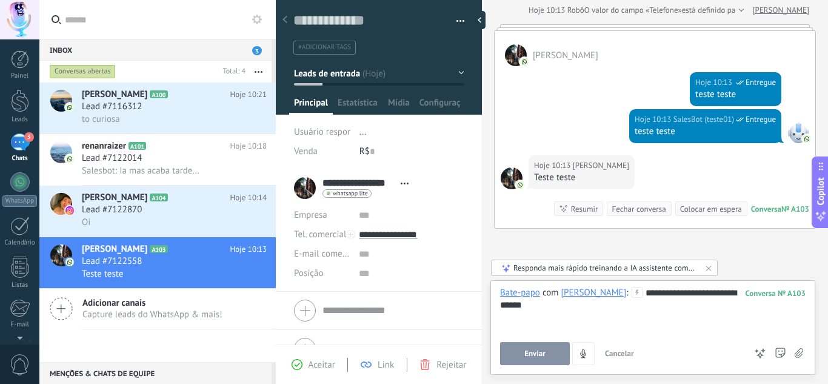
click at [534, 352] on span "Enviar" at bounding box center [534, 353] width 21 height 8
click at [168, 162] on div "Lead #7122014" at bounding box center [174, 158] width 185 height 12
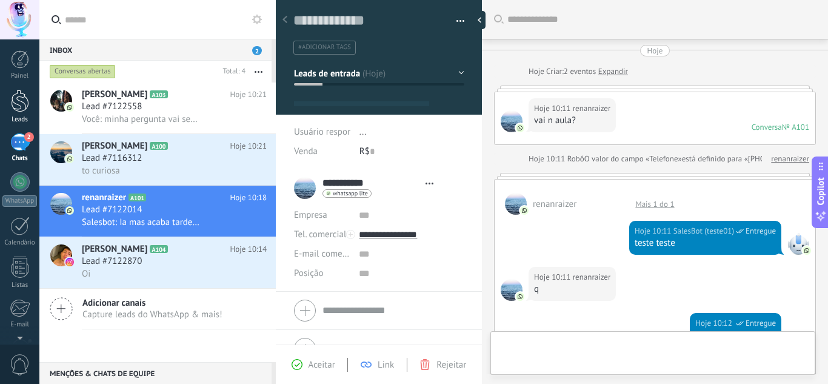
click at [16, 113] on link "Leads" at bounding box center [19, 107] width 39 height 34
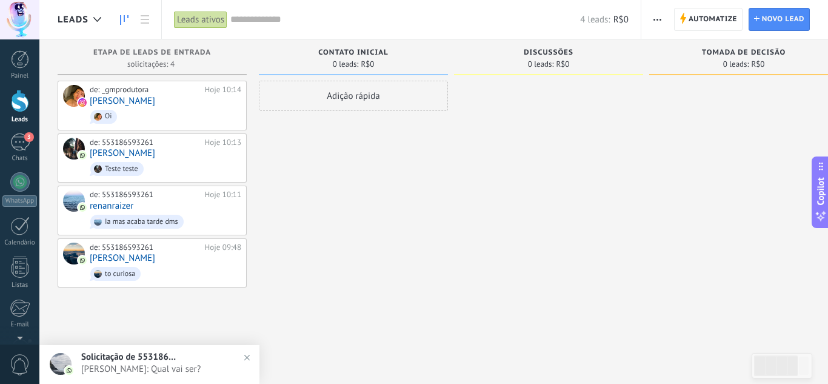
click at [202, 367] on span "Denise Pysklevitz: Qual vai ser?" at bounding box center [161, 369] width 161 height 12
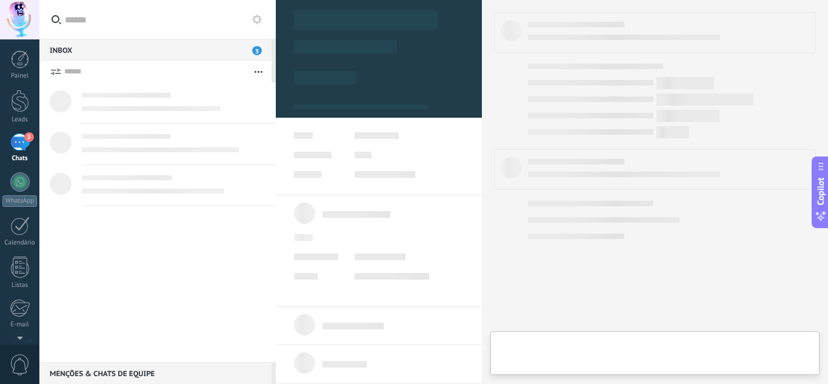
type textarea "**********"
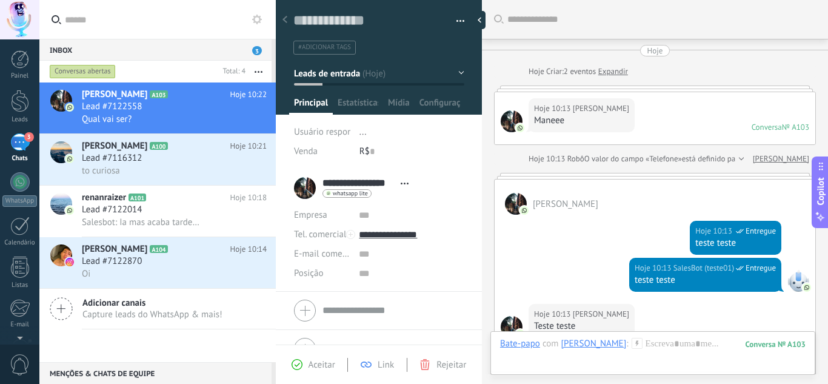
scroll to position [334, 0]
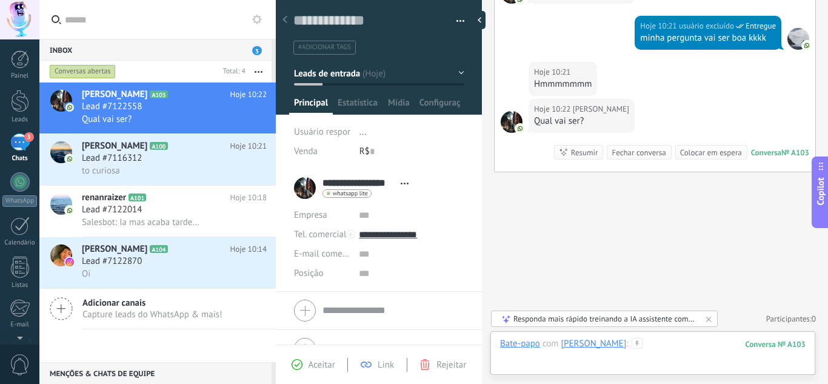
click at [653, 340] on div at bounding box center [652, 355] width 305 height 36
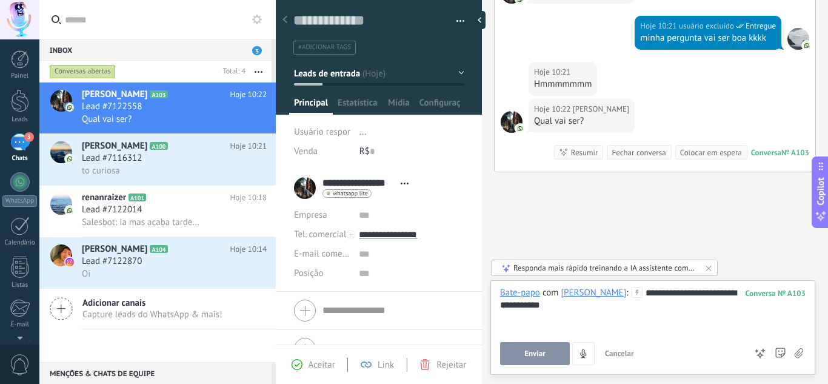
click at [534, 355] on span "Enviar" at bounding box center [534, 353] width 21 height 8
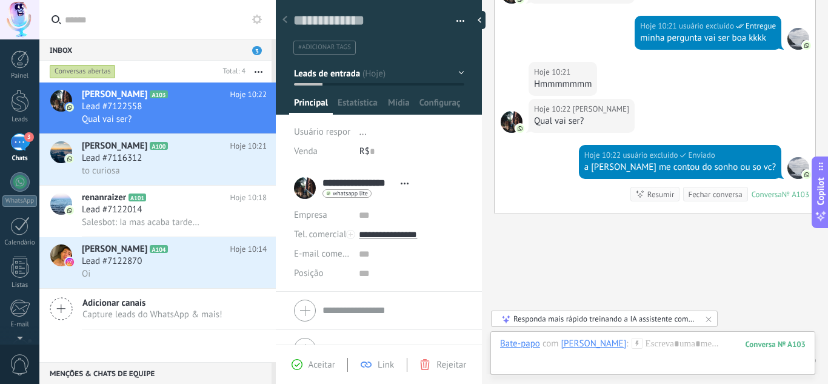
scroll to position [376, 0]
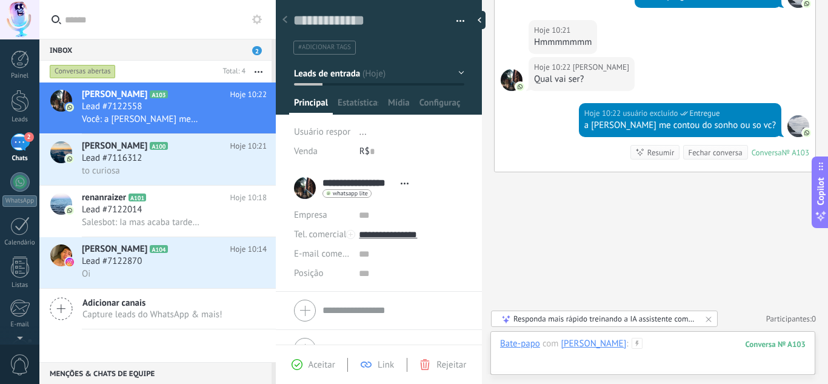
click at [683, 339] on div at bounding box center [652, 355] width 305 height 36
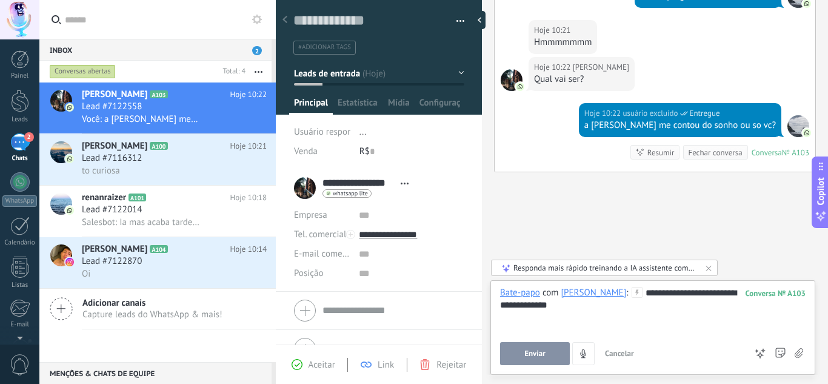
click at [538, 350] on span "Enviar" at bounding box center [534, 353] width 21 height 8
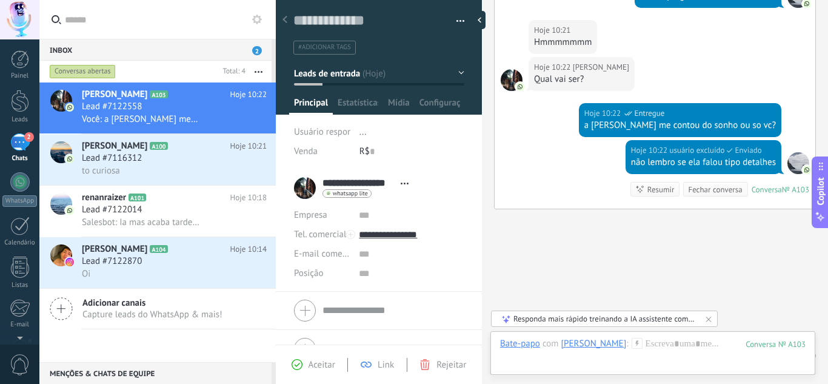
scroll to position [413, 0]
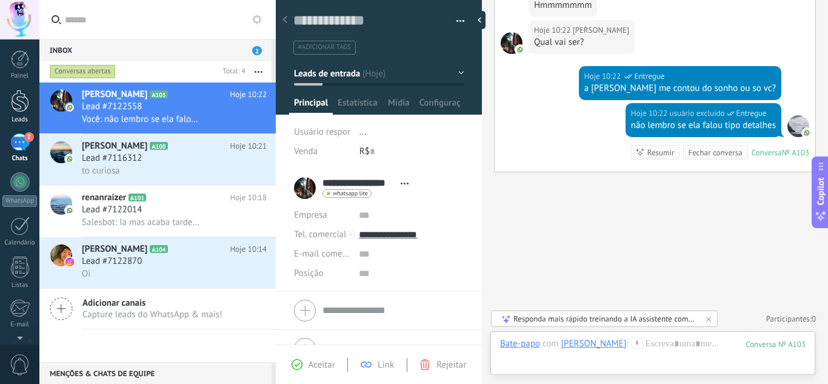
click at [13, 104] on div at bounding box center [20, 101] width 18 height 22
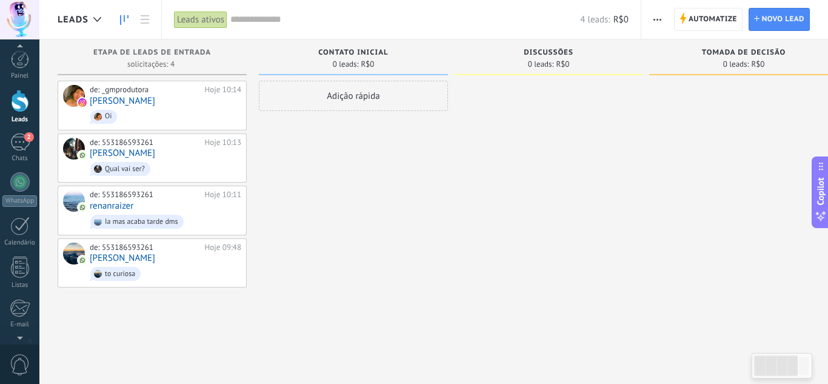
scroll to position [2, 0]
click at [30, 222] on link "Calendário" at bounding box center [19, 229] width 39 height 30
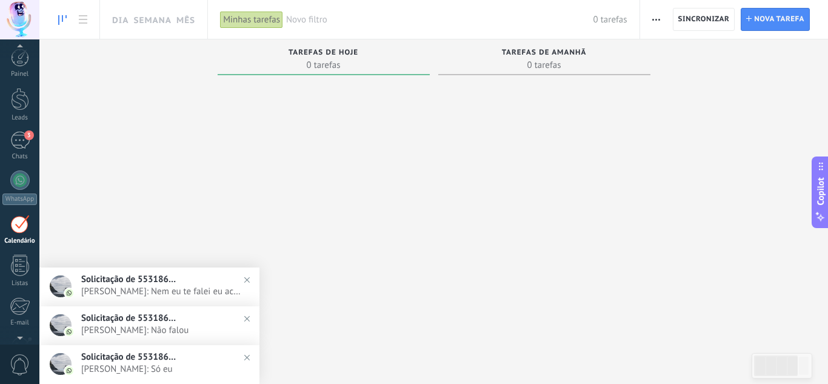
scroll to position [35, 0]
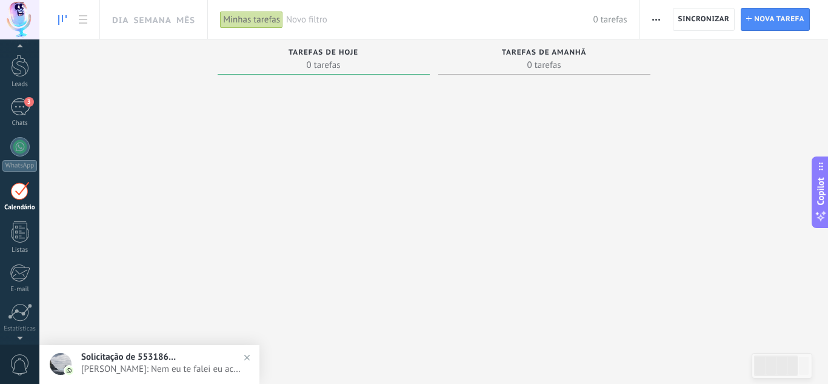
click at [136, 362] on span "Solicitação de 553186593261" at bounding box center [129, 357] width 97 height 12
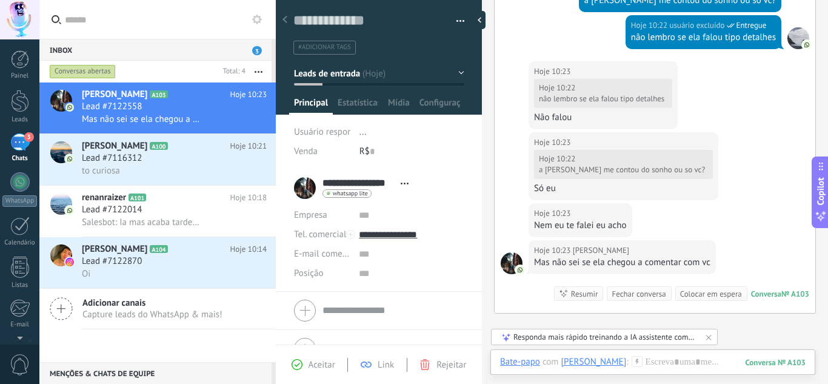
scroll to position [460, 0]
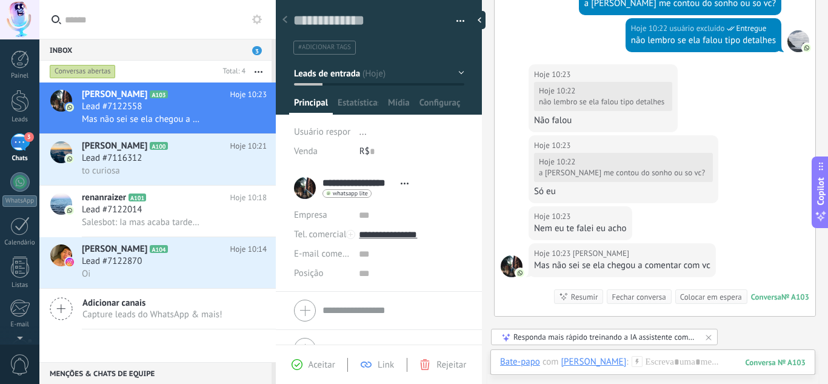
click at [706, 337] on icon at bounding box center [708, 337] width 10 height 10
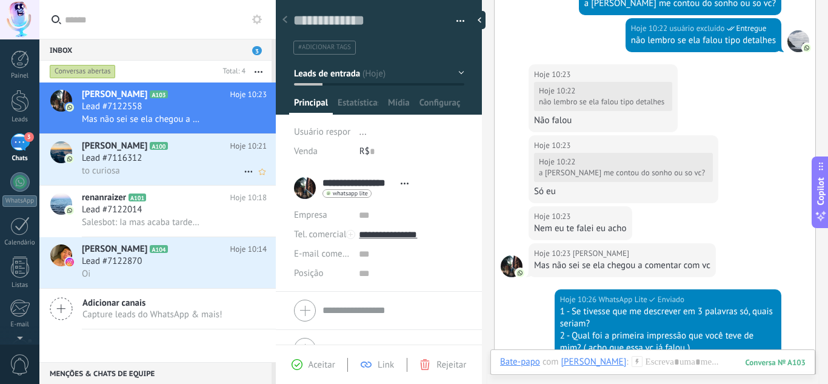
scroll to position [640, 0]
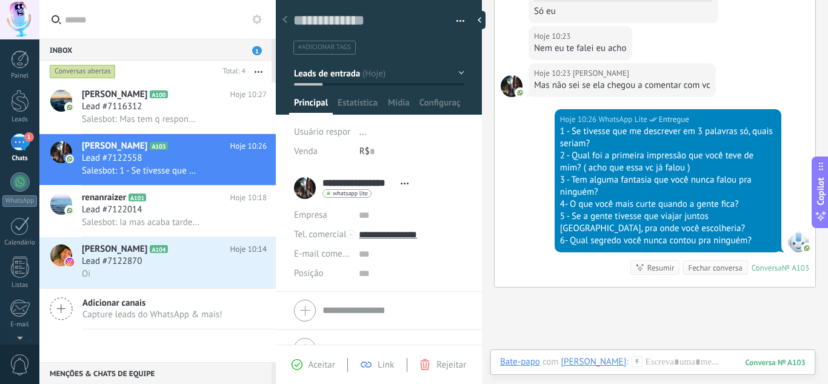
click at [258, 53] on span "1" at bounding box center [257, 50] width 10 height 9
click at [18, 190] on div at bounding box center [19, 181] width 19 height 19
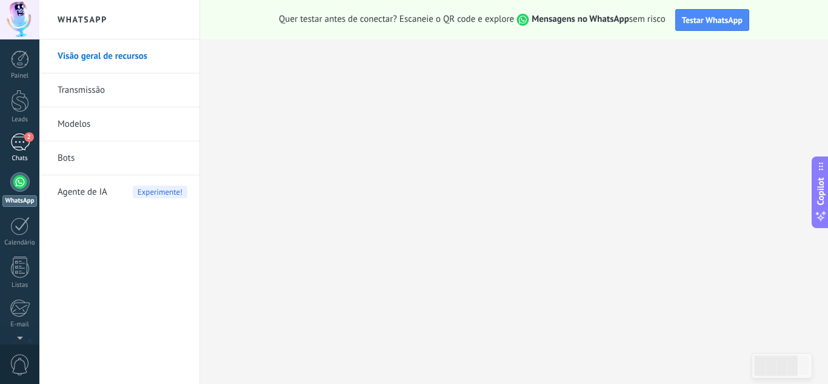
click at [23, 133] on div "2" at bounding box center [19, 142] width 19 height 18
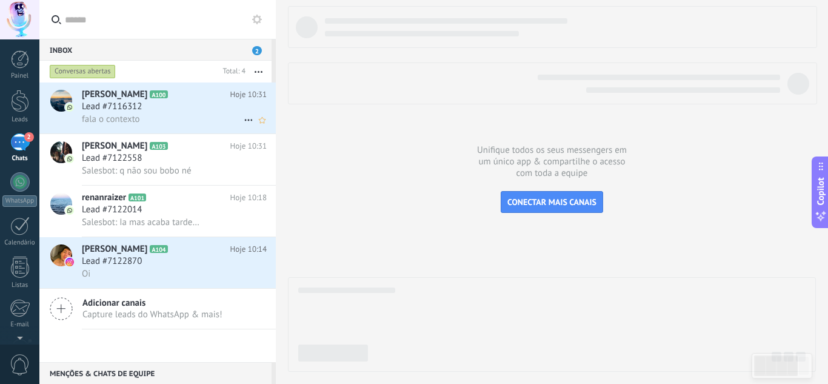
click at [79, 125] on div at bounding box center [60, 107] width 42 height 51
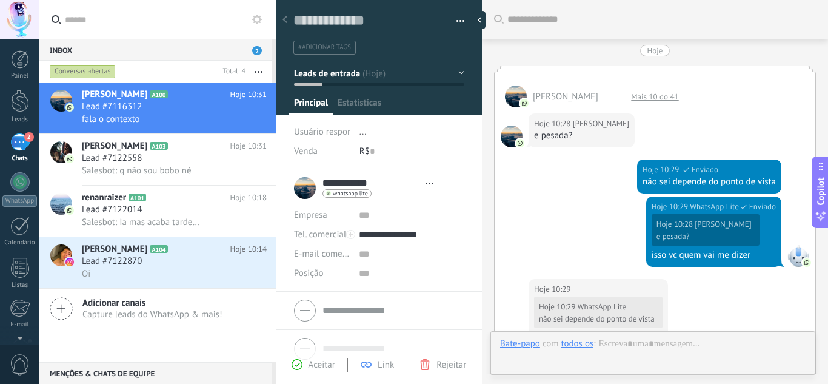
type textarea "**********"
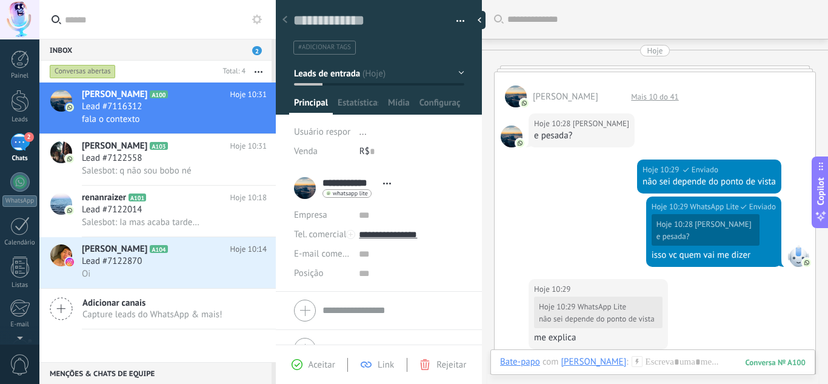
scroll to position [400, 0]
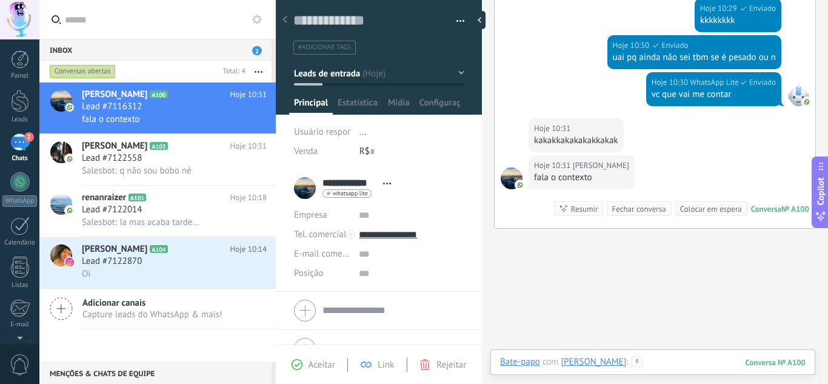
click at [693, 365] on div at bounding box center [652, 374] width 305 height 36
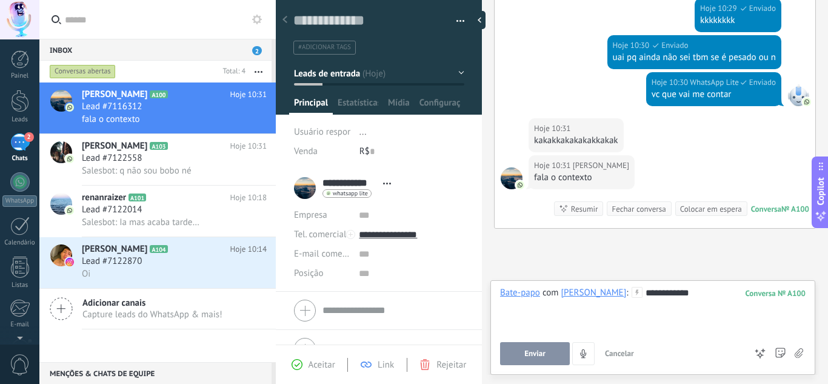
click at [517, 350] on button "Enviar" at bounding box center [535, 353] width 70 height 23
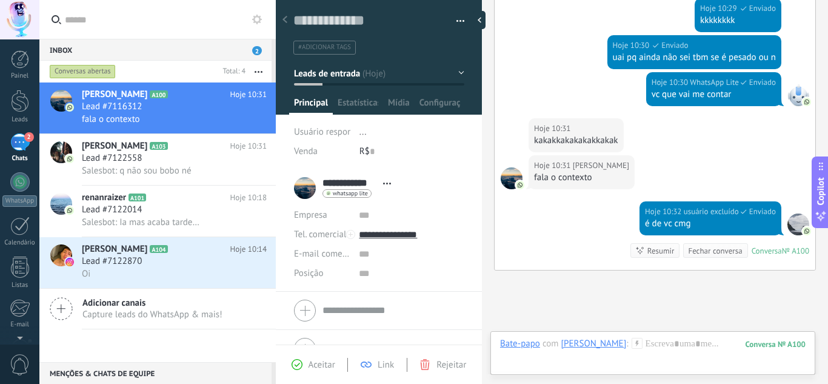
scroll to position [498, 0]
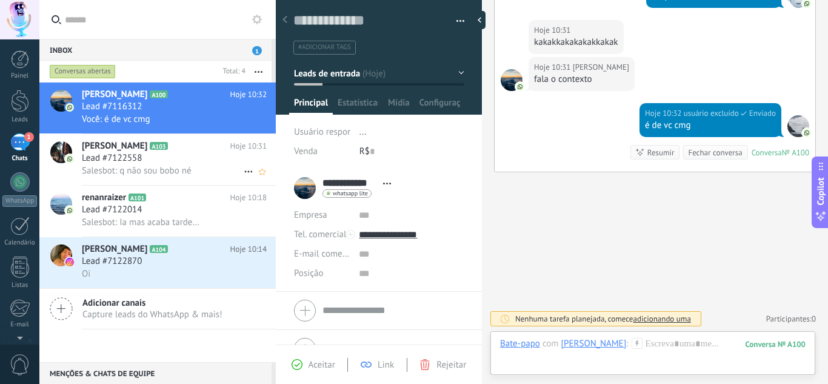
click at [203, 156] on div "Lead #7122558" at bounding box center [174, 158] width 185 height 12
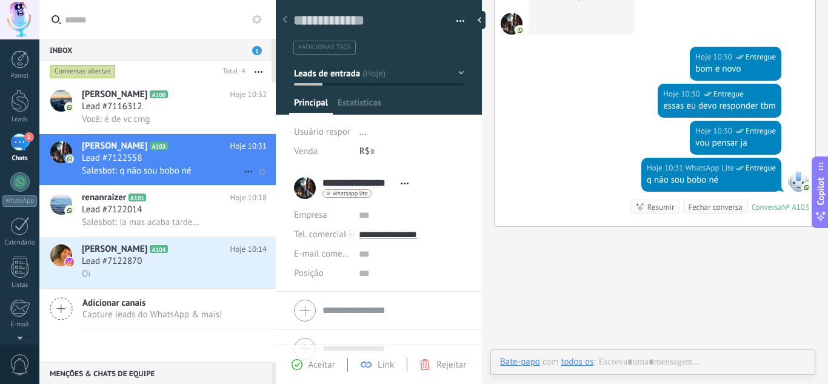
scroll to position [18, 0]
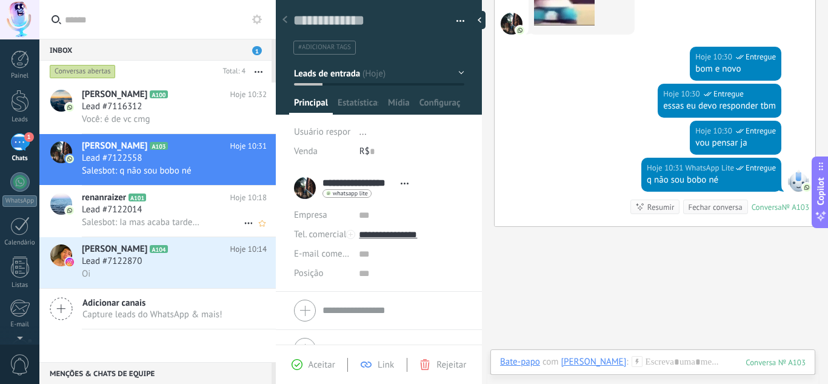
click at [194, 213] on div "Lead #7122014" at bounding box center [174, 210] width 185 height 12
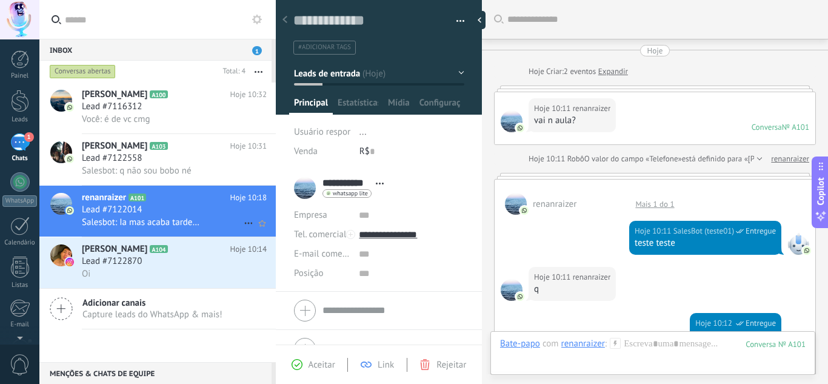
scroll to position [523, 0]
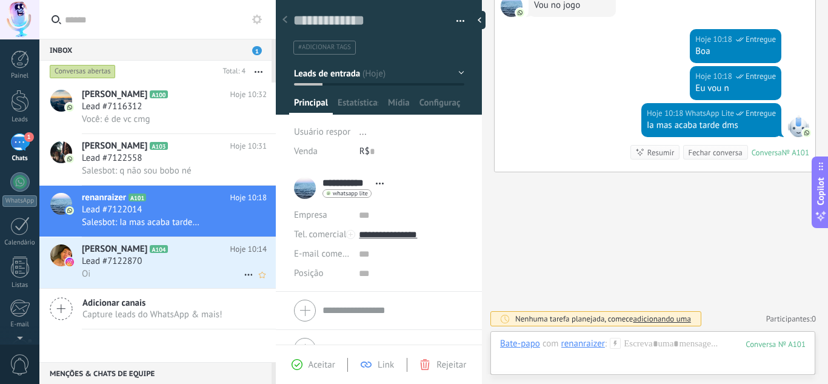
click at [193, 261] on div "Lead #7122870" at bounding box center [174, 261] width 185 height 12
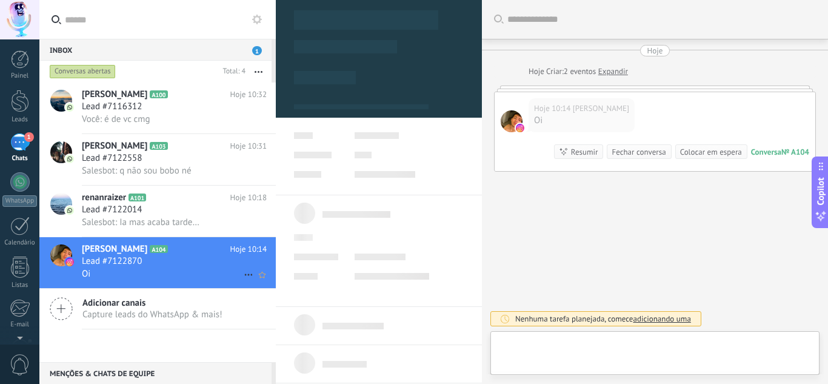
type textarea "**********"
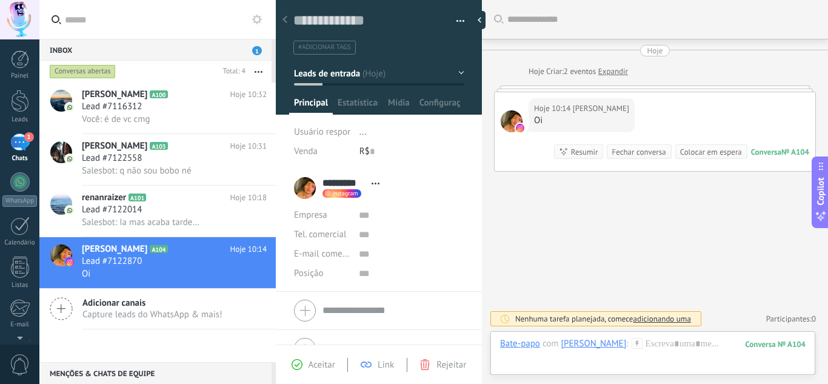
click at [631, 348] on use at bounding box center [636, 342] width 10 height 10
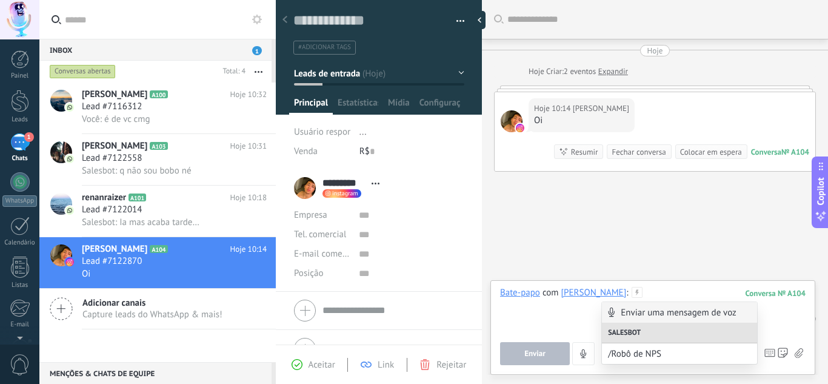
click at [592, 309] on div at bounding box center [652, 310] width 305 height 46
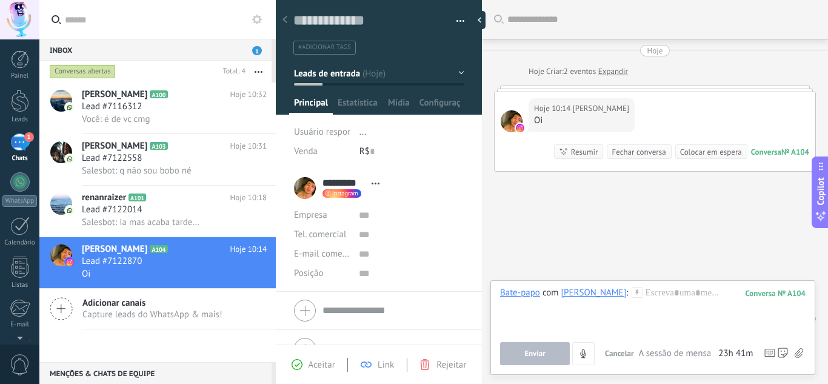
click at [617, 353] on span "Cancelar" at bounding box center [619, 353] width 29 height 10
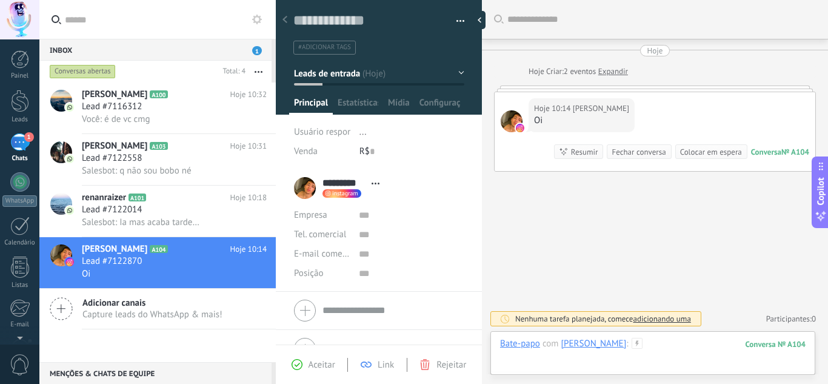
click at [631, 346] on div at bounding box center [652, 355] width 305 height 36
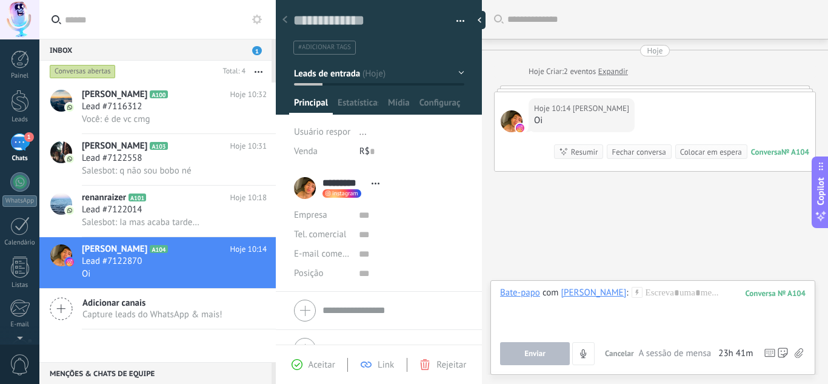
click at [768, 296] on div "104" at bounding box center [775, 293] width 60 height 10
